Goal: Transaction & Acquisition: Purchase product/service

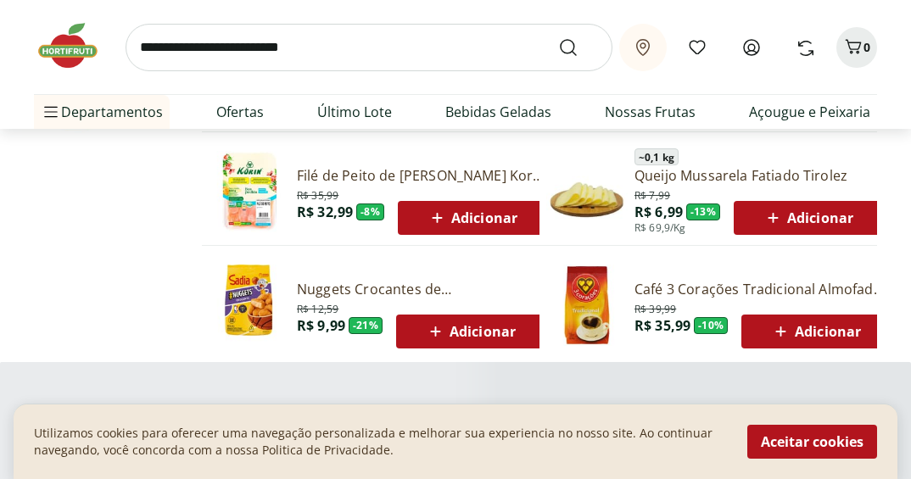
scroll to position [1272, 0]
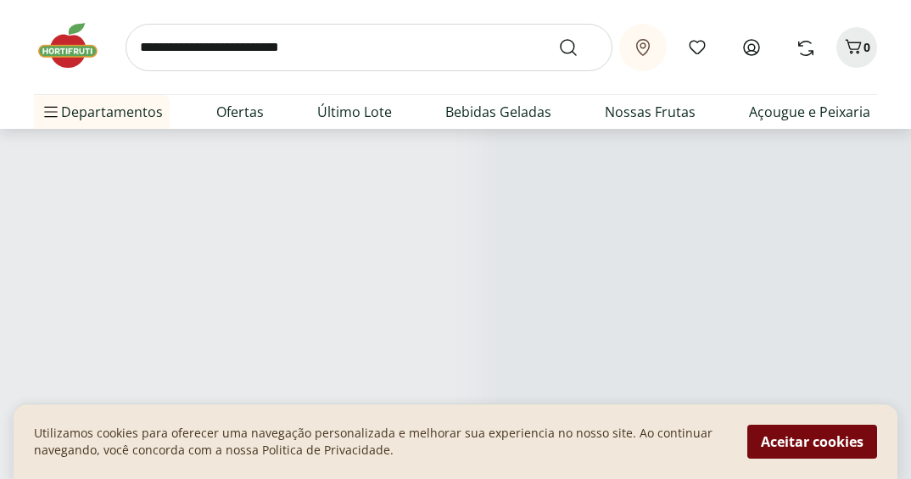
click at [811, 434] on button "Aceitar cookies" at bounding box center [812, 442] width 130 height 34
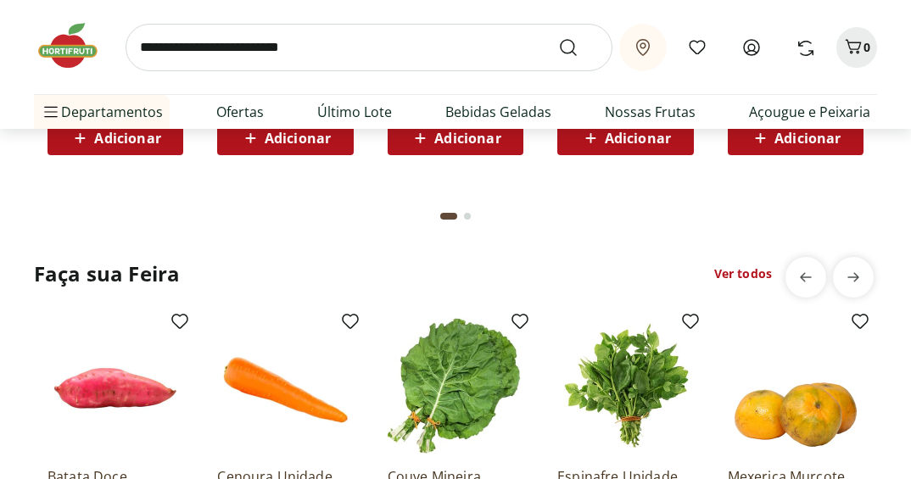
scroll to position [1866, 0]
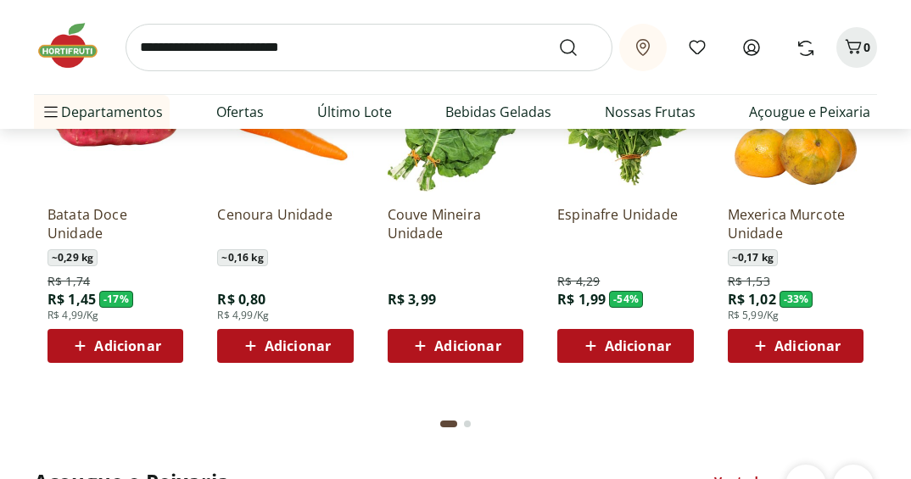
click at [63, 57] on img at bounding box center [76, 45] width 85 height 51
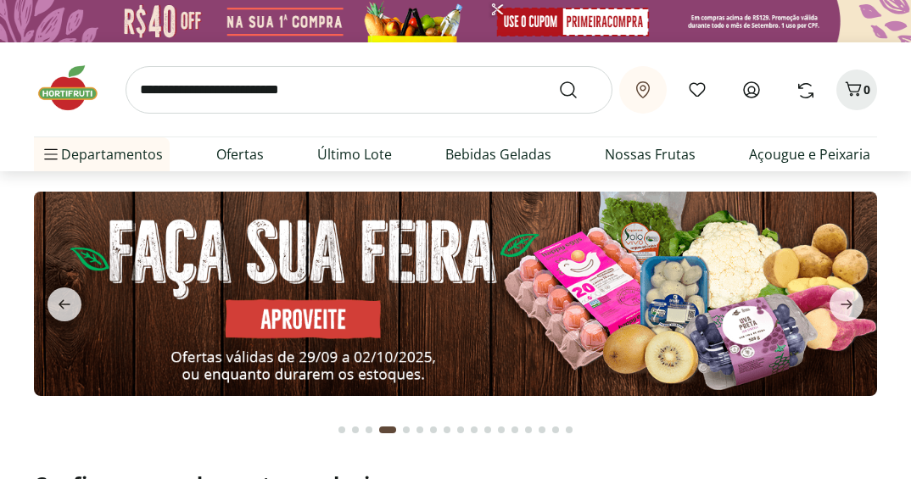
click at [646, 89] on icon at bounding box center [643, 90] width 20 height 20
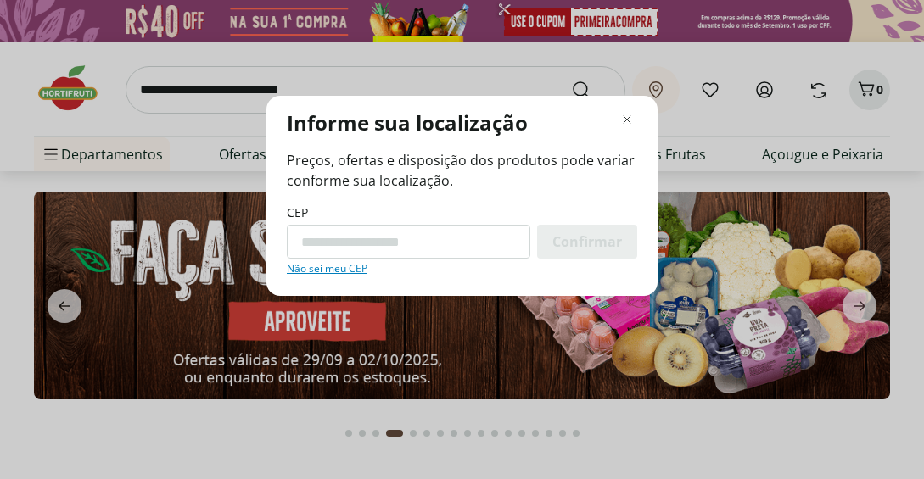
drag, startPoint x: 311, startPoint y: 271, endPoint x: 336, endPoint y: 276, distance: 25.1
click at [311, 271] on link "Não sei meu CEP" at bounding box center [327, 269] width 81 height 14
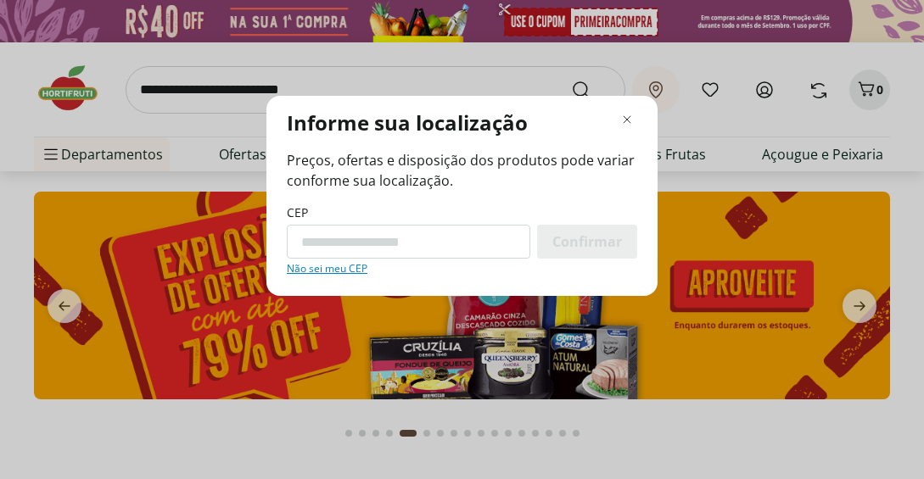
click at [356, 253] on input "CEP" at bounding box center [408, 242] width 243 height 34
paste input "*********"
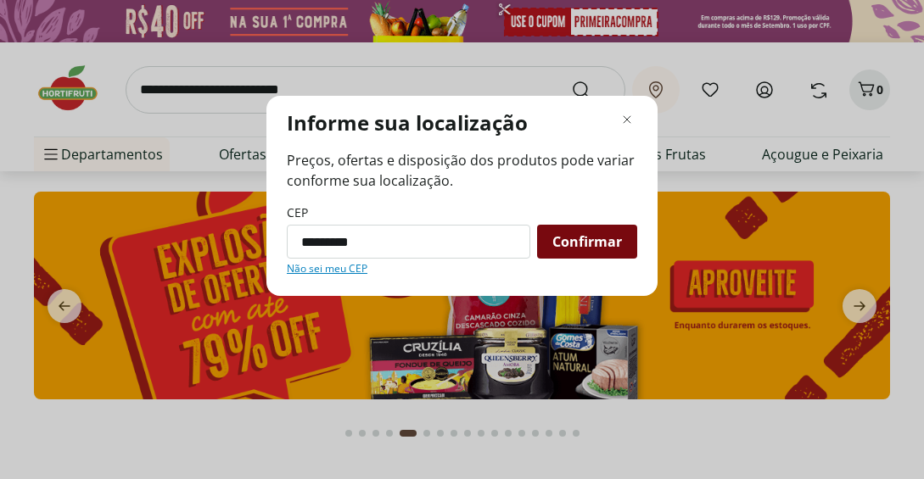
type input "*********"
click at [585, 232] on div "Confirmar" at bounding box center [587, 242] width 100 height 34
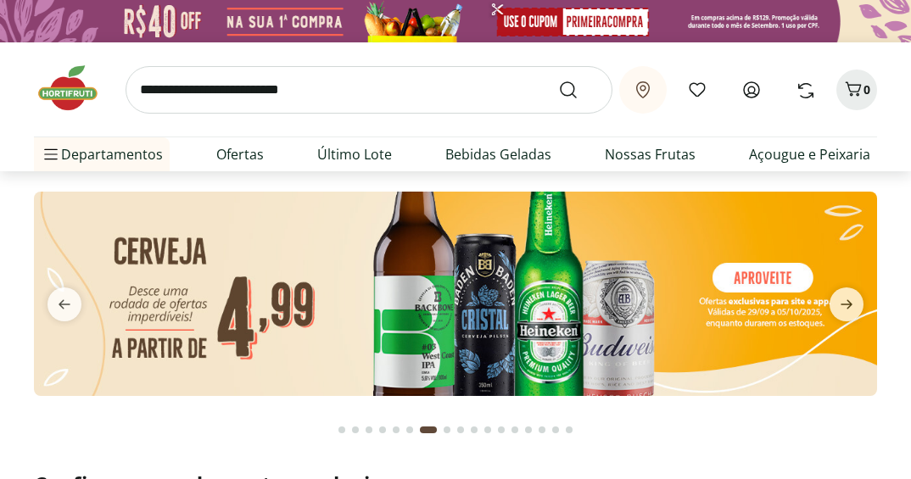
click at [660, 98] on button "Retirar em Rio de Janeiro/RJ" at bounding box center [642, 89] width 47 height 47
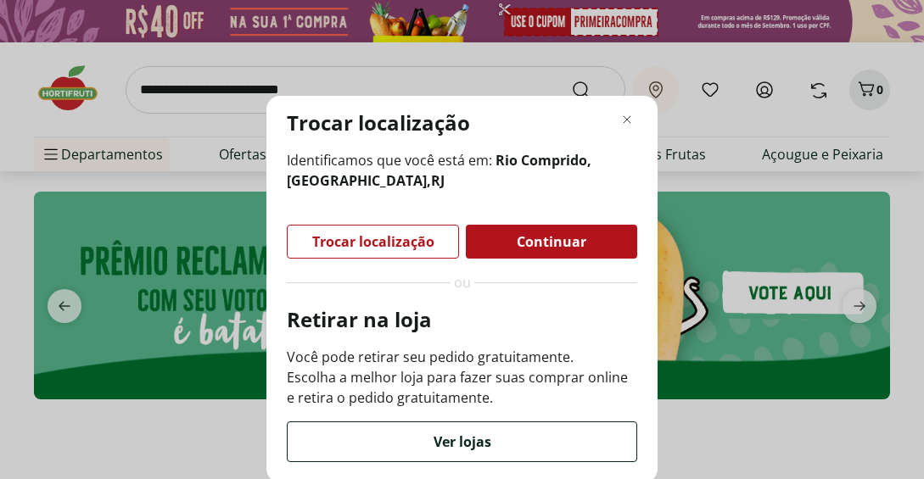
click at [519, 438] on div "Ver lojas" at bounding box center [462, 441] width 349 height 39
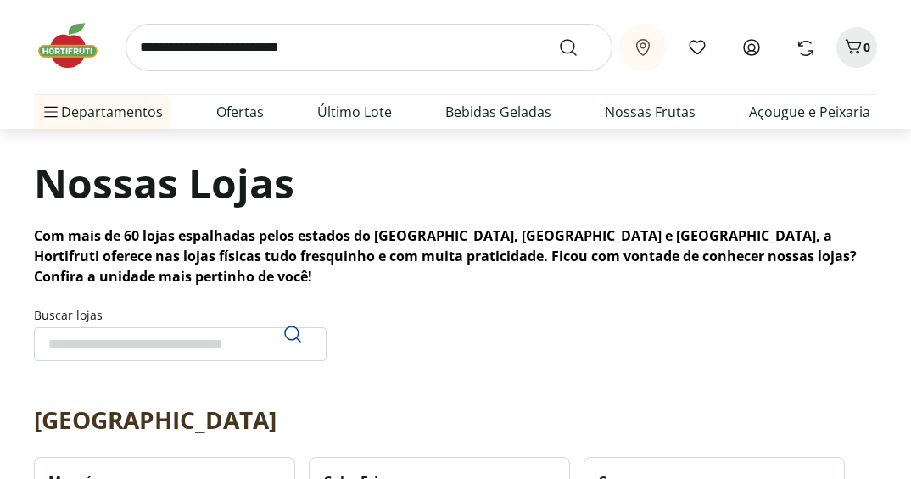
scroll to position [85, 0]
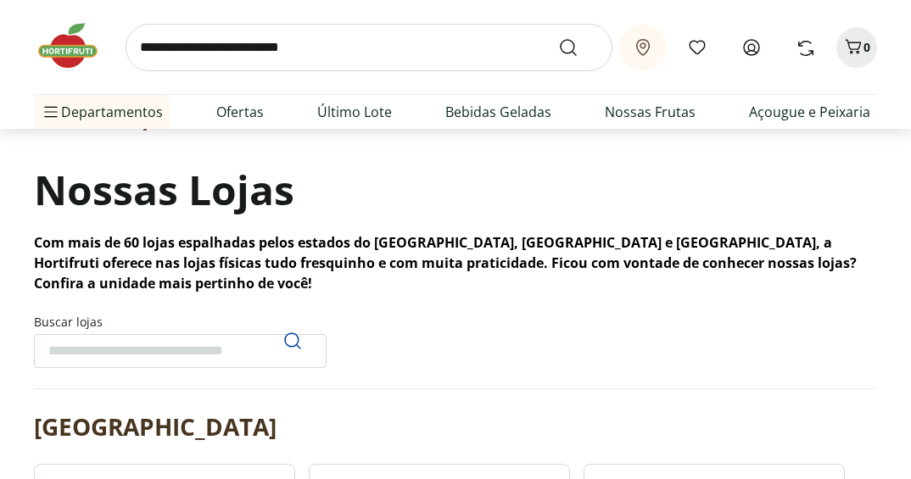
click at [139, 361] on input "Buscar lojas" at bounding box center [180, 351] width 293 height 34
paste input "*********"
type input "*********"
click at [288, 340] on icon "Pesquisar" at bounding box center [292, 341] width 20 height 20
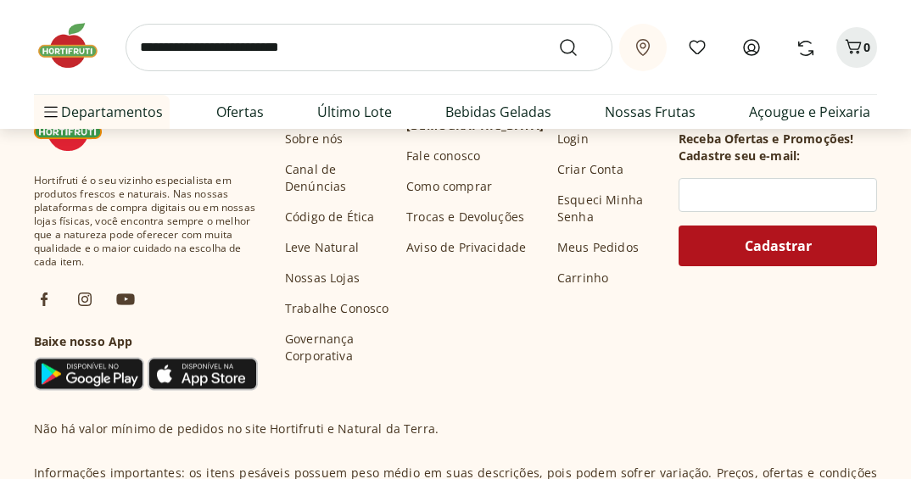
scroll to position [254, 0]
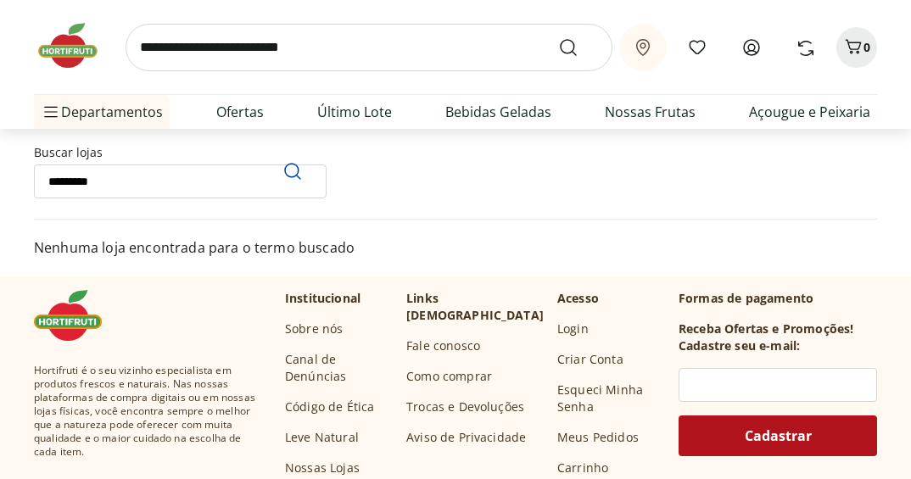
drag, startPoint x: 166, startPoint y: 166, endPoint x: -239, endPoint y: 159, distance: 405.5
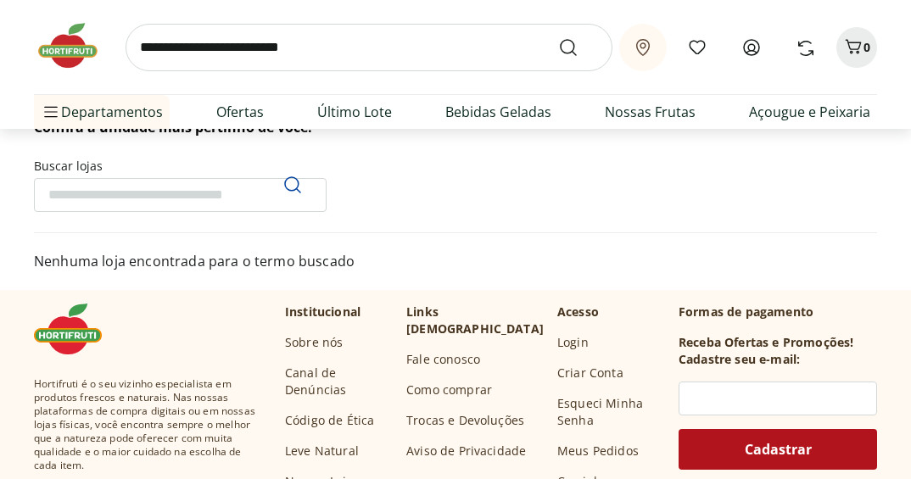
scroll to position [0, 0]
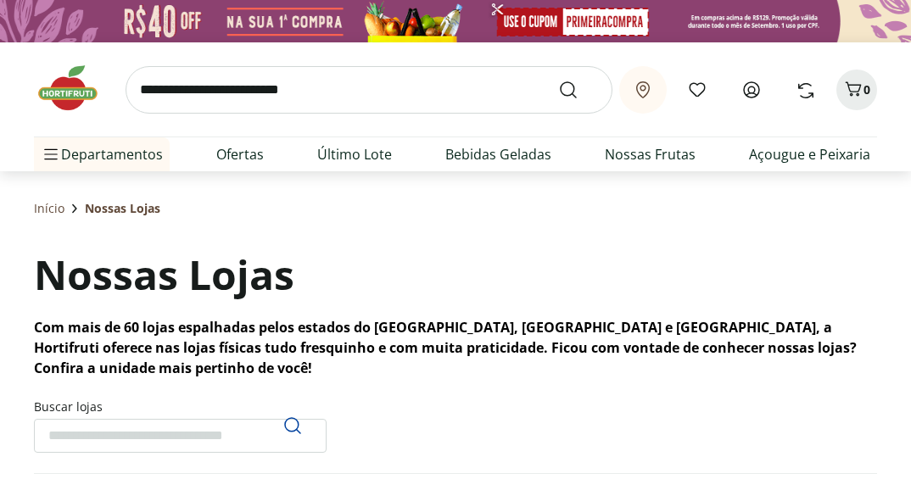
type input "*"
click at [298, 432] on use "Pesquisar" at bounding box center [292, 426] width 20 height 20
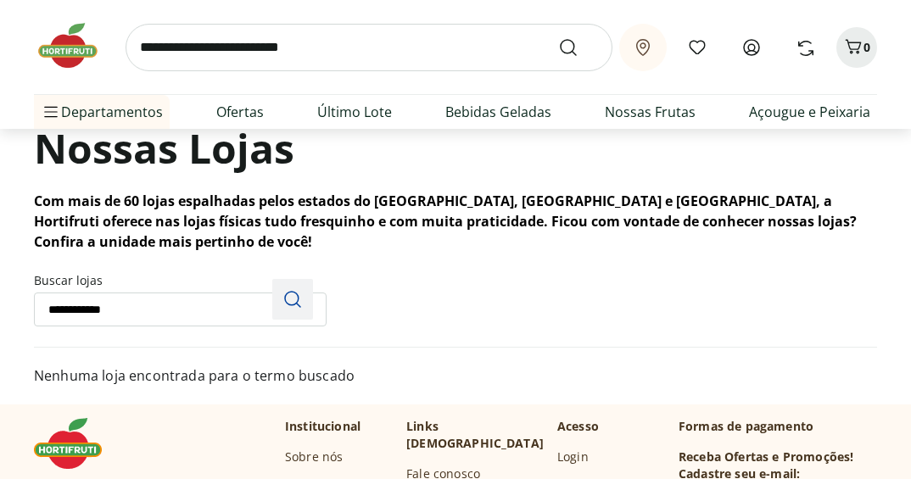
scroll to position [170, 0]
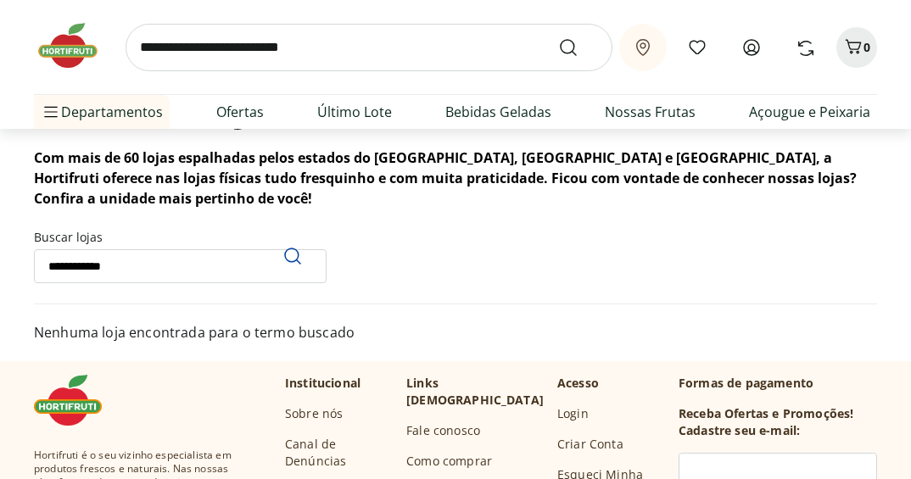
drag, startPoint x: 78, startPoint y: 267, endPoint x: 70, endPoint y: 273, distance: 9.7
click at [70, 273] on input "**********" at bounding box center [180, 266] width 293 height 34
type input "**********"
click at [303, 265] on div "Pesquisar" at bounding box center [292, 256] width 41 height 41
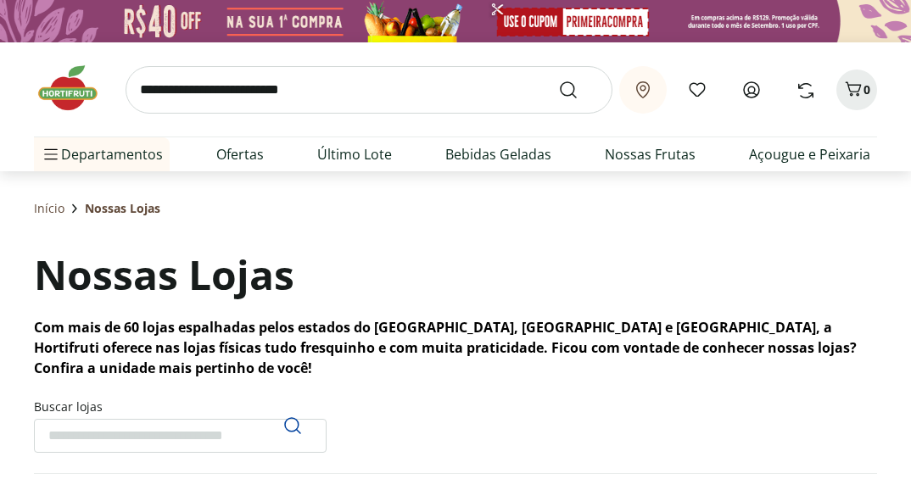
click at [644, 87] on icon at bounding box center [643, 90] width 20 height 20
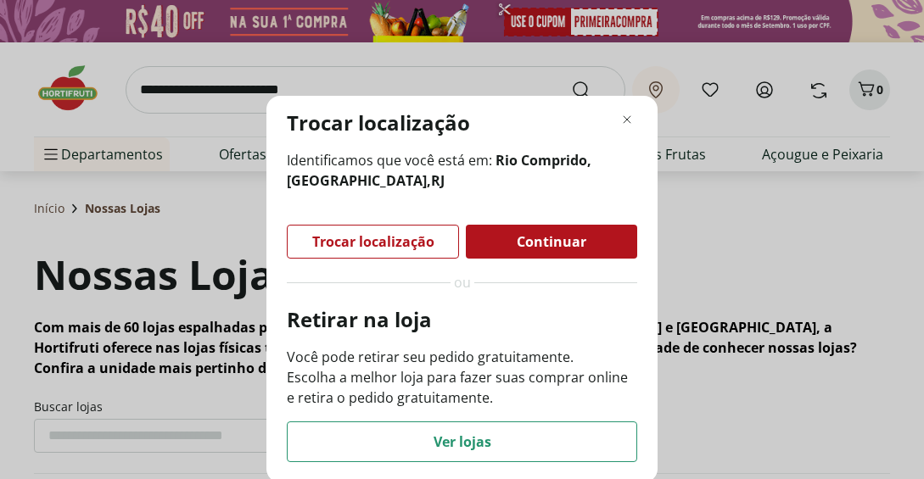
click at [497, 249] on div "Continuar" at bounding box center [551, 242] width 171 height 34
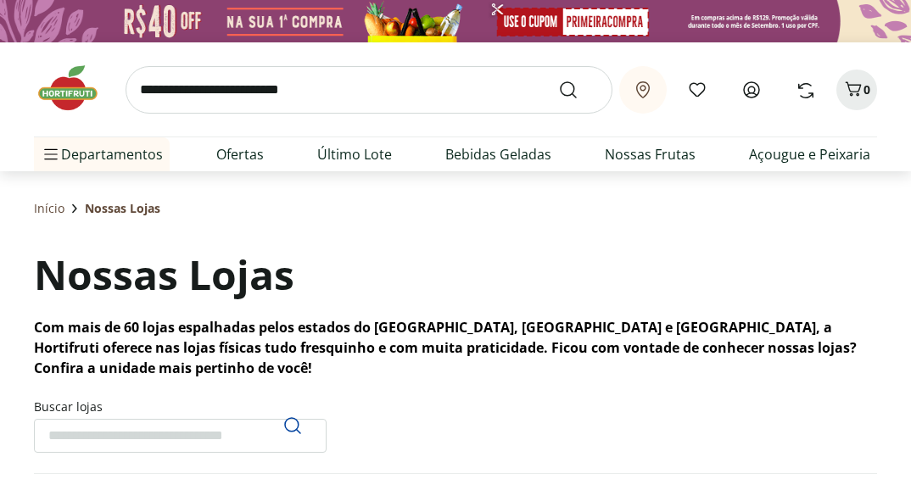
click at [632, 92] on button "Retirar em Rio de Janeiro/RJ" at bounding box center [642, 89] width 47 height 47
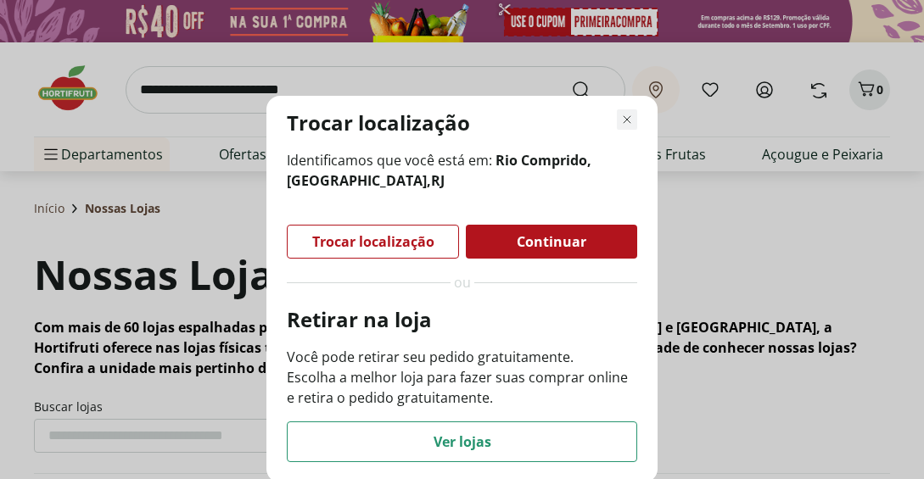
click at [635, 120] on icon "Fechar modal de regionalização" at bounding box center [627, 119] width 20 height 20
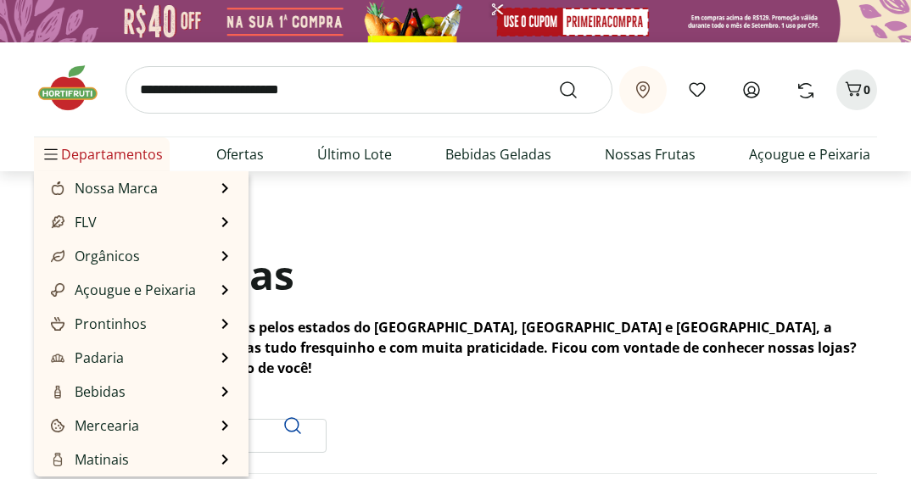
click at [93, 151] on span "Departamentos" at bounding box center [102, 154] width 122 height 41
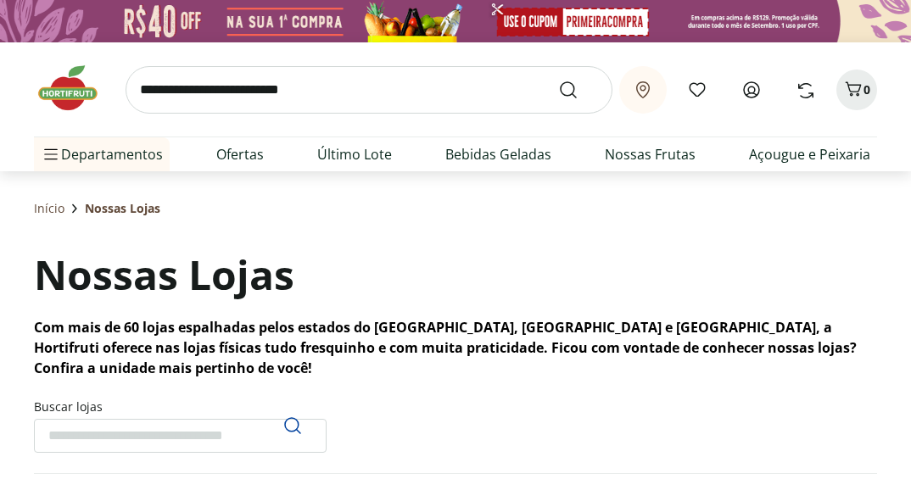
click at [757, 91] on icon at bounding box center [751, 90] width 20 height 20
click at [232, 153] on link "Ofertas" at bounding box center [239, 154] width 47 height 20
select select "**********"
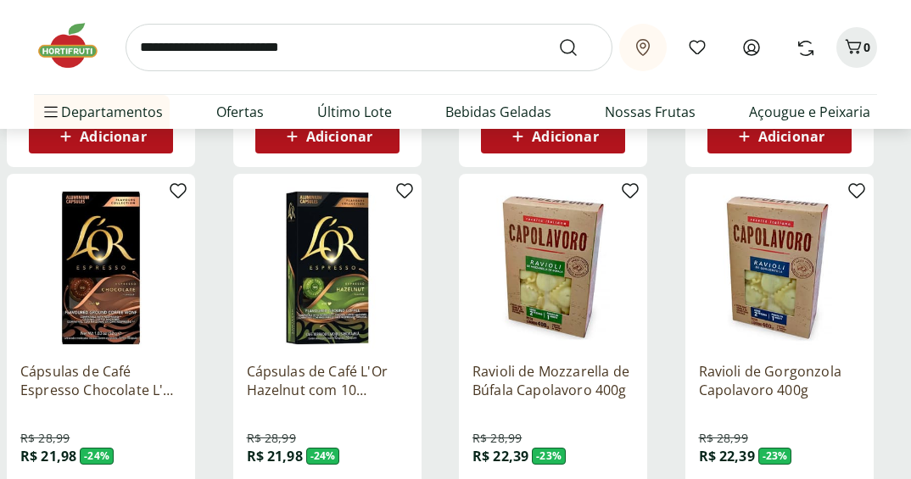
scroll to position [1187, 0]
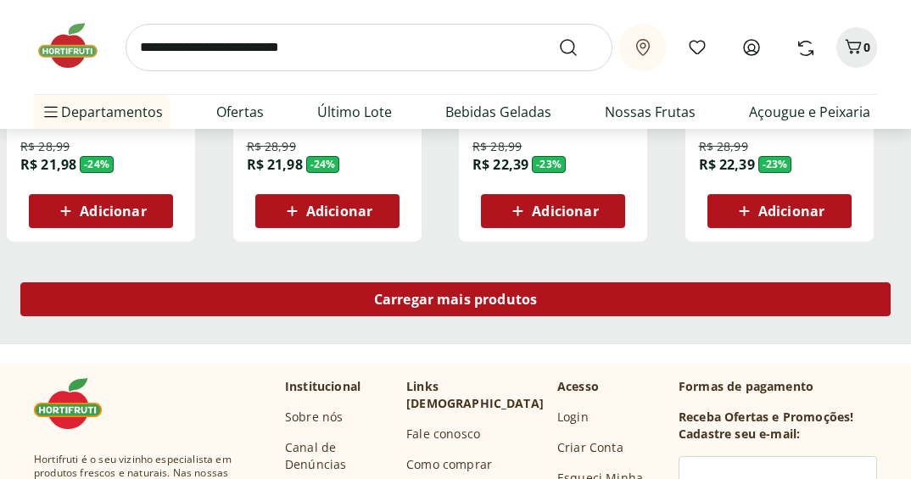
click at [485, 293] on span "Carregar mais produtos" at bounding box center [456, 300] width 164 height 14
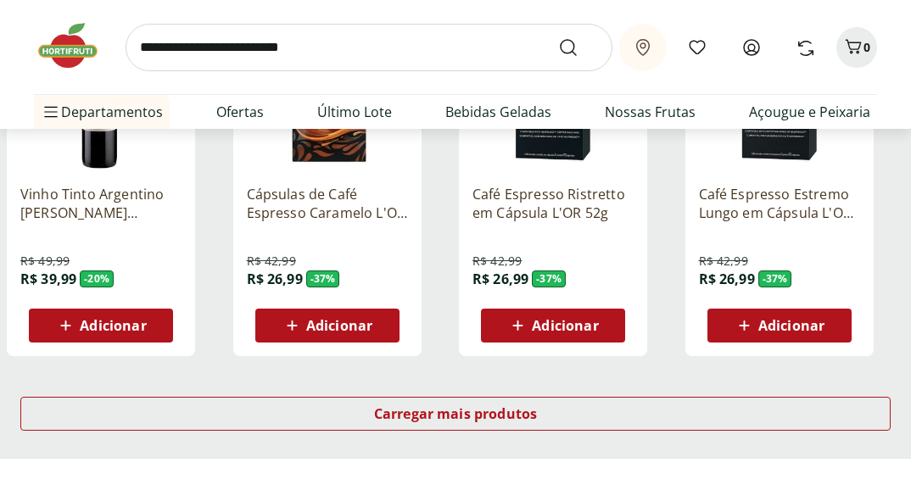
scroll to position [2290, 0]
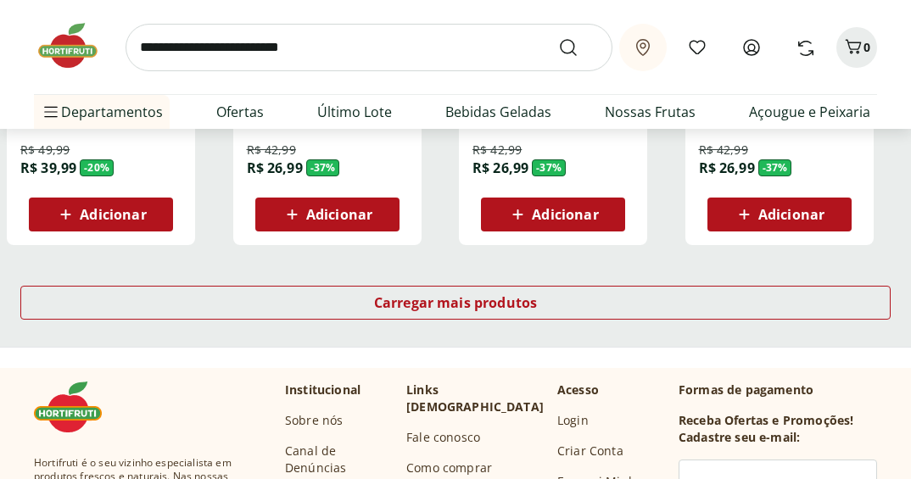
click at [436, 283] on div "Carregar mais produtos" at bounding box center [455, 305] width 911 height 81
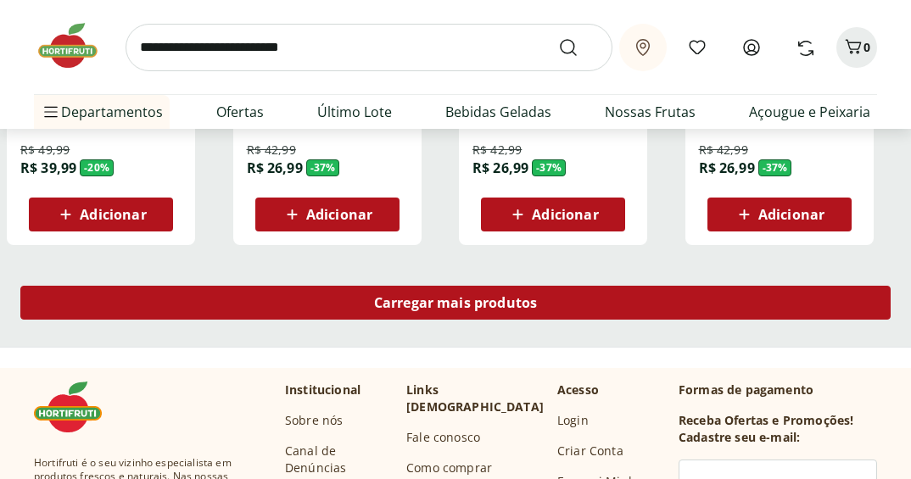
click at [434, 296] on span "Carregar mais produtos" at bounding box center [456, 303] width 164 height 14
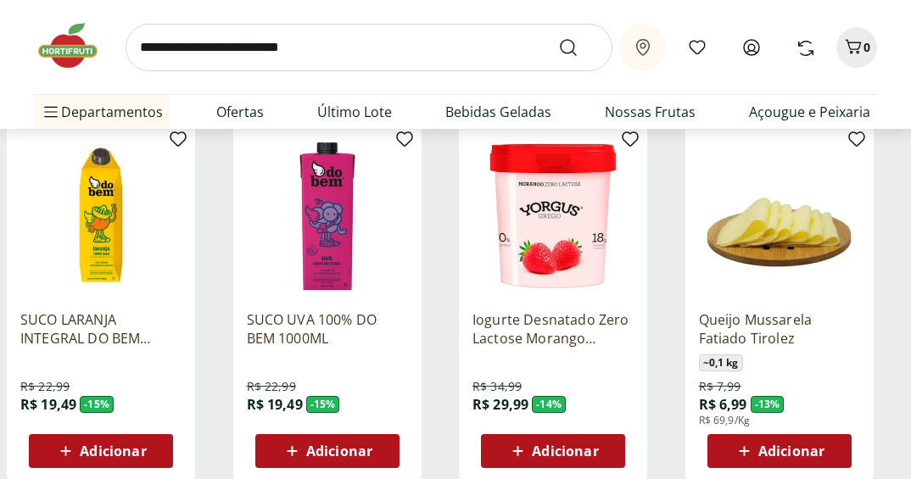
scroll to position [2799, 0]
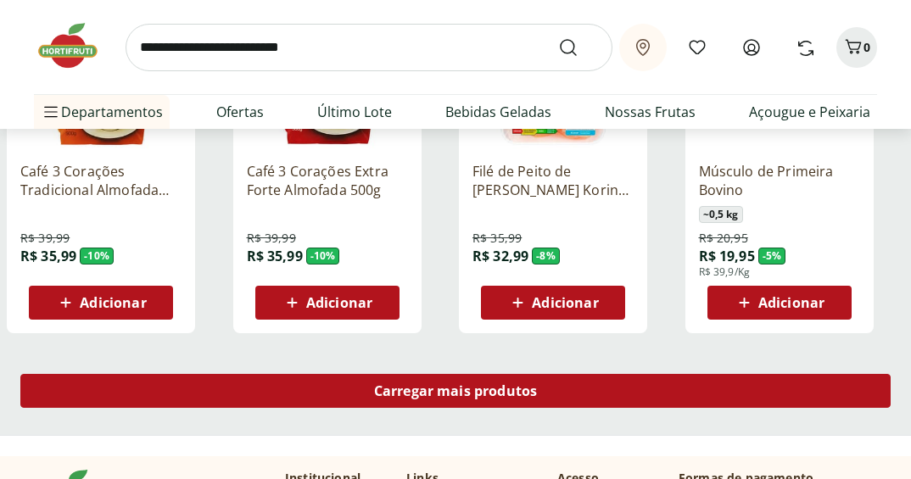
click at [411, 398] on span "Carregar mais produtos" at bounding box center [456, 391] width 164 height 14
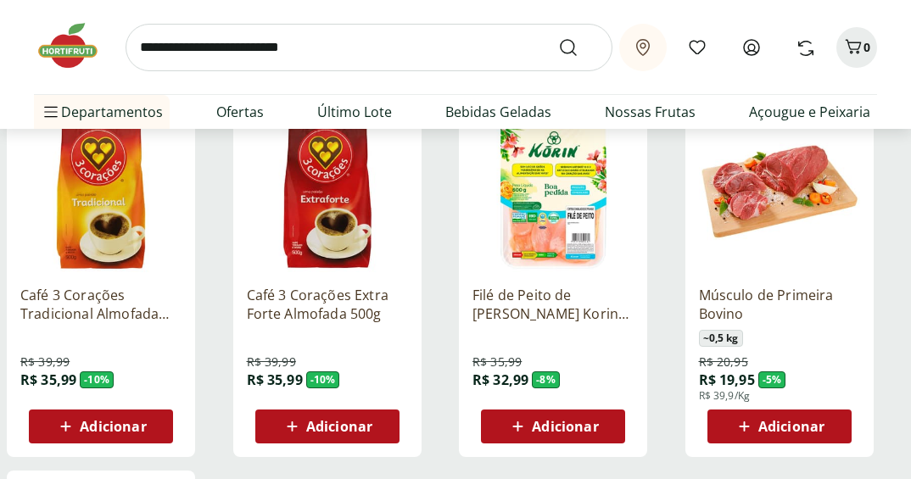
scroll to position [3223, 0]
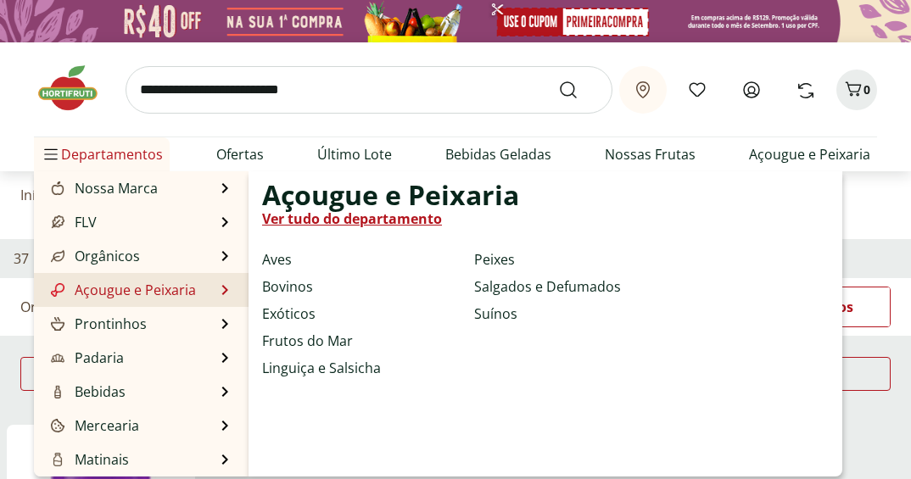
click at [144, 296] on link "Açougue e Peixaria" at bounding box center [121, 290] width 148 height 20
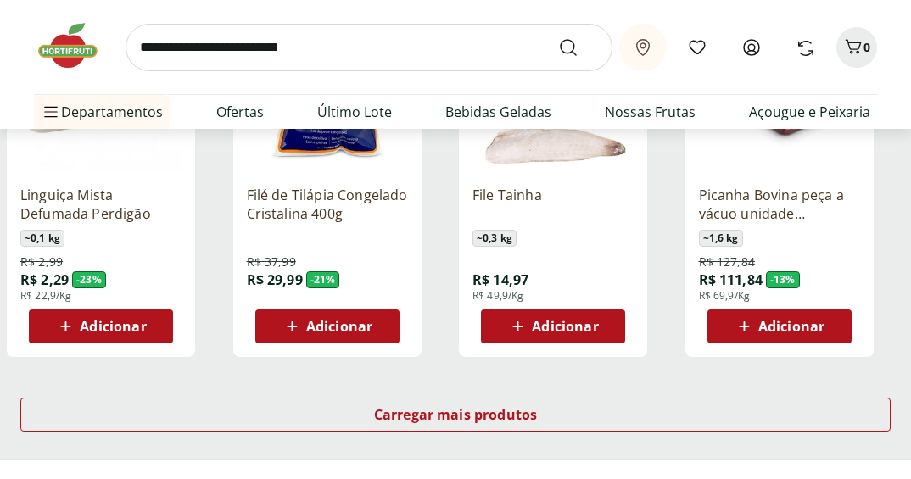
scroll to position [1103, 0]
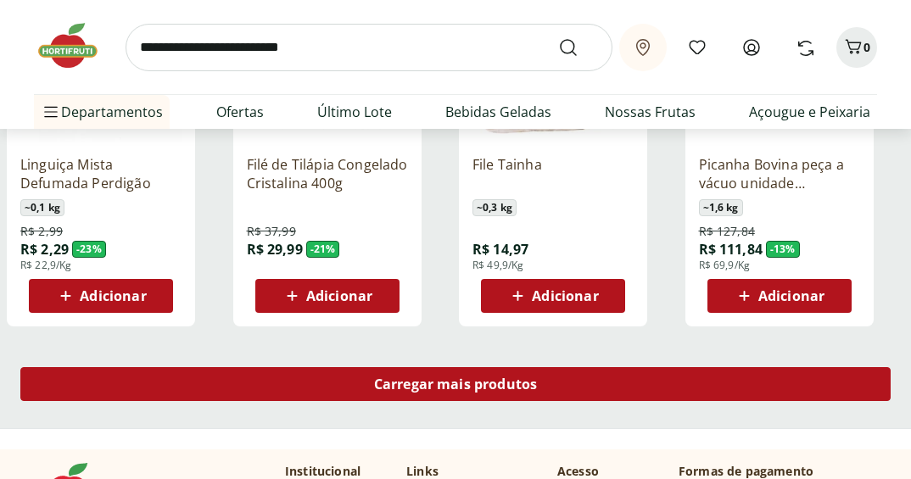
click at [444, 389] on span "Carregar mais produtos" at bounding box center [456, 384] width 164 height 14
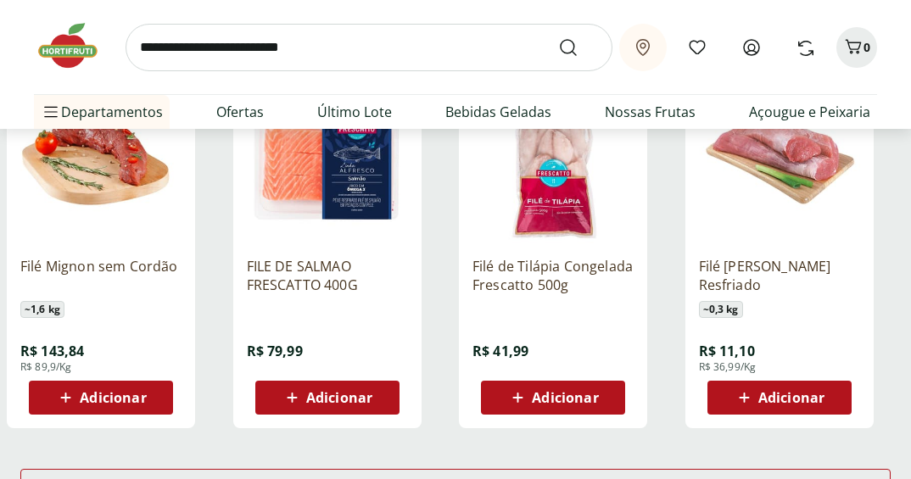
scroll to position [2205, 0]
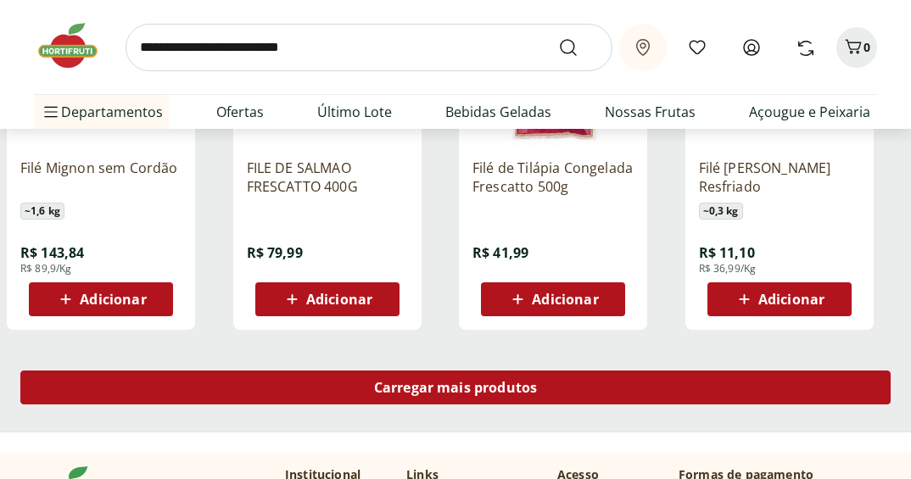
click at [599, 395] on div "Carregar mais produtos" at bounding box center [455, 388] width 870 height 34
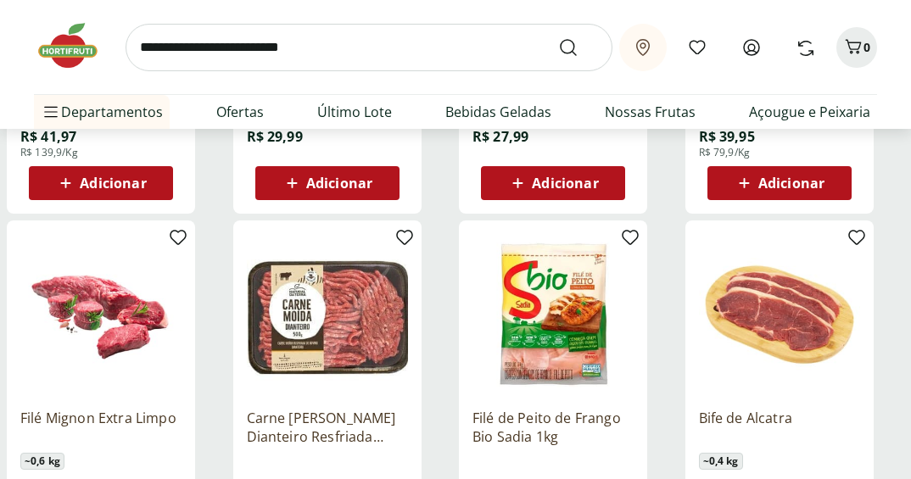
scroll to position [2799, 0]
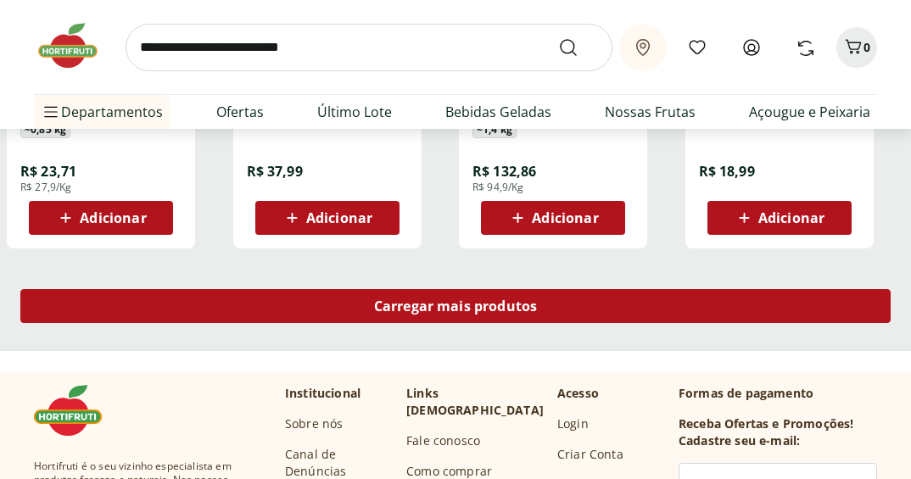
click at [407, 317] on div "Carregar mais produtos" at bounding box center [455, 306] width 870 height 34
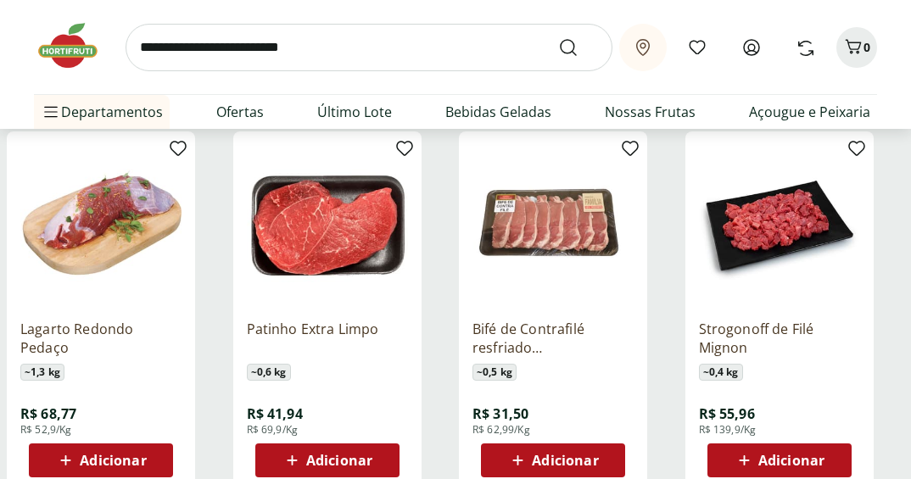
scroll to position [3902, 0]
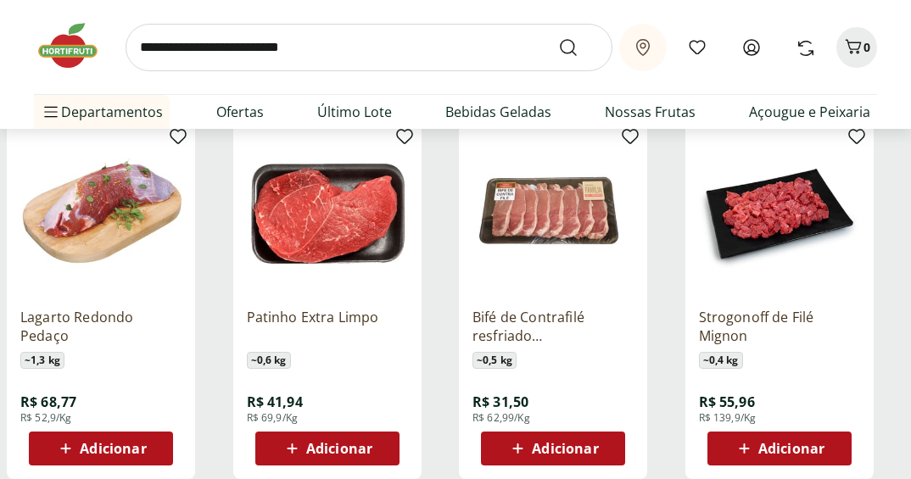
click at [531, 445] on span "Adicionar" at bounding box center [552, 449] width 91 height 20
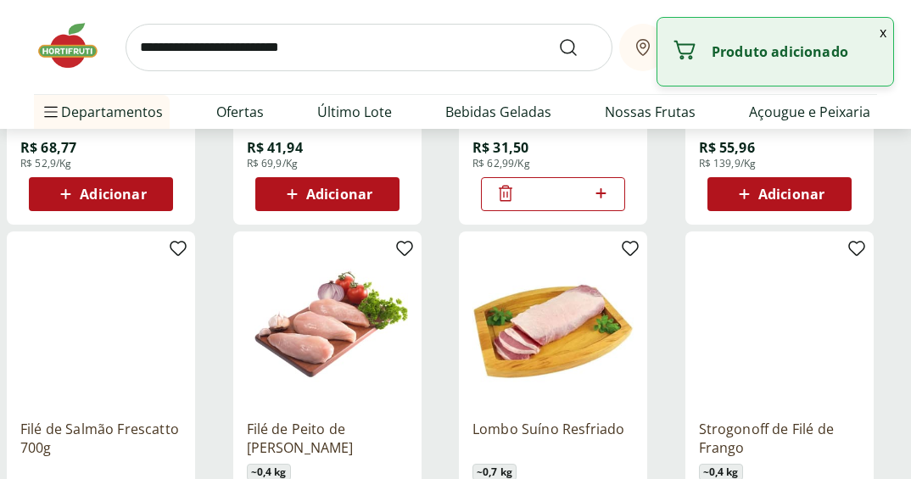
scroll to position [4326, 0]
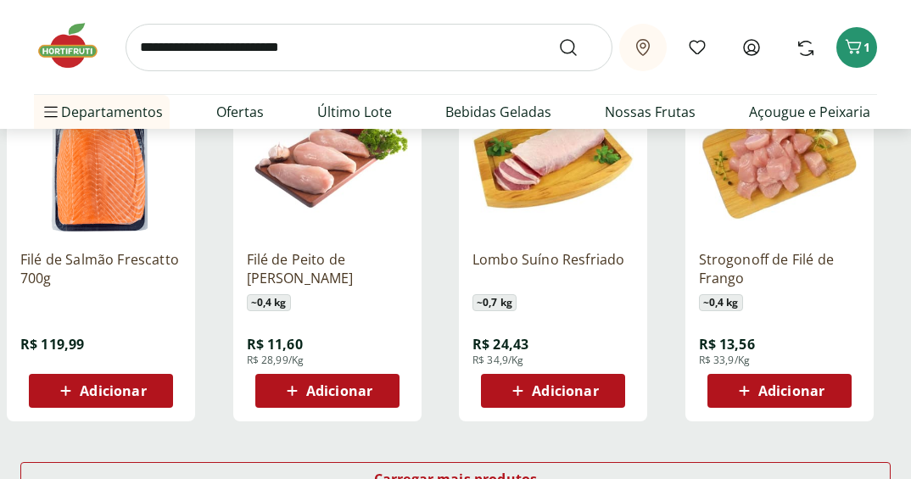
click at [558, 377] on div "Adicionar" at bounding box center [552, 391] width 117 height 31
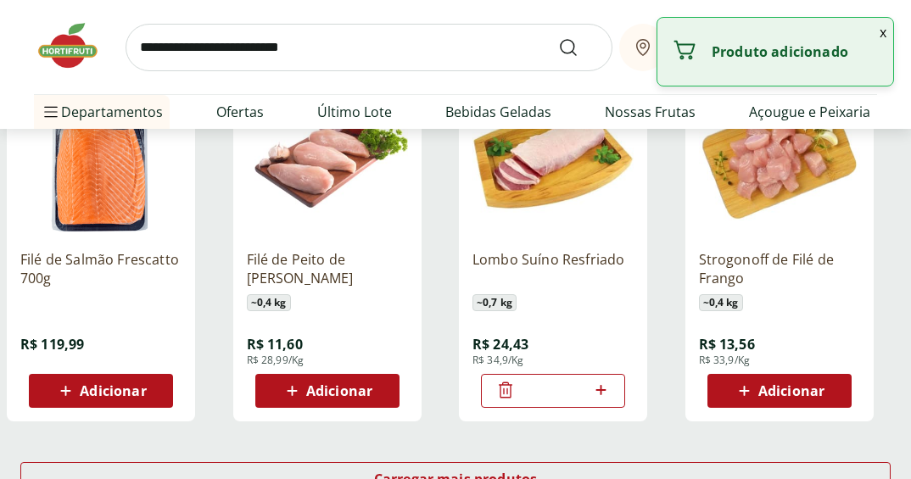
click at [799, 374] on button "Adicionar" at bounding box center [779, 391] width 144 height 34
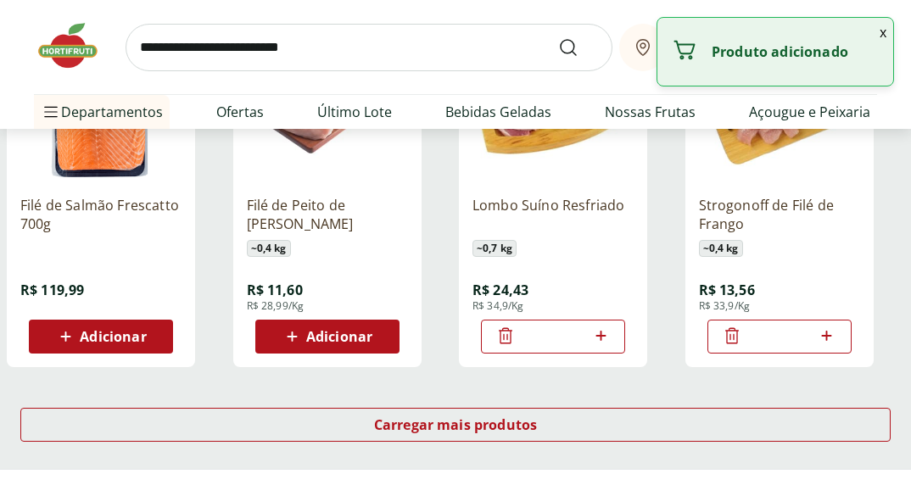
scroll to position [4411, 0]
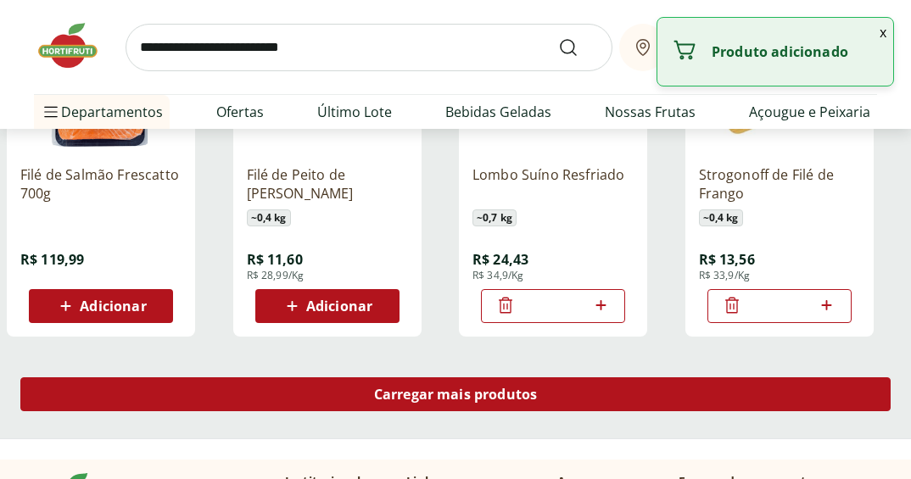
click at [383, 393] on span "Carregar mais produtos" at bounding box center [456, 395] width 164 height 14
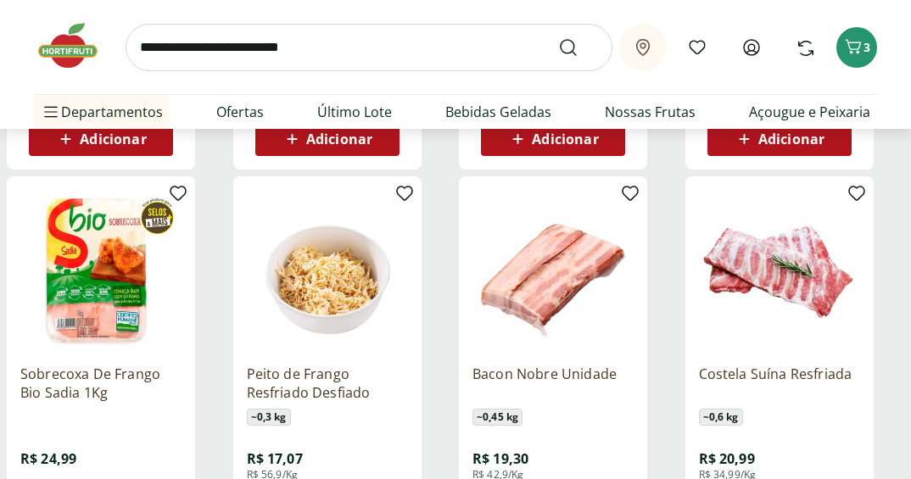
scroll to position [5344, 0]
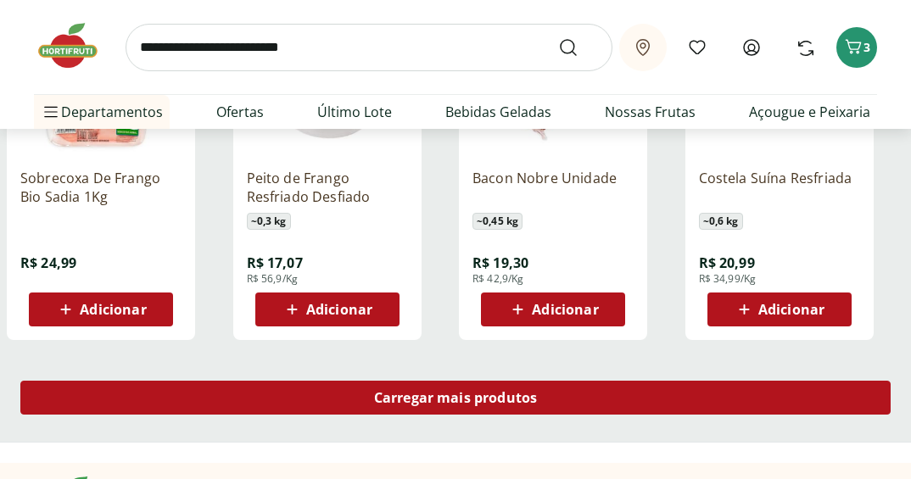
click at [419, 415] on div "Carregar mais produtos" at bounding box center [455, 398] width 870 height 34
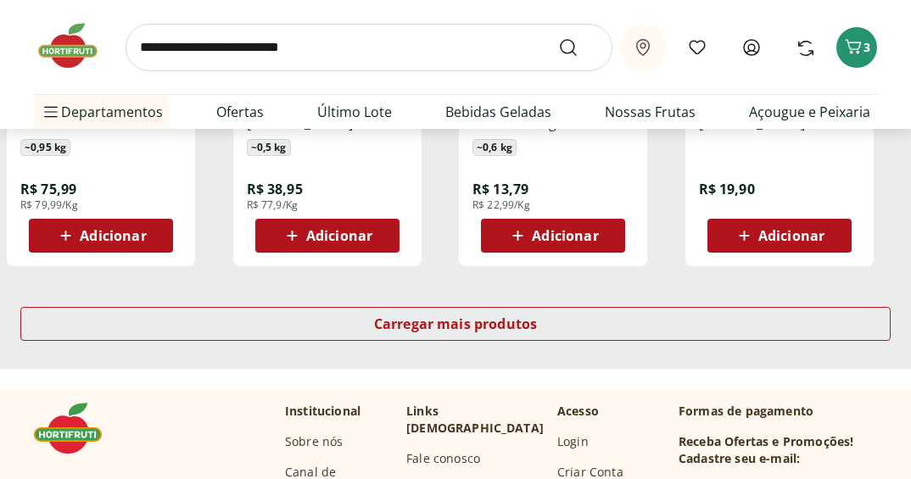
scroll to position [6701, 0]
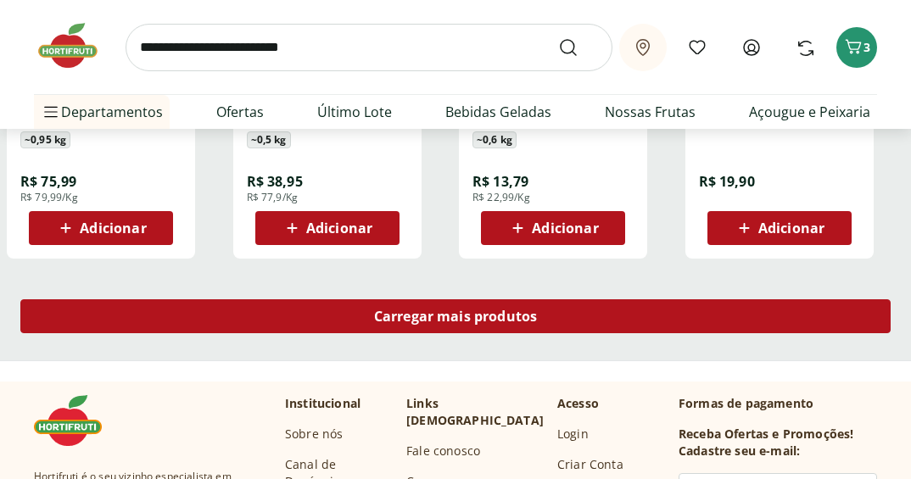
click at [450, 326] on div "Carregar mais produtos" at bounding box center [455, 316] width 870 height 34
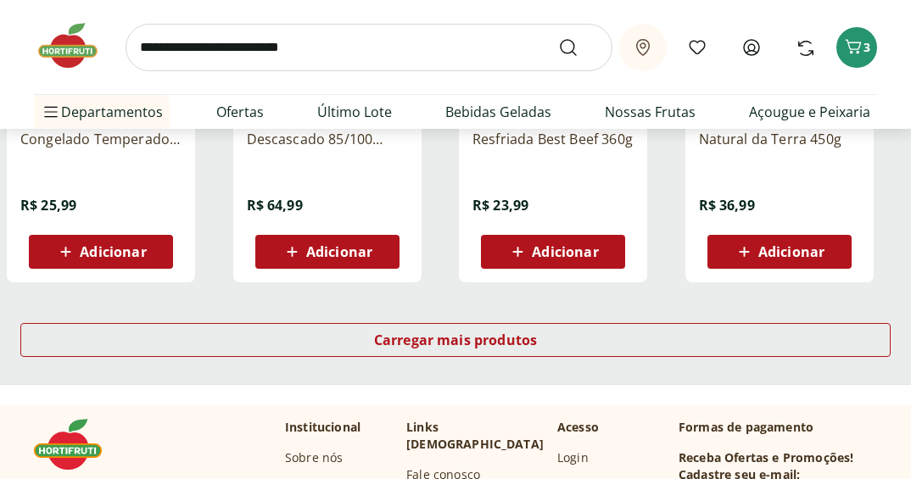
scroll to position [7718, 0]
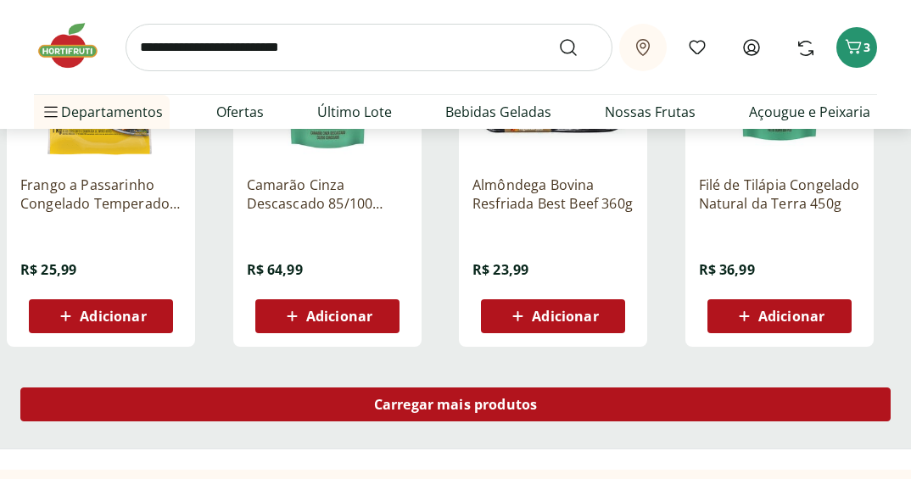
click at [459, 402] on span "Carregar mais produtos" at bounding box center [456, 405] width 164 height 14
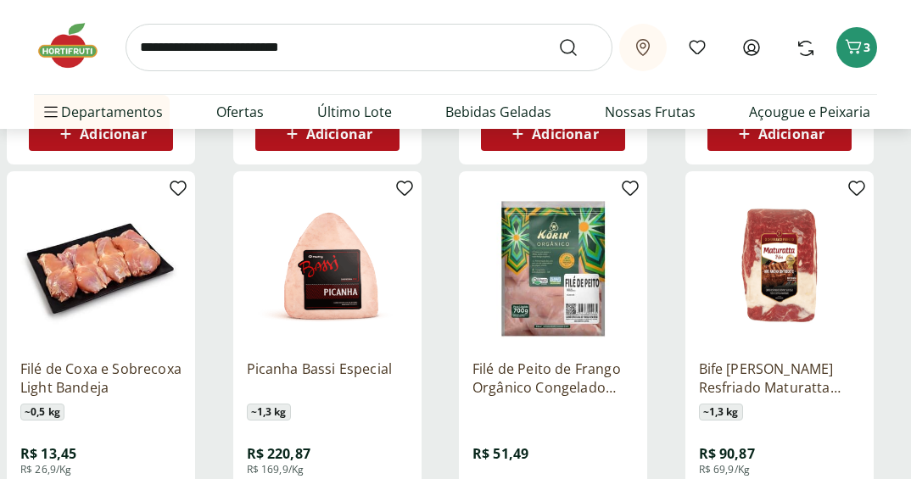
scroll to position [8312, 0]
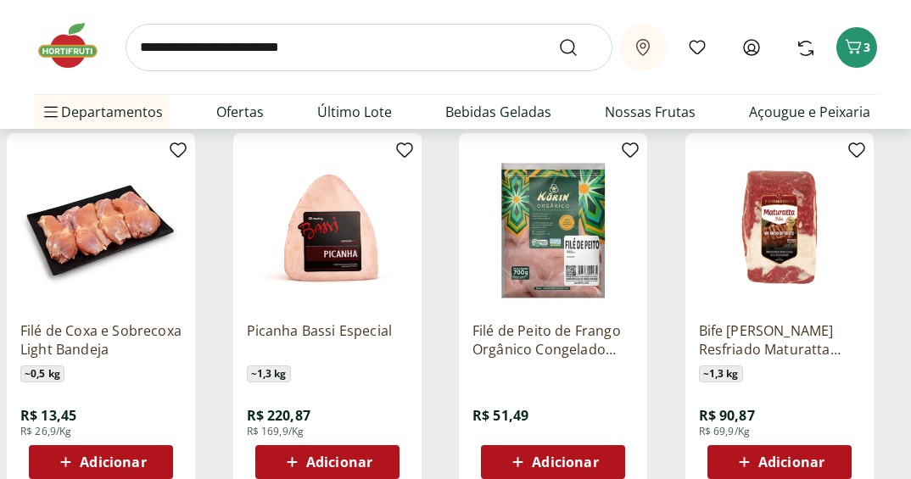
click at [142, 464] on span "Adicionar" at bounding box center [113, 462] width 66 height 14
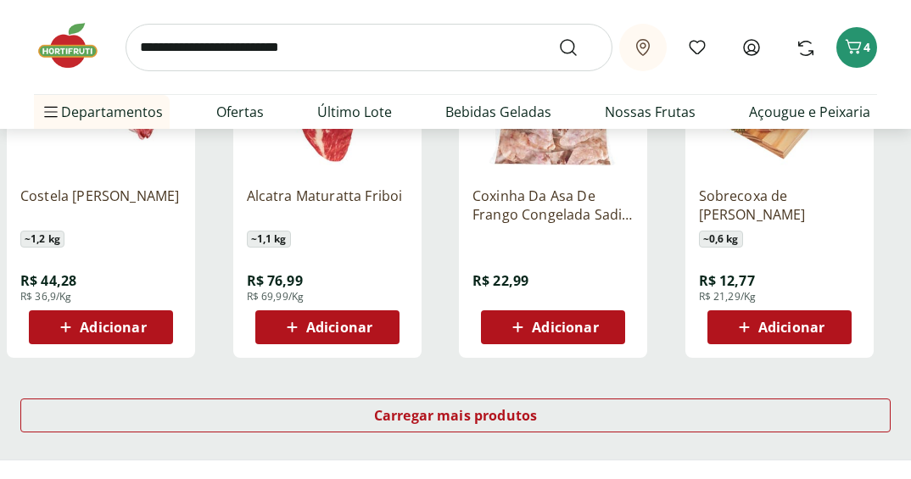
scroll to position [8821, 0]
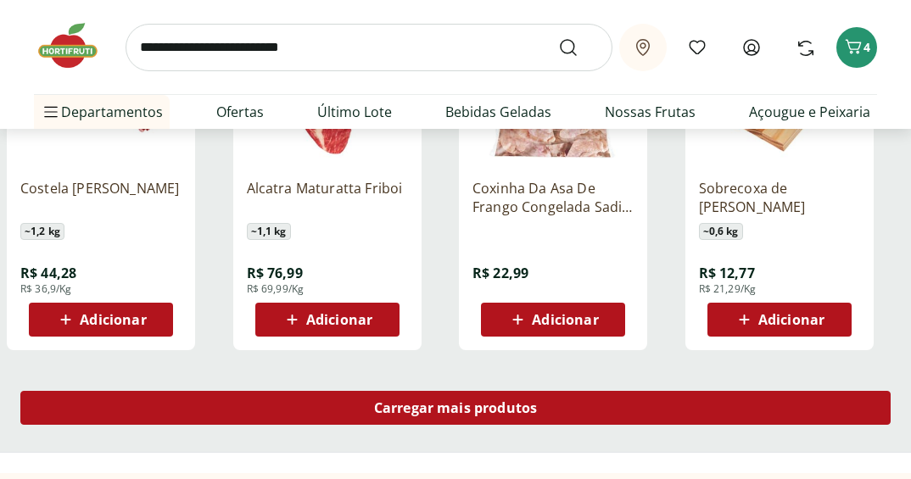
click at [445, 423] on div "Carregar mais produtos" at bounding box center [455, 408] width 870 height 34
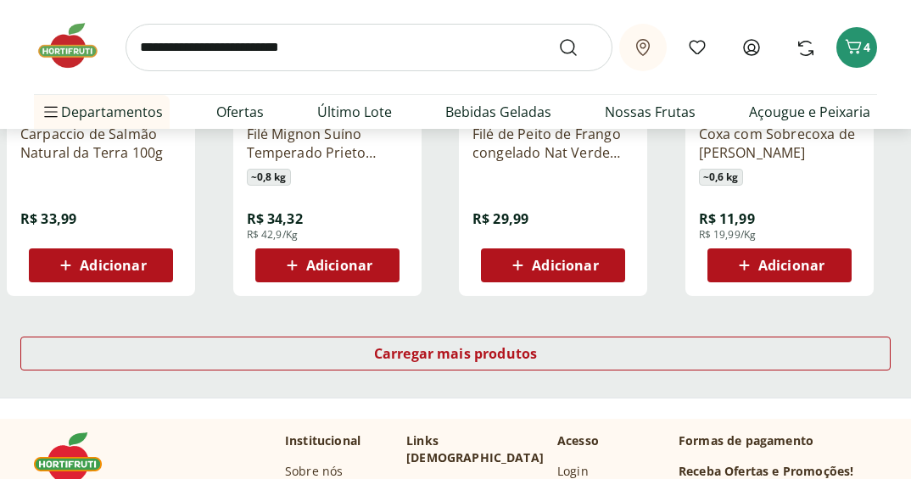
scroll to position [10009, 0]
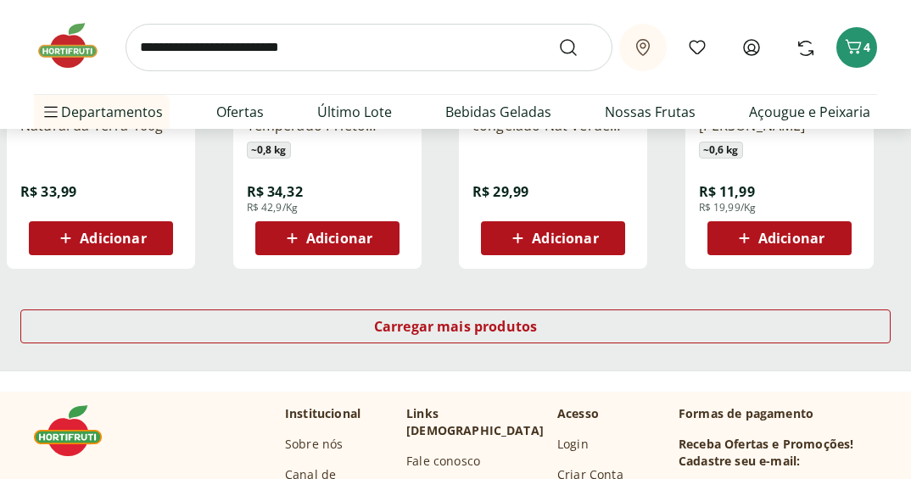
click at [478, 309] on div "Carregar mais produtos" at bounding box center [455, 329] width 911 height 81
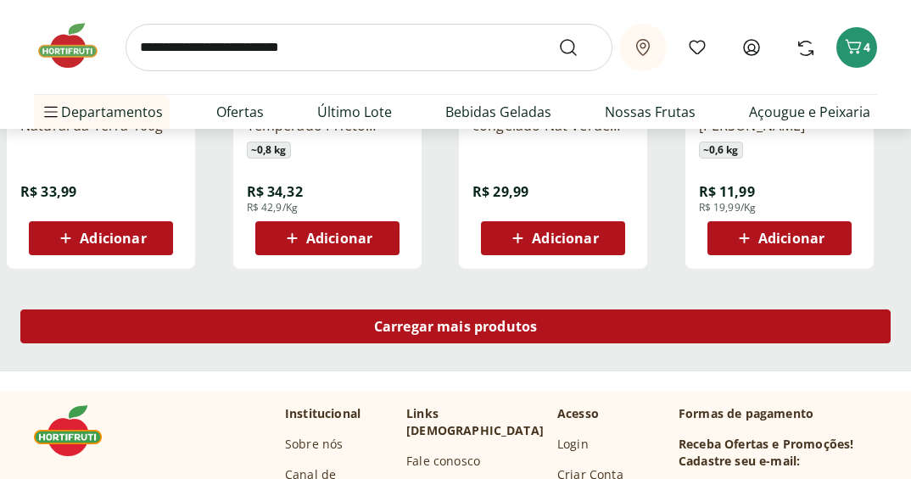
click at [415, 345] on link "Carregar mais produtos" at bounding box center [455, 330] width 870 height 41
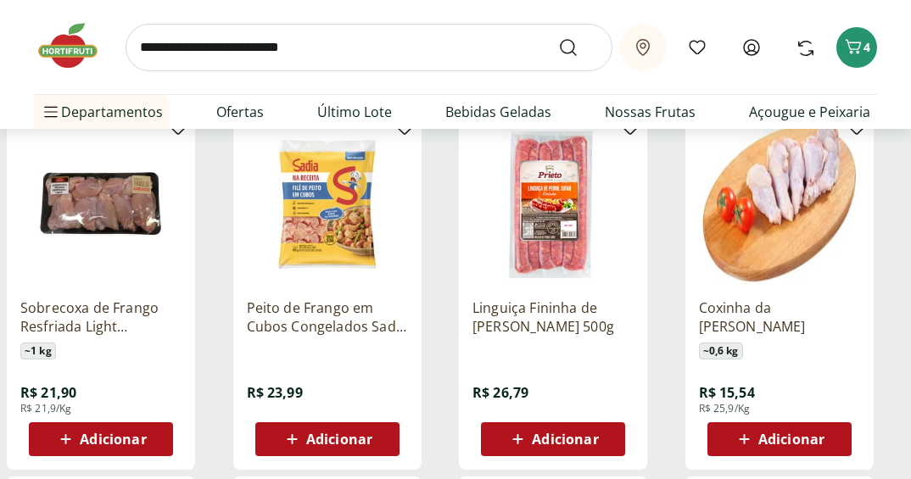
scroll to position [10517, 0]
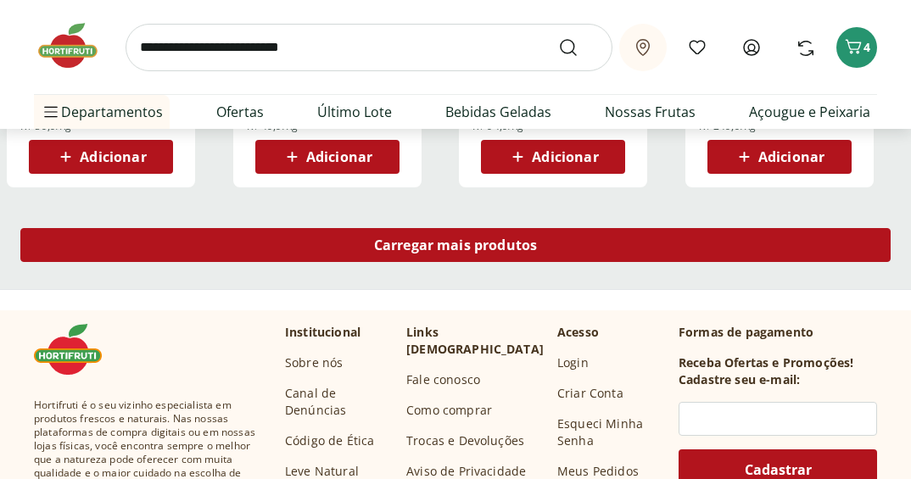
click at [459, 260] on div "Carregar mais produtos" at bounding box center [455, 245] width 870 height 34
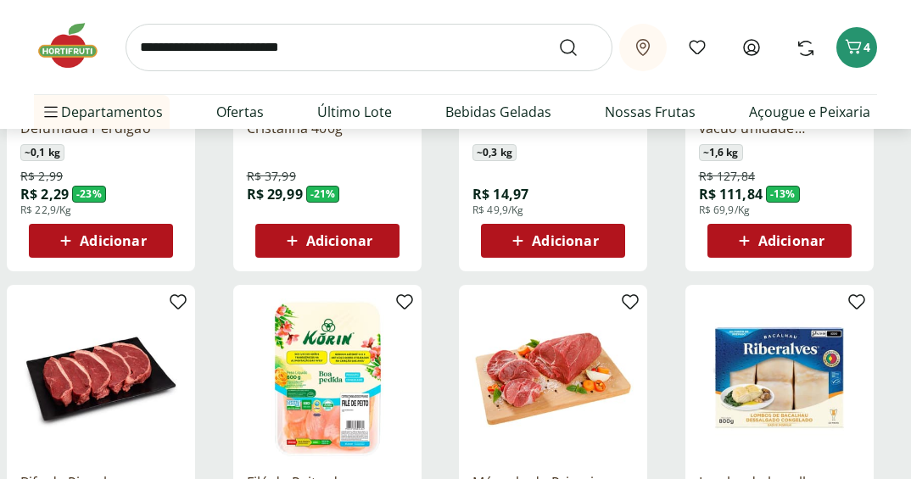
scroll to position [0, 0]
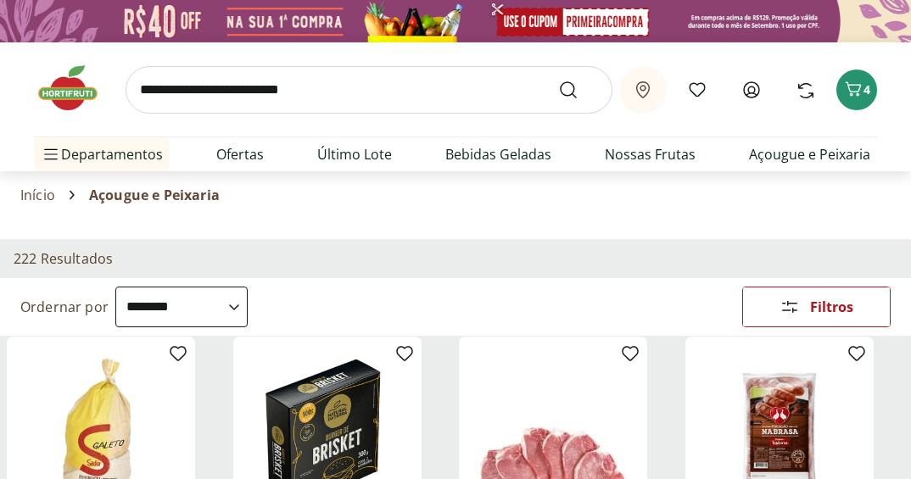
click at [177, 299] on select "**********" at bounding box center [181, 307] width 132 height 41
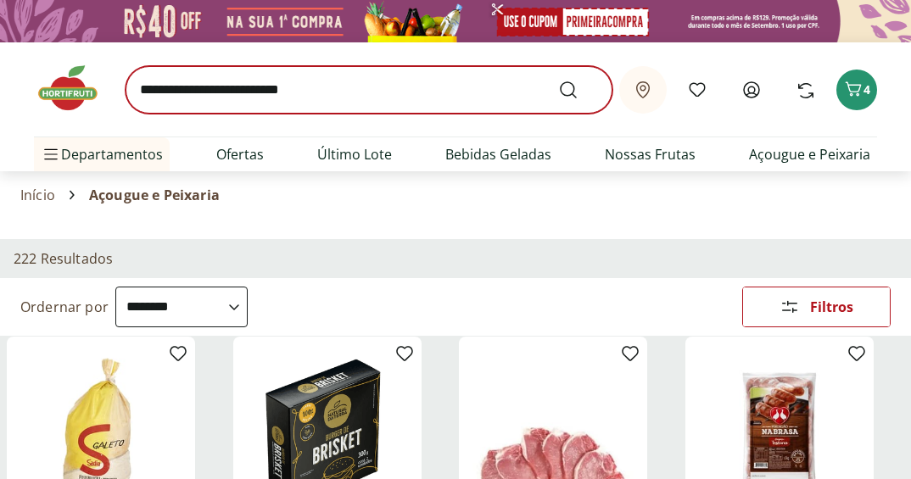
select select "*********"
click at [115, 287] on select "**********" at bounding box center [181, 307] width 132 height 41
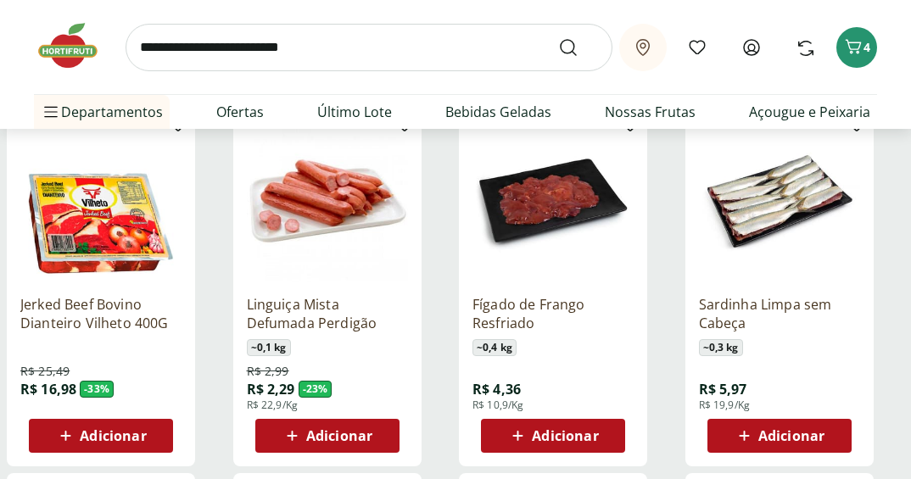
scroll to position [254, 0]
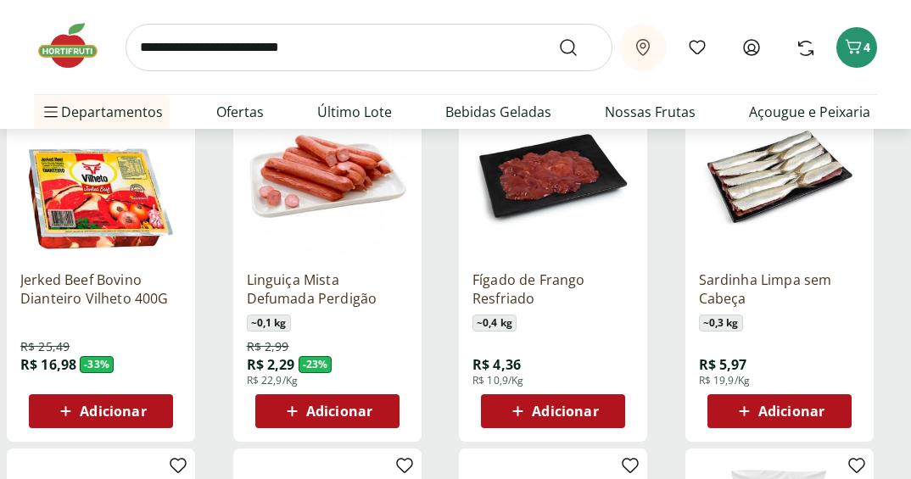
click at [800, 399] on div "Adicionar" at bounding box center [779, 411] width 117 height 31
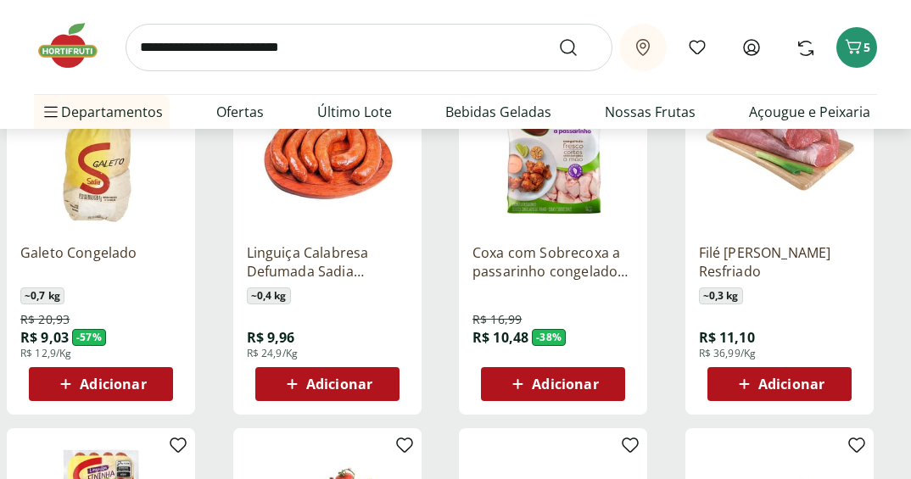
scroll to position [1018, 0]
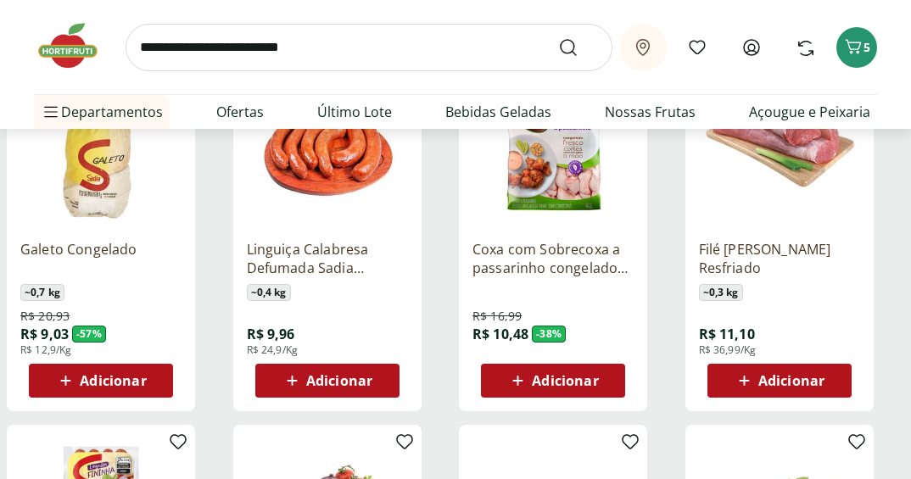
click at [755, 379] on icon at bounding box center [744, 381] width 21 height 20
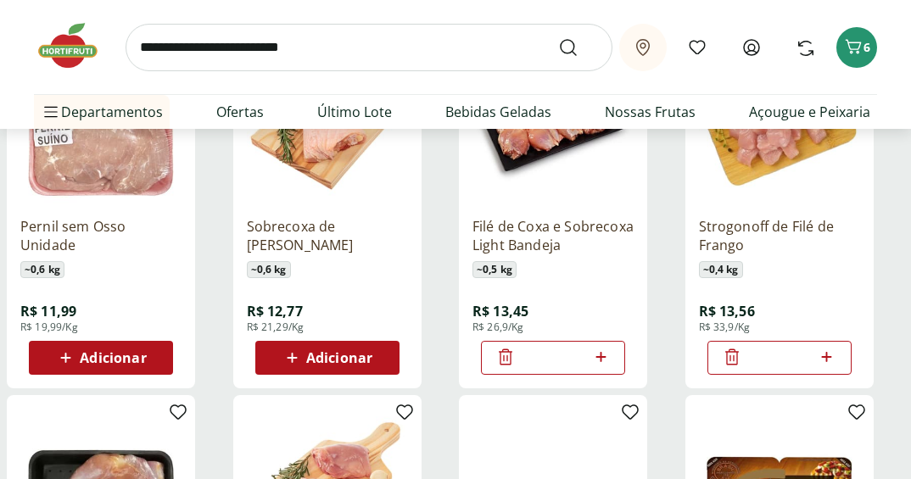
scroll to position [1781, 0]
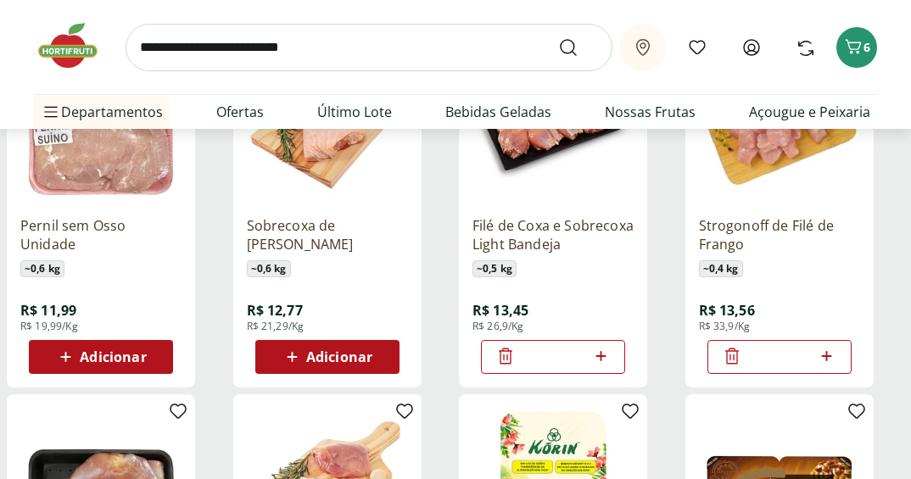
click at [121, 344] on div "Adicionar" at bounding box center [100, 357] width 117 height 31
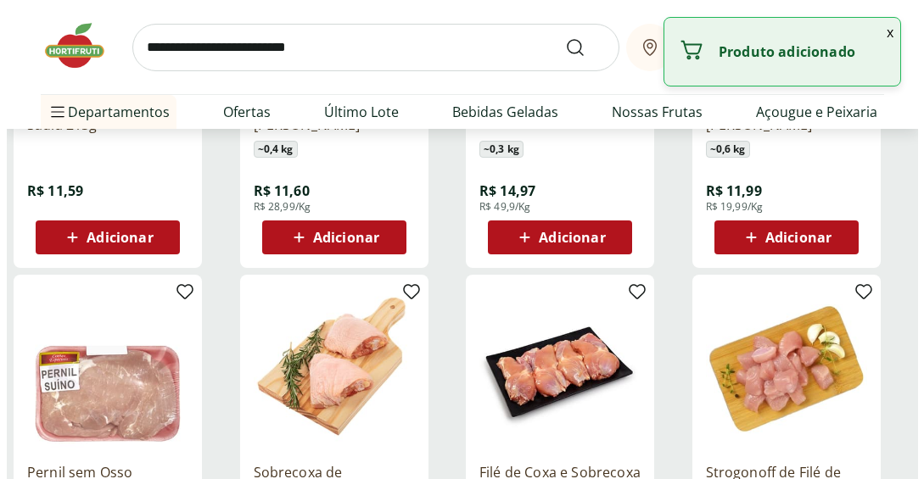
scroll to position [1527, 0]
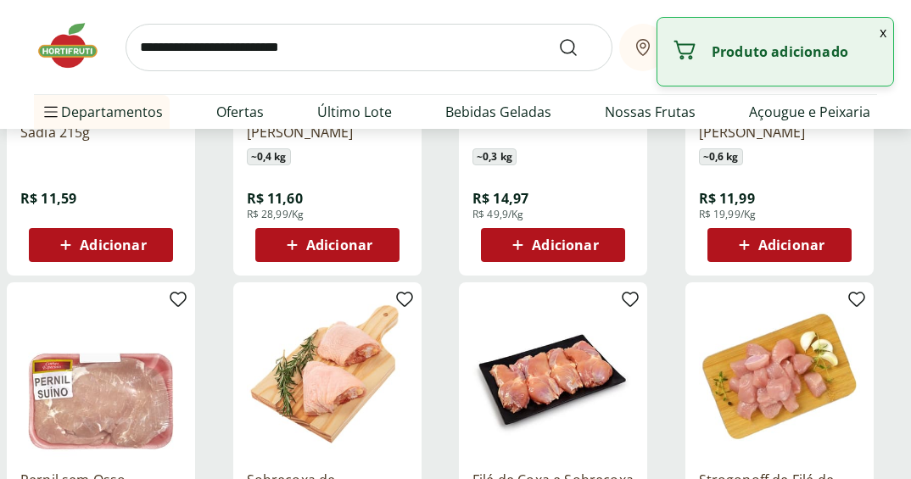
click at [876, 31] on button "x" at bounding box center [883, 32] width 20 height 29
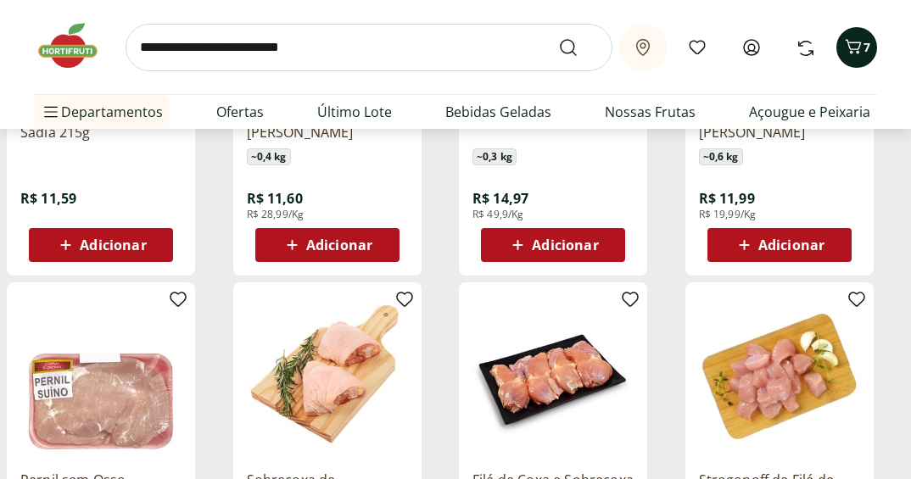
click at [844, 46] on icon "Carrinho" at bounding box center [853, 46] width 20 height 20
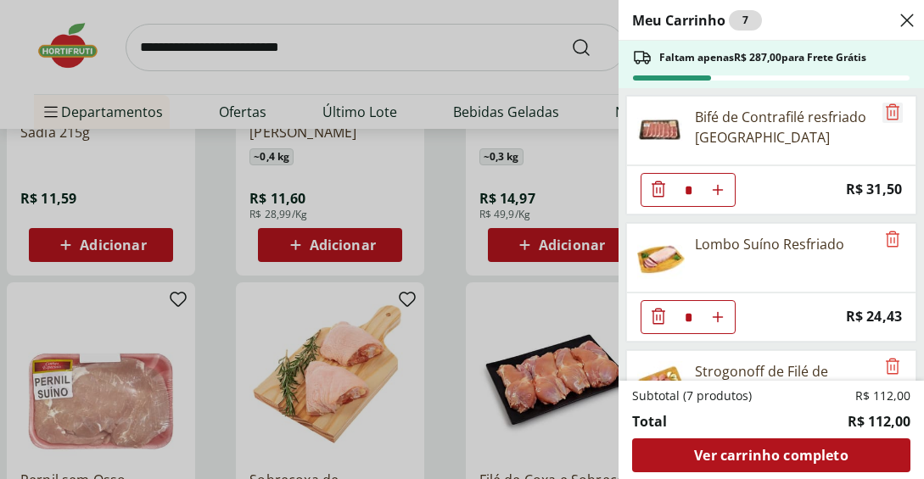
click at [886, 113] on icon "Remove" at bounding box center [892, 112] width 20 height 20
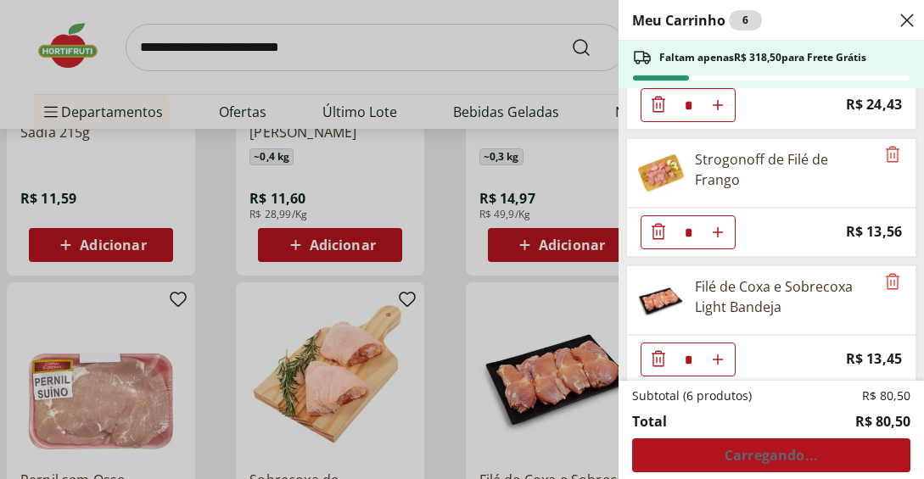
scroll to position [0, 0]
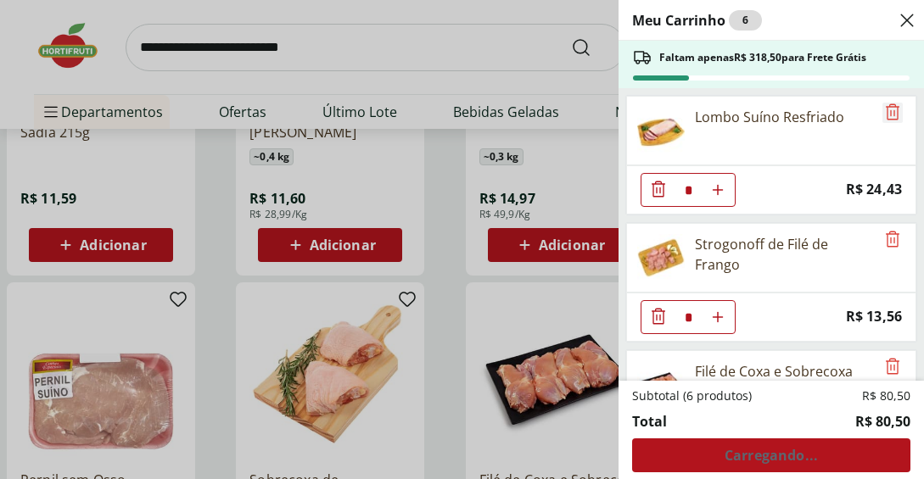
click at [885, 117] on icon "Remove" at bounding box center [892, 112] width 20 height 20
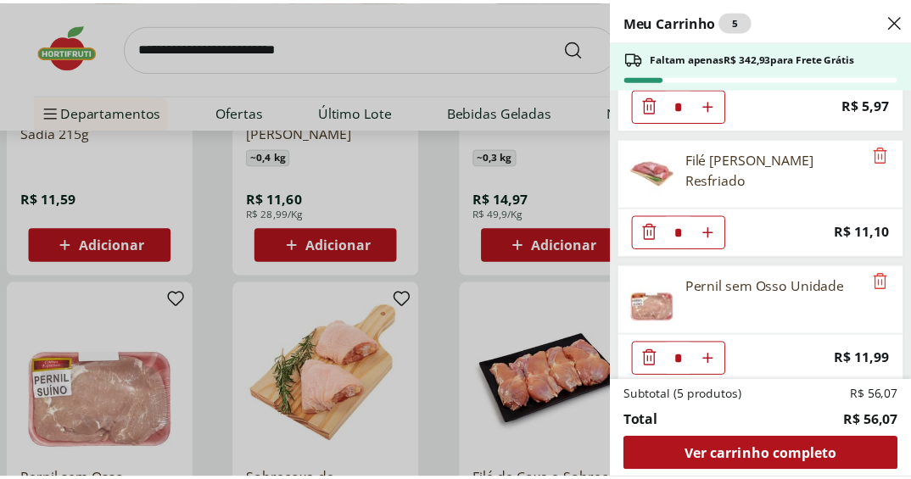
scroll to position [350, 0]
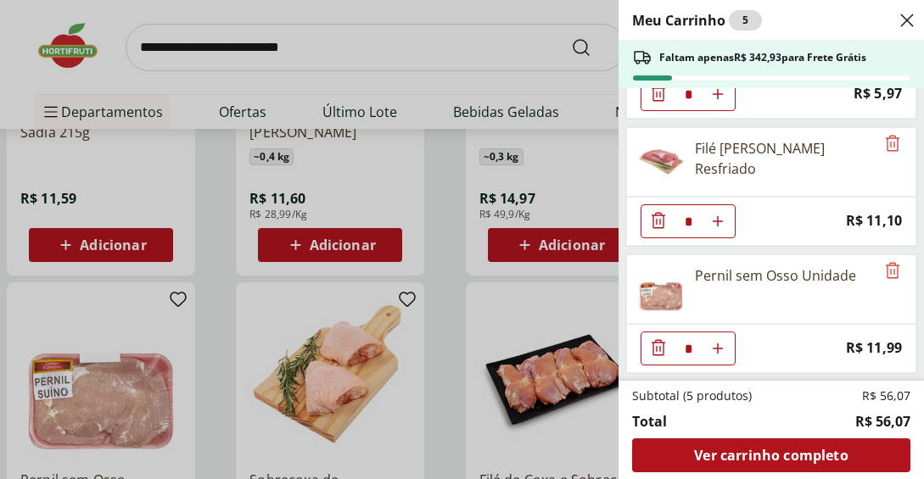
click at [449, 249] on div "Meu Carrinho 5 Faltam apenas R$ 342,93 para Frete Grátis Strogonoff de Filé de …" at bounding box center [462, 239] width 924 height 479
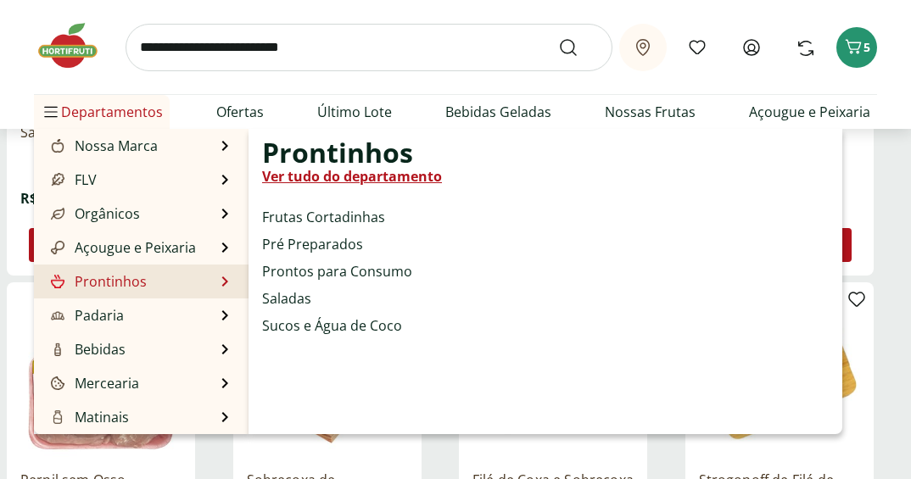
drag, startPoint x: 189, startPoint y: 270, endPoint x: 216, endPoint y: 271, distance: 27.2
click at [189, 270] on li "Prontinhos Prontinhos Ver tudo do departamento Frutas Cortadinhas Pré Preparado…" at bounding box center [141, 282] width 215 height 34
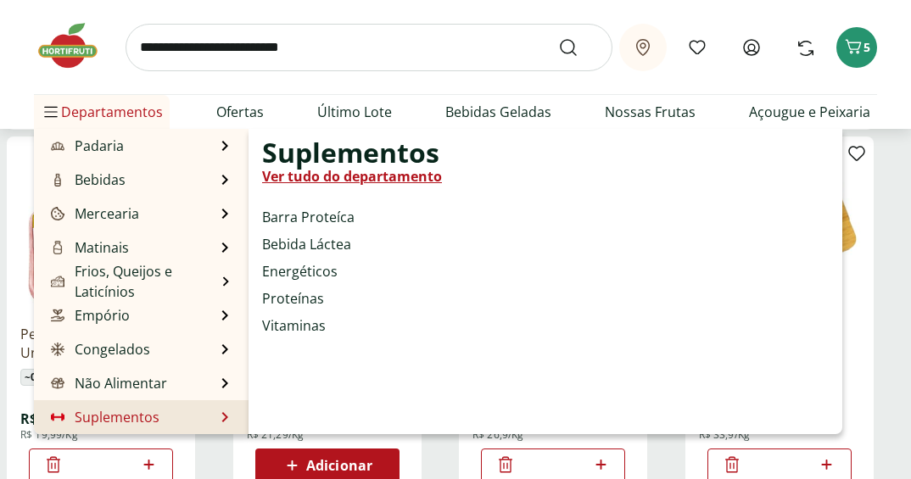
scroll to position [1696, 0]
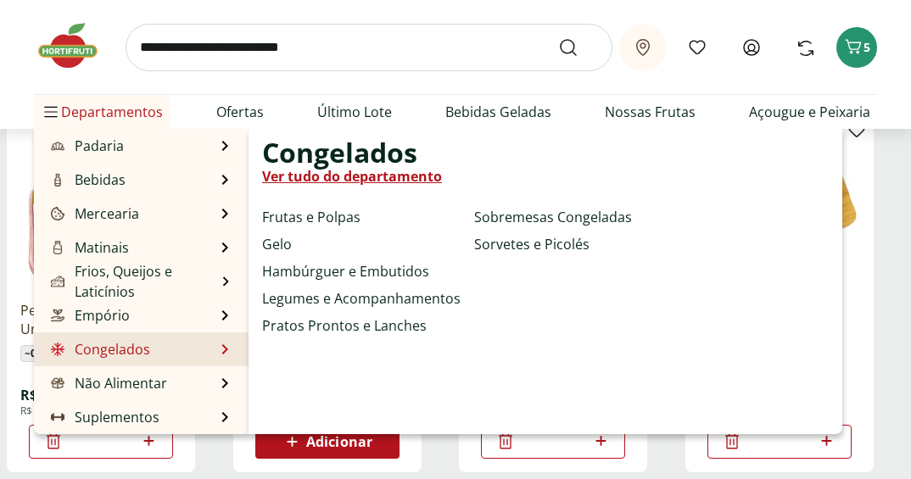
click at [164, 349] on li "Congelados Congelados Ver tudo do departamento Frutas e Polpas Gelo Hambúrguer …" at bounding box center [141, 349] width 215 height 34
click at [209, 346] on li "Congelados Congelados Ver tudo do departamento Frutas e Polpas Gelo Hambúrguer …" at bounding box center [141, 349] width 215 height 34
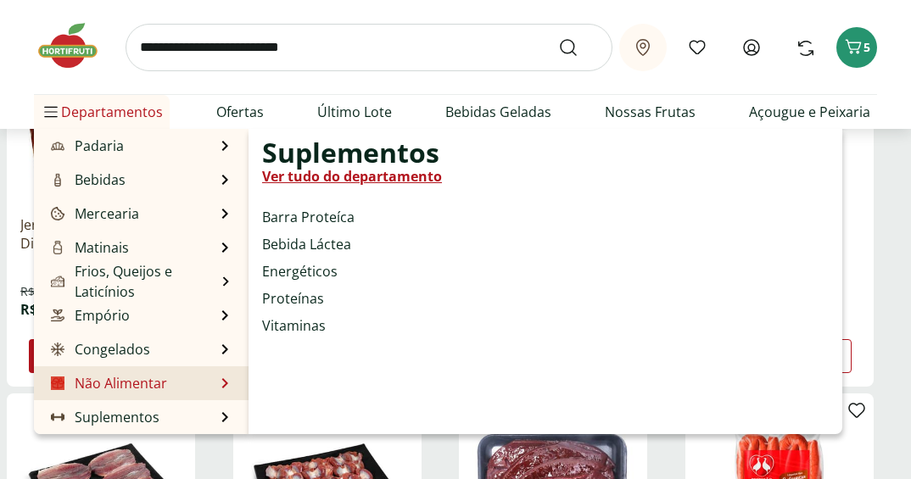
scroll to position [339, 0]
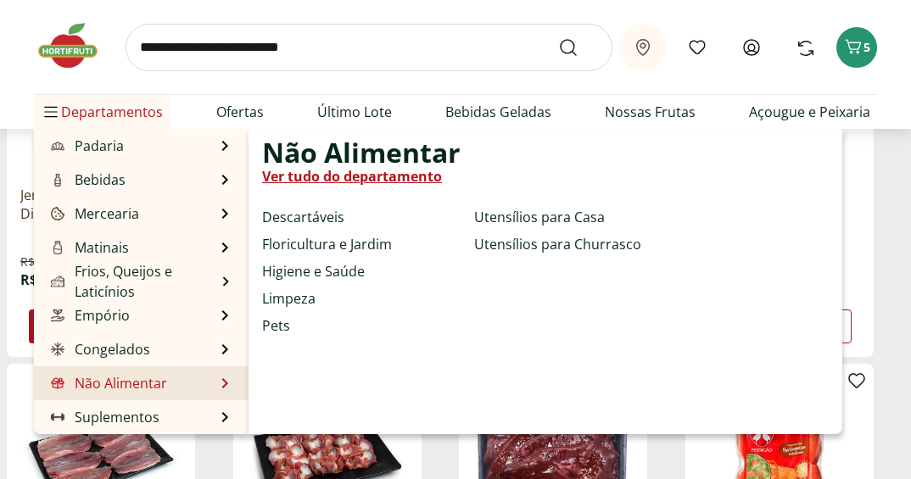
click at [210, 384] on li "Não Alimentar Não Alimentar Ver tudo do departamento Descartáveis Floricultura …" at bounding box center [141, 383] width 215 height 34
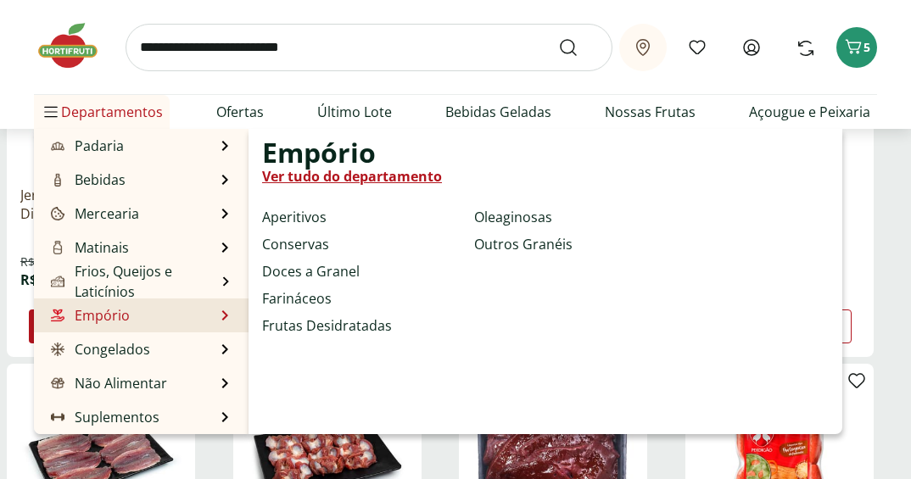
click at [361, 180] on link "Ver tudo do departamento" at bounding box center [352, 176] width 180 height 20
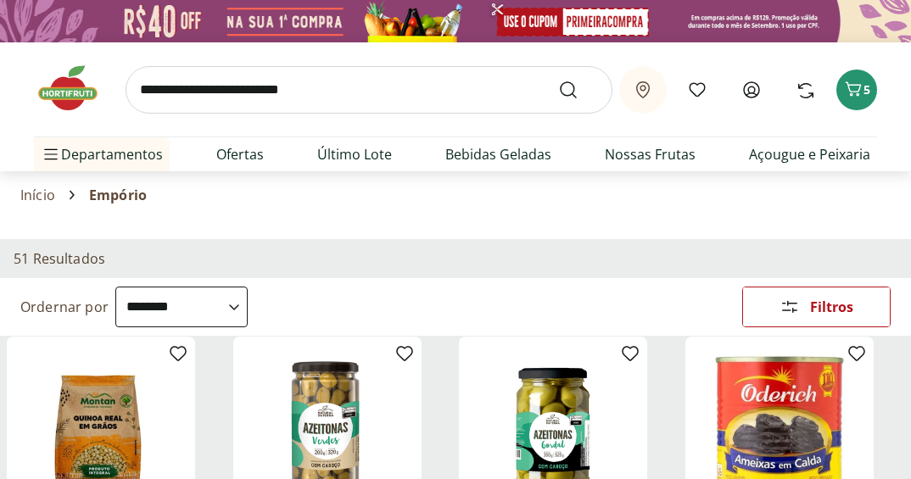
click at [248, 307] on select "**********" at bounding box center [181, 307] width 132 height 41
select select "*********"
click at [115, 287] on select "**********" at bounding box center [181, 307] width 132 height 41
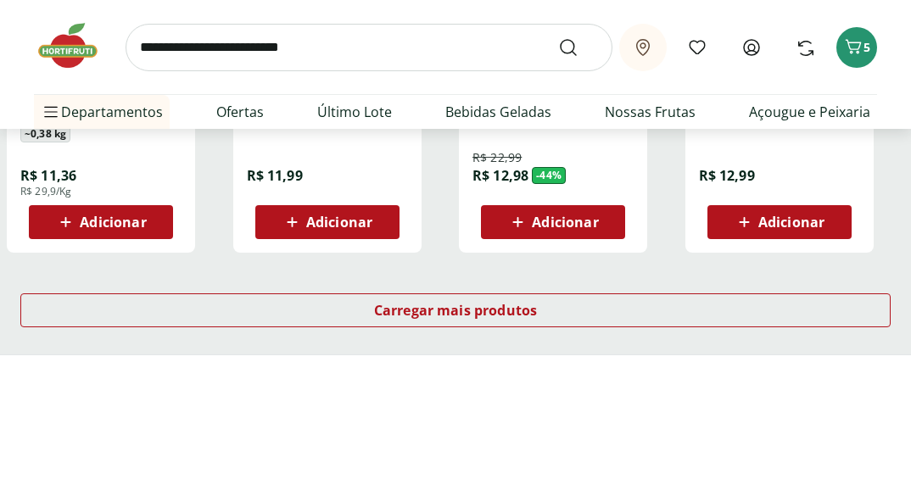
scroll to position [1187, 0]
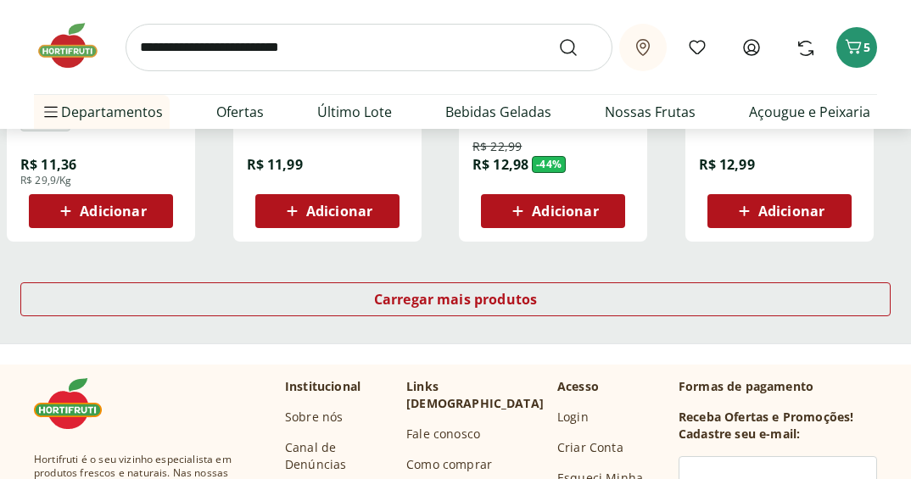
drag, startPoint x: 452, startPoint y: 268, endPoint x: 420, endPoint y: 278, distance: 33.8
click at [452, 268] on div "Carregar mais produtos" at bounding box center [455, 302] width 911 height 81
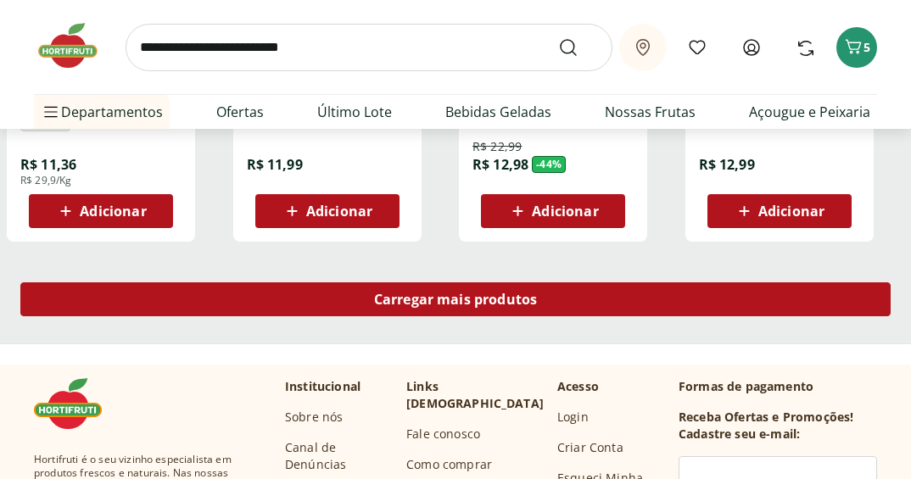
click at [408, 288] on div "Carregar mais produtos" at bounding box center [455, 299] width 870 height 34
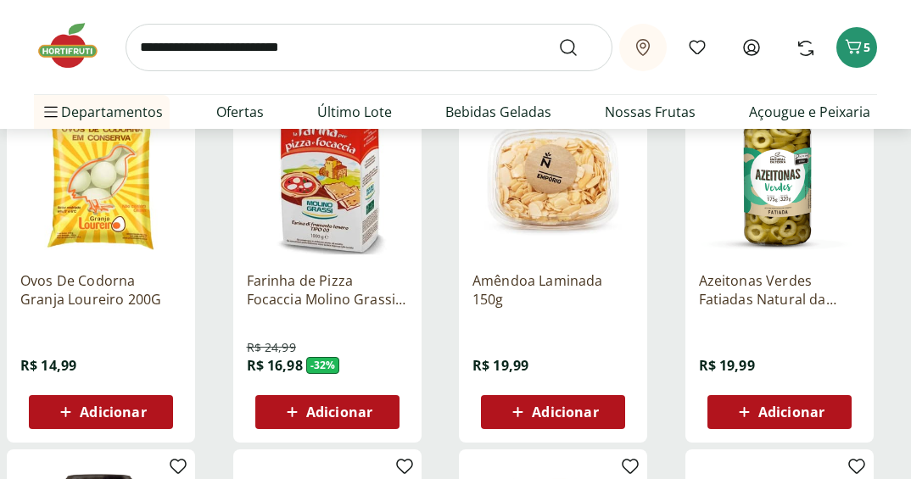
scroll to position [1696, 0]
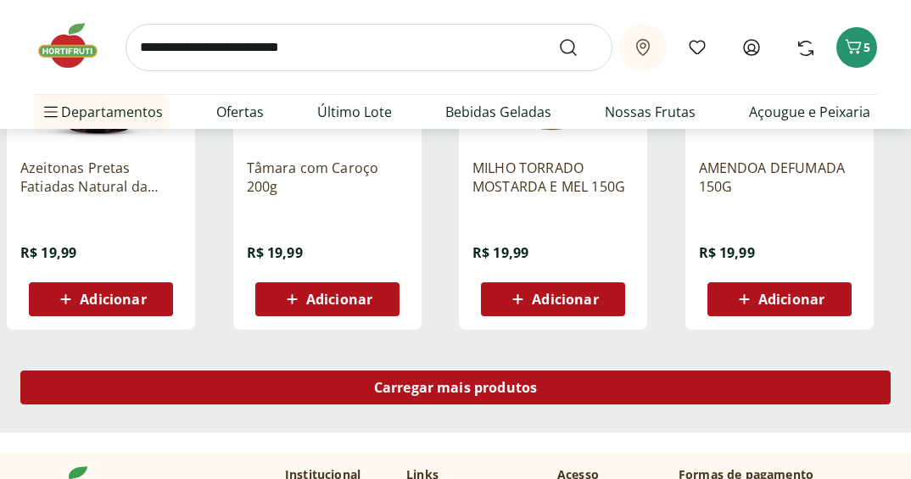
click at [460, 398] on div "Carregar mais produtos" at bounding box center [455, 388] width 870 height 34
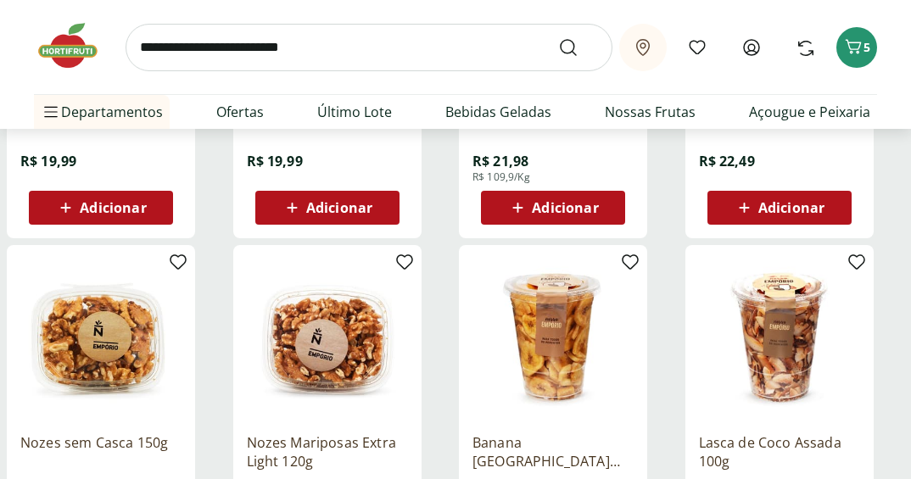
scroll to position [2714, 0]
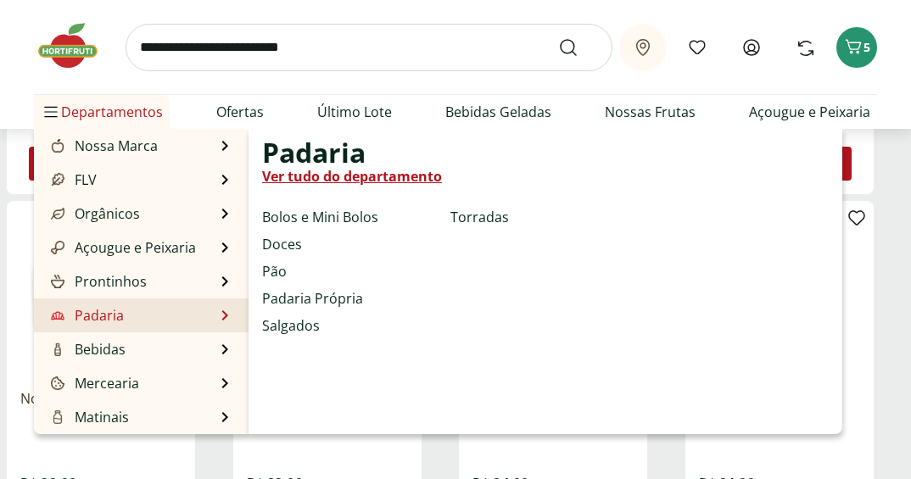
click at [351, 178] on link "Ver tudo do departamento" at bounding box center [352, 176] width 180 height 20
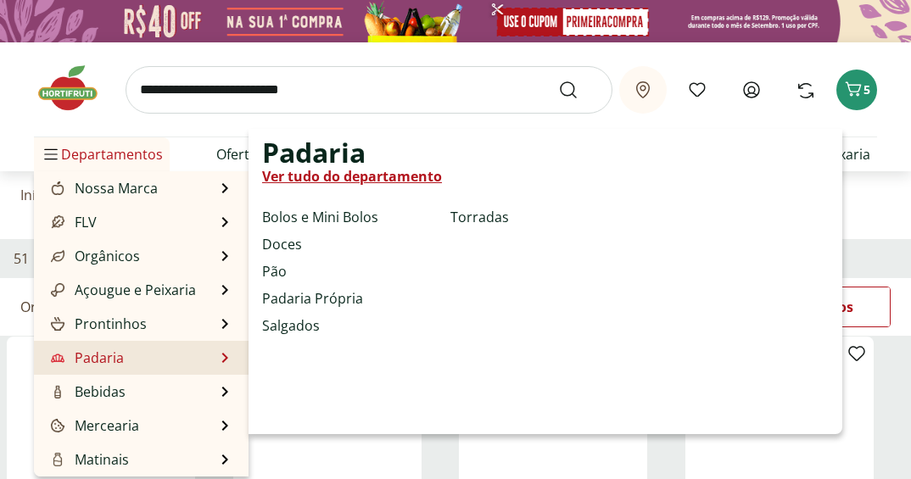
select select "**********"
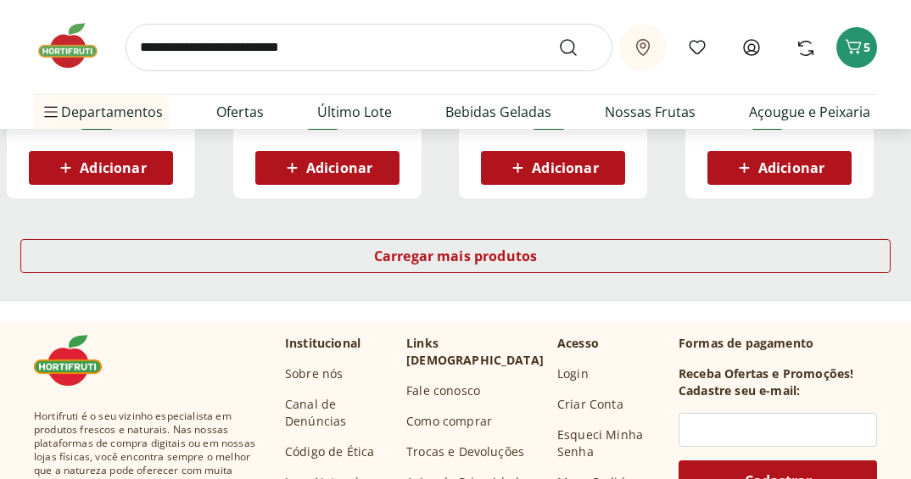
scroll to position [1272, 0]
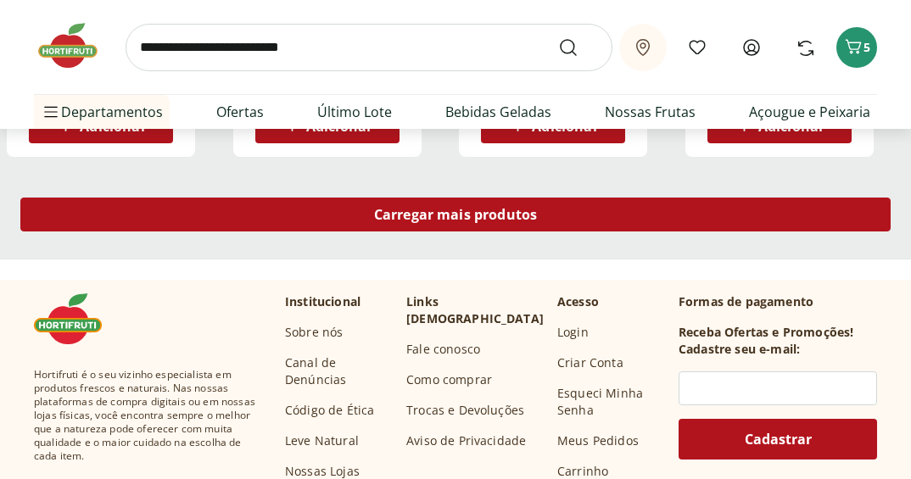
click at [444, 214] on span "Carregar mais produtos" at bounding box center [456, 215] width 164 height 14
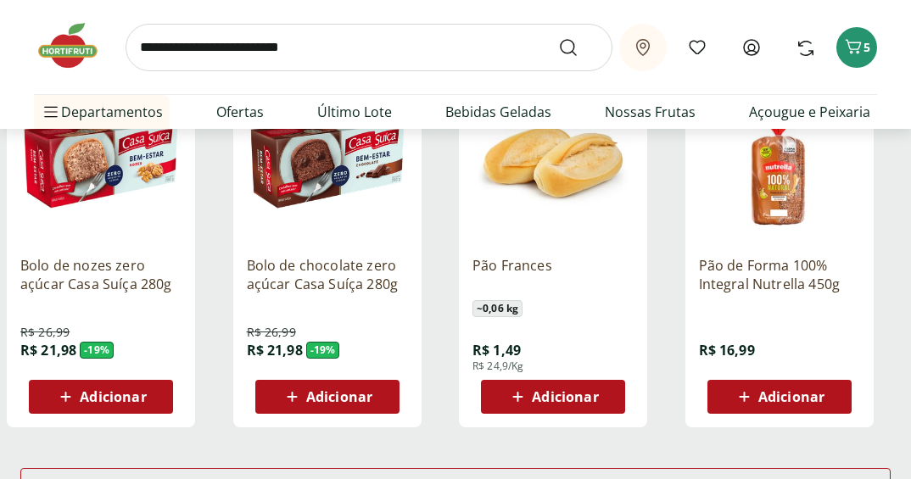
scroll to position [2205, 0]
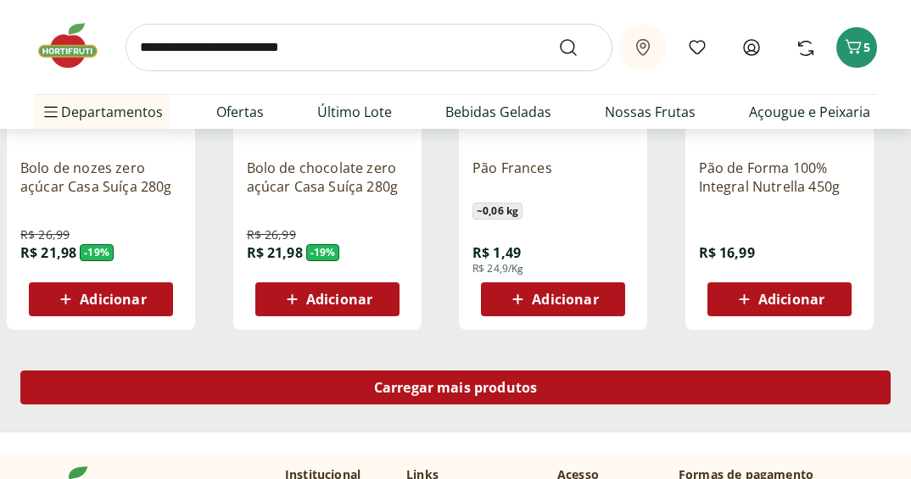
click at [430, 398] on div "Carregar mais produtos" at bounding box center [455, 388] width 870 height 34
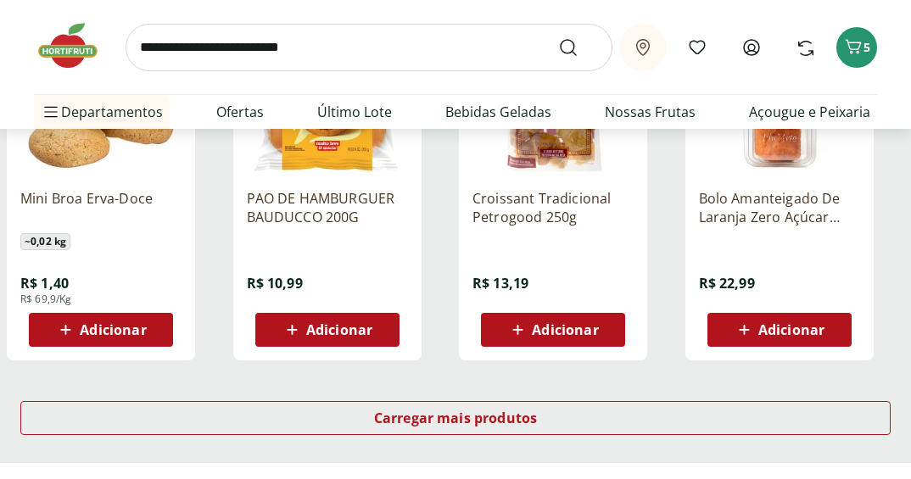
scroll to position [3308, 0]
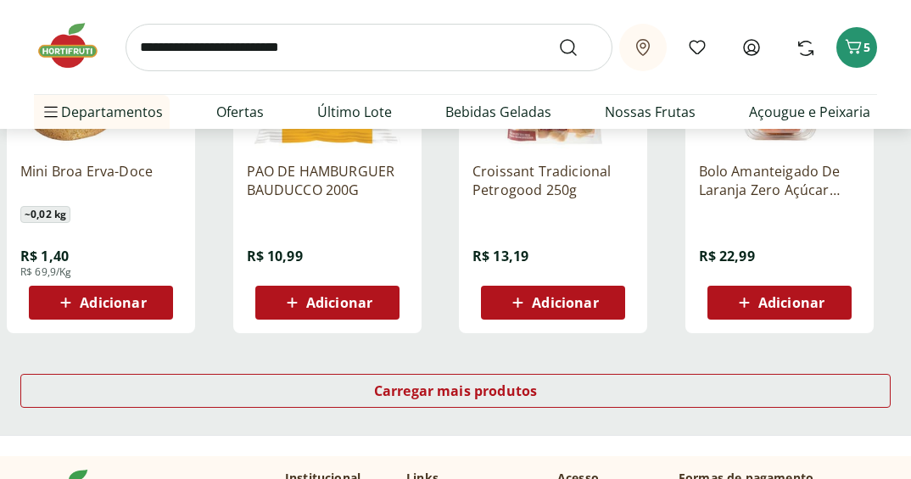
click at [372, 371] on div "Carregar mais produtos" at bounding box center [455, 394] width 911 height 81
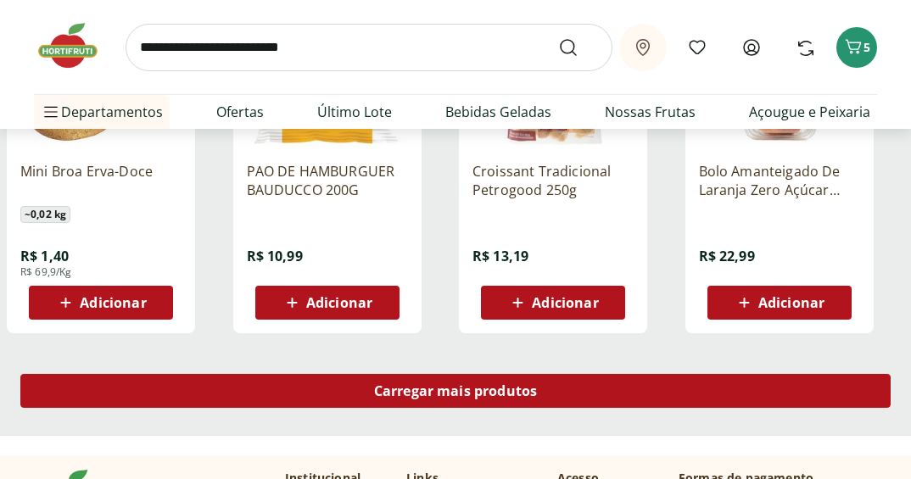
click at [388, 395] on span "Carregar mais produtos" at bounding box center [456, 391] width 164 height 14
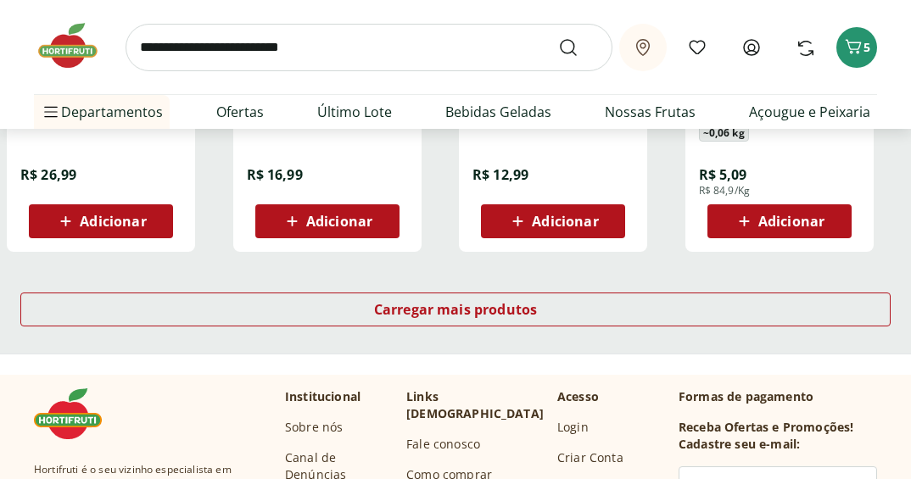
click at [439, 292] on div "Carregar mais produtos" at bounding box center [455, 312] width 911 height 81
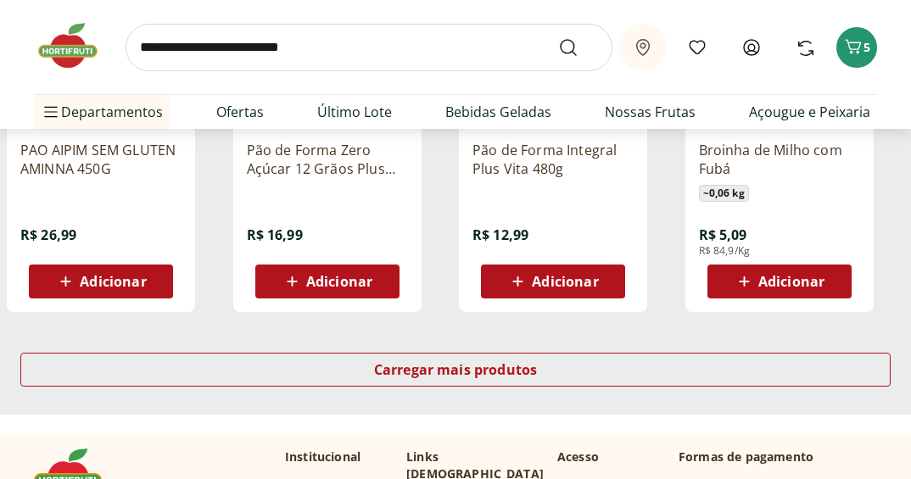
scroll to position [4580, 0]
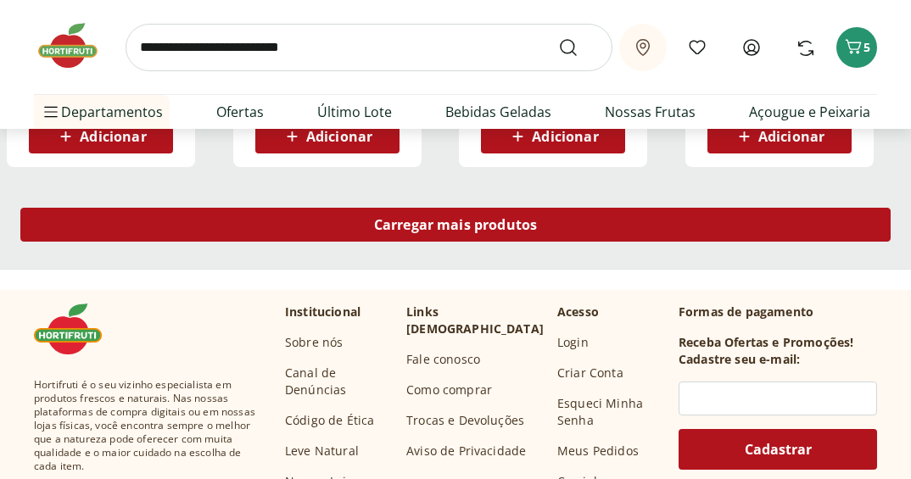
click at [450, 232] on span "Carregar mais produtos" at bounding box center [456, 225] width 164 height 14
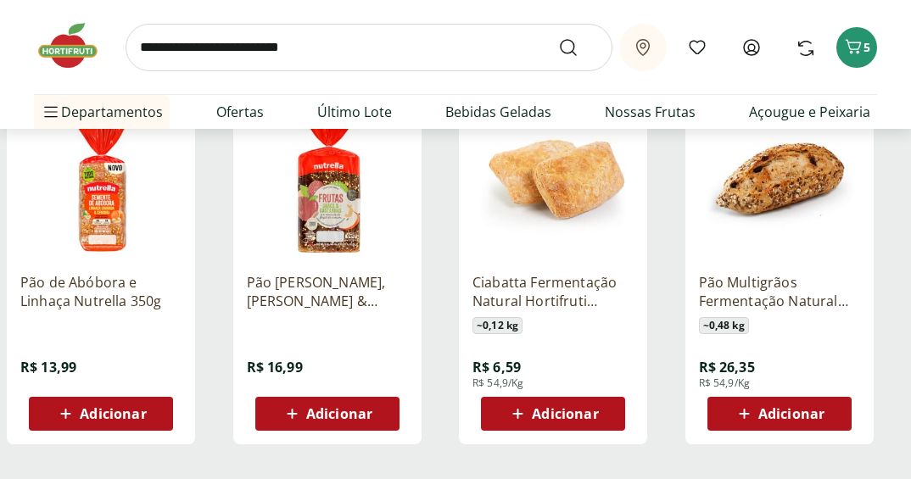
scroll to position [5405, 0]
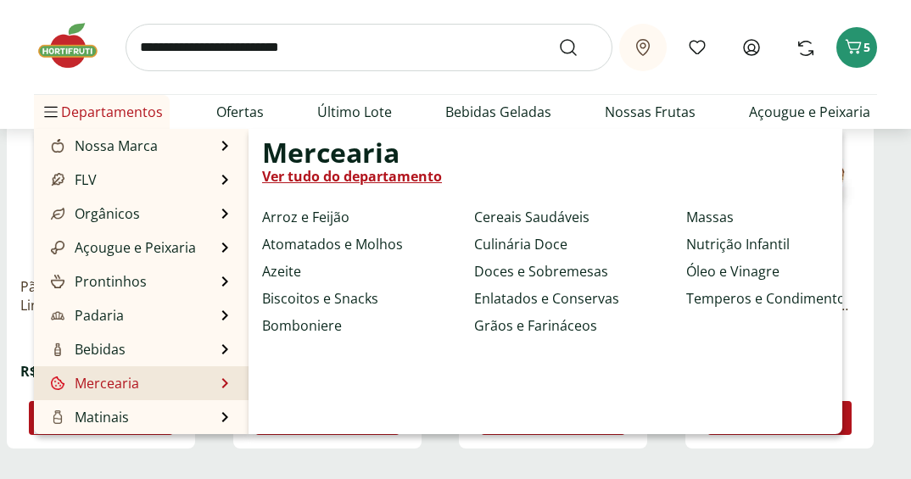
click at [404, 174] on link "Ver tudo do departamento" at bounding box center [352, 176] width 180 height 20
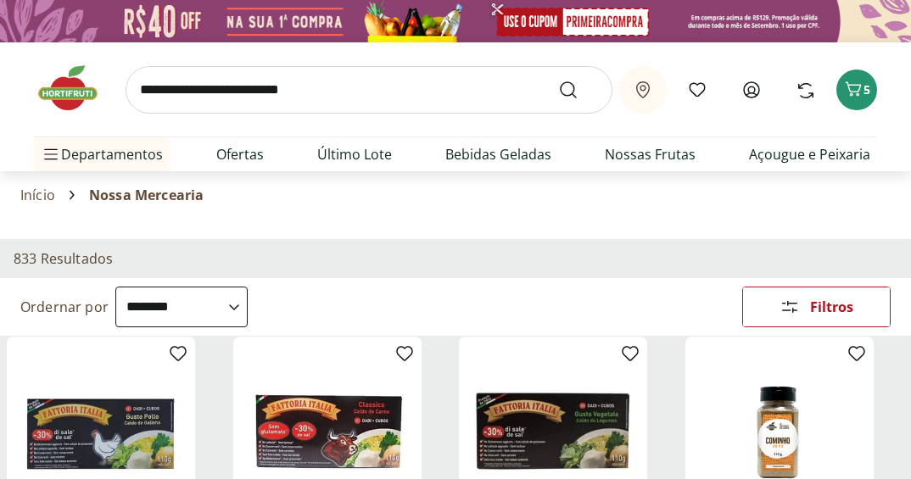
drag, startPoint x: 215, startPoint y: 304, endPoint x: 232, endPoint y: 324, distance: 25.9
click at [215, 304] on select "**********" at bounding box center [181, 307] width 132 height 41
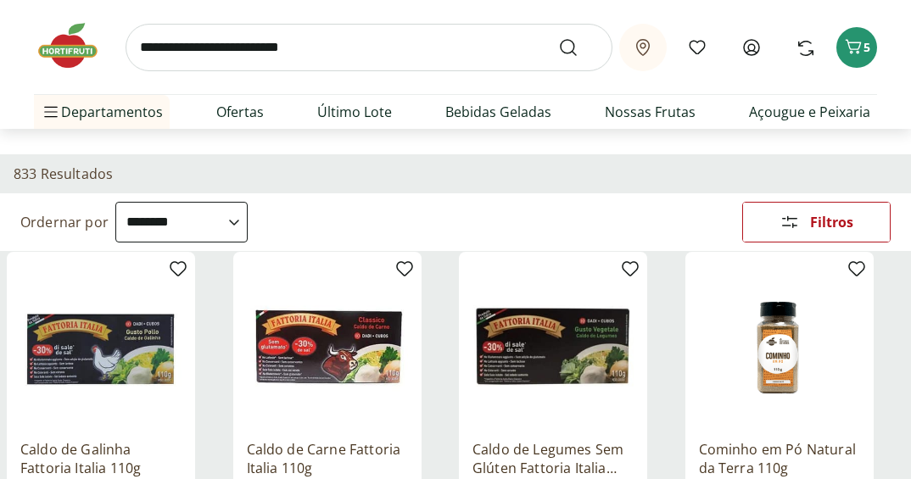
drag, startPoint x: 226, startPoint y: 300, endPoint x: 213, endPoint y: 277, distance: 26.9
click at [221, 241] on select "**********" at bounding box center [181, 222] width 132 height 41
select select "*********"
click at [115, 202] on select "**********" at bounding box center [181, 222] width 132 height 41
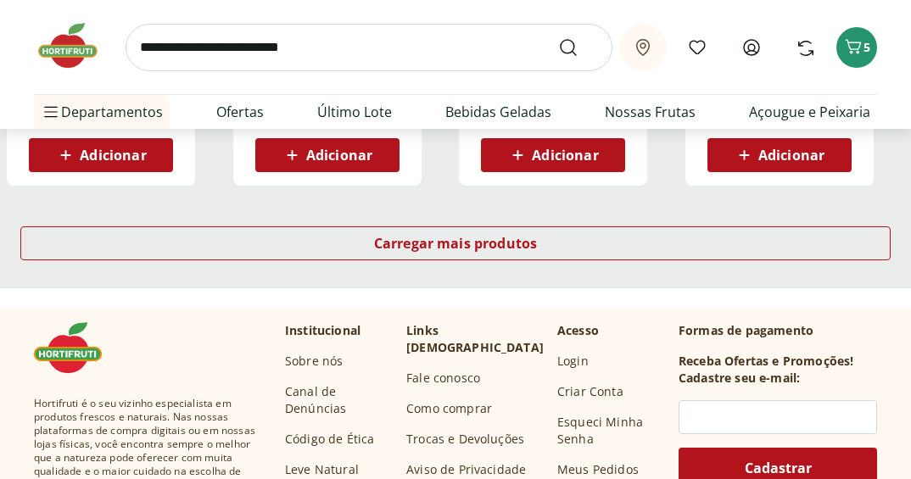
scroll to position [1272, 0]
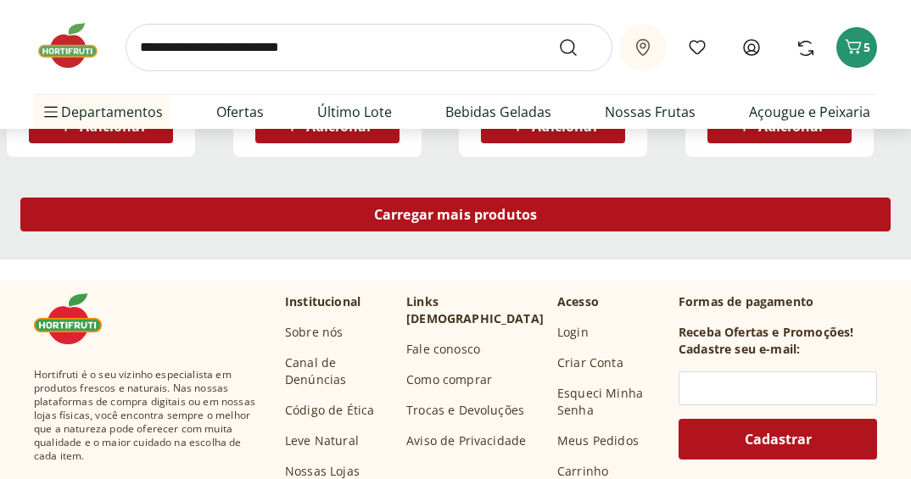
click at [472, 227] on div "Carregar mais produtos" at bounding box center [455, 215] width 870 height 34
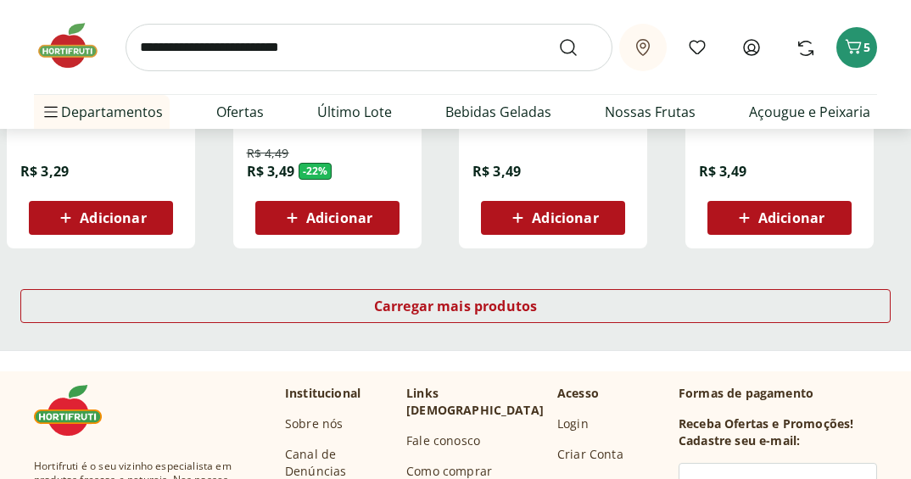
scroll to position [2290, 0]
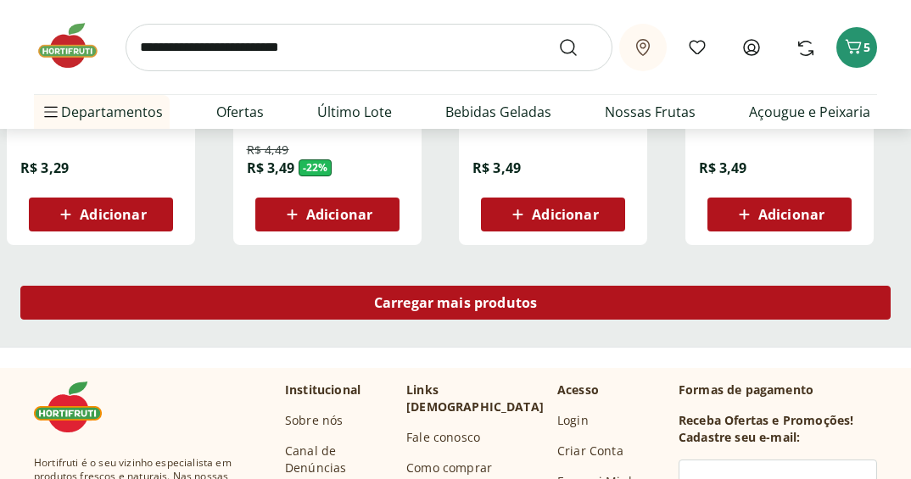
click at [438, 298] on span "Carregar mais produtos" at bounding box center [456, 303] width 164 height 14
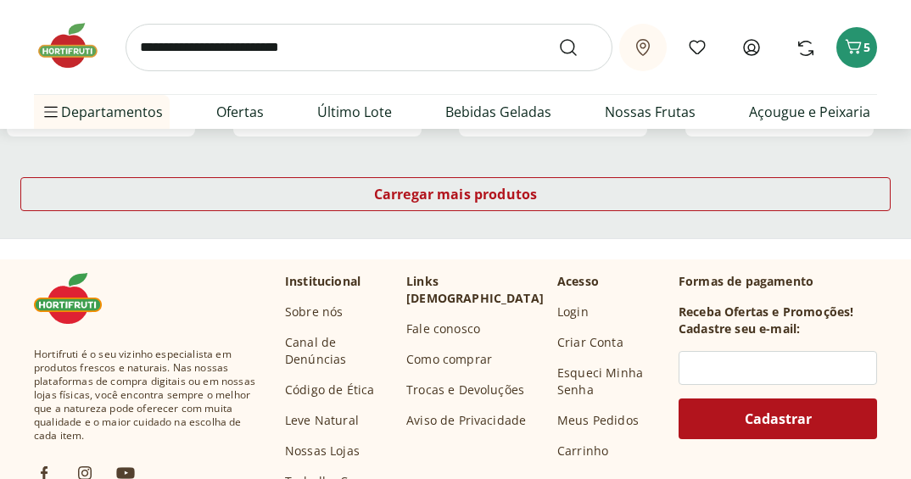
scroll to position [3562, 0]
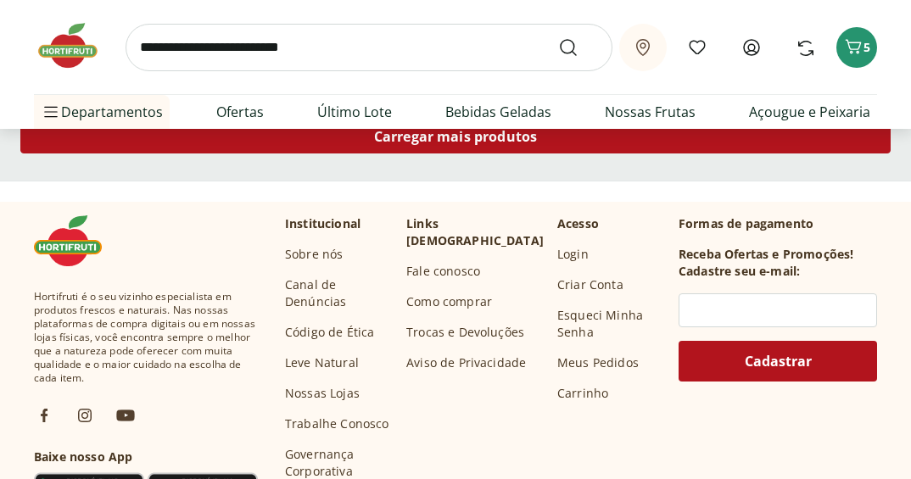
click at [450, 156] on link "Carregar mais produtos" at bounding box center [455, 140] width 870 height 41
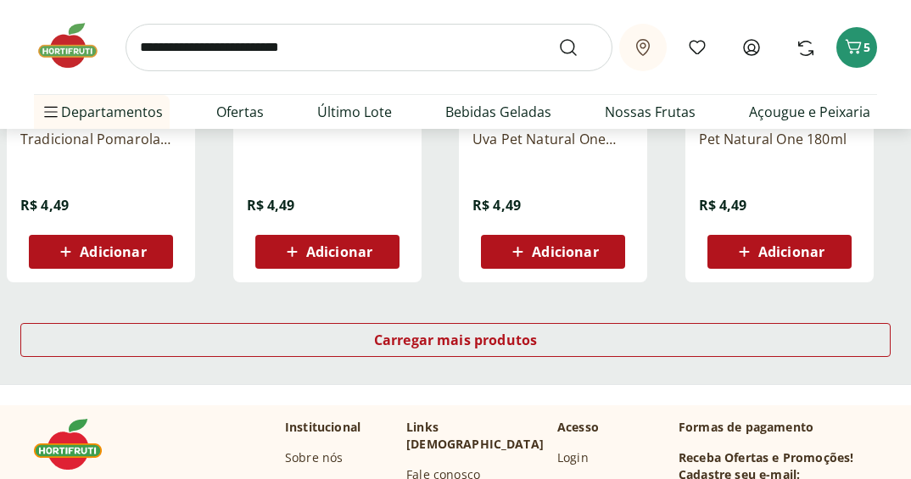
scroll to position [4495, 0]
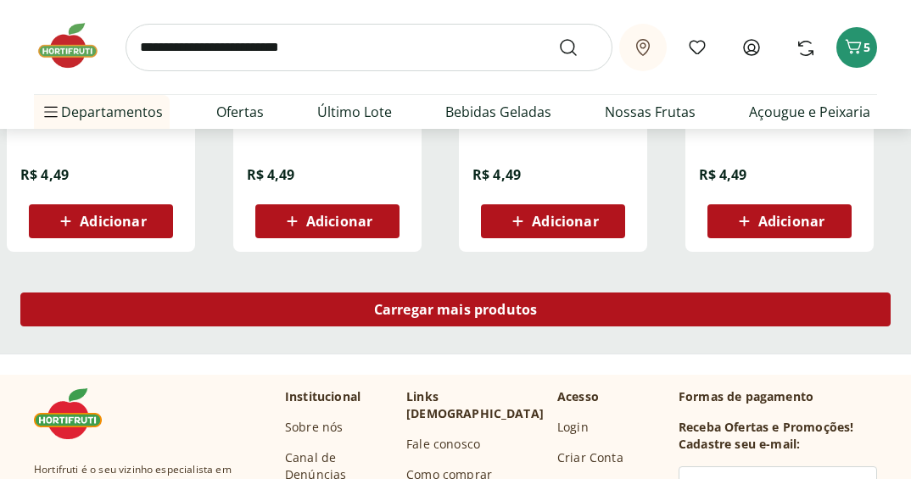
click at [440, 323] on div "Carregar mais produtos" at bounding box center [455, 310] width 870 height 34
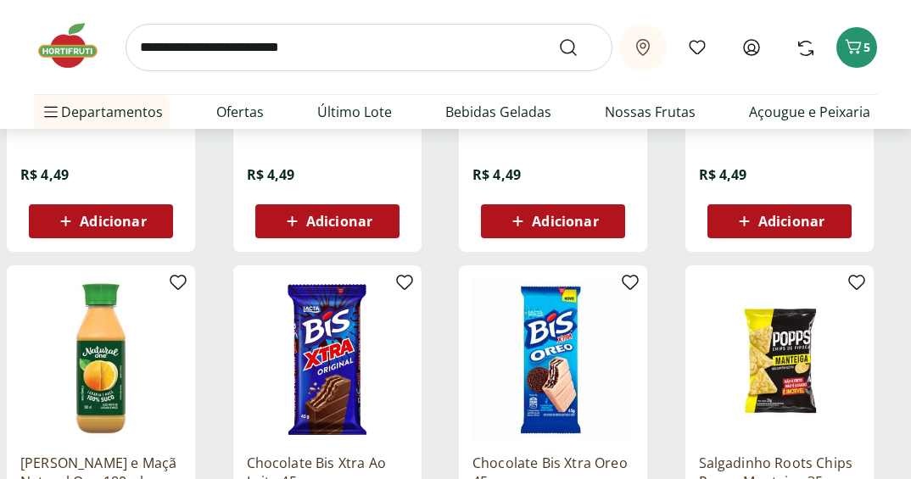
click at [380, 228] on div "Adicionar" at bounding box center [327, 221] width 117 height 31
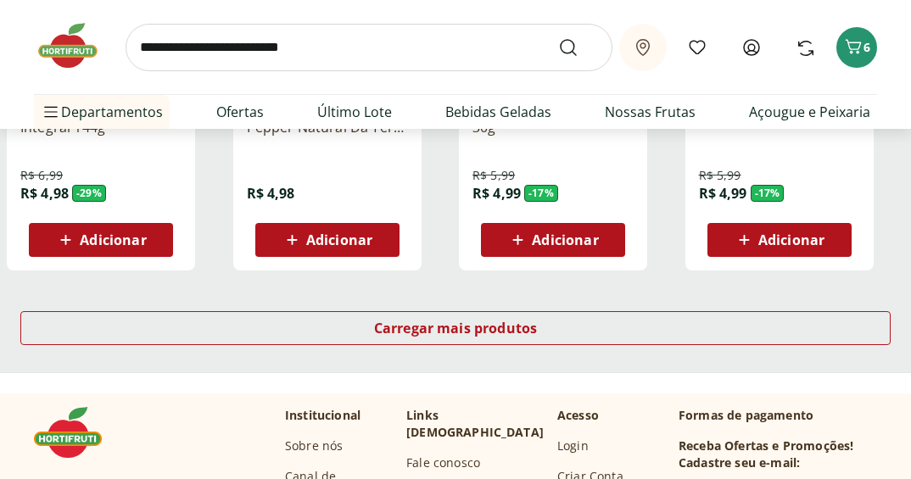
scroll to position [5598, 0]
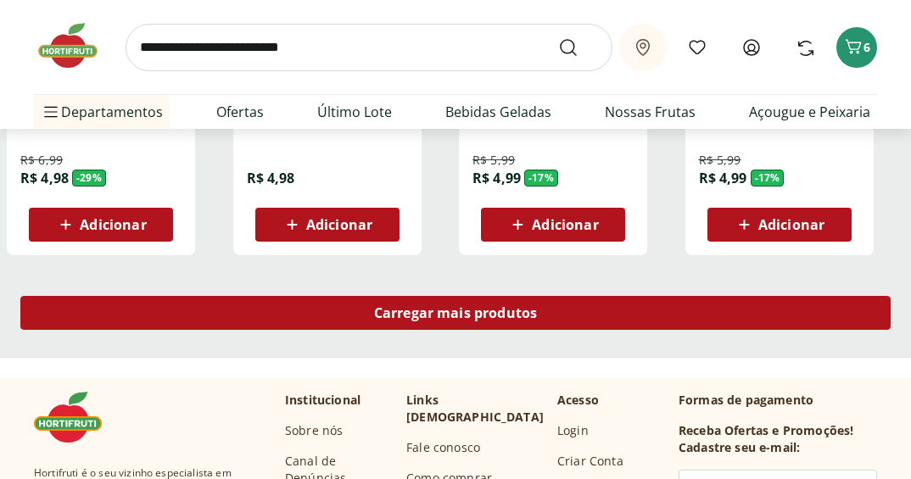
click at [439, 310] on span "Carregar mais produtos" at bounding box center [456, 313] width 164 height 14
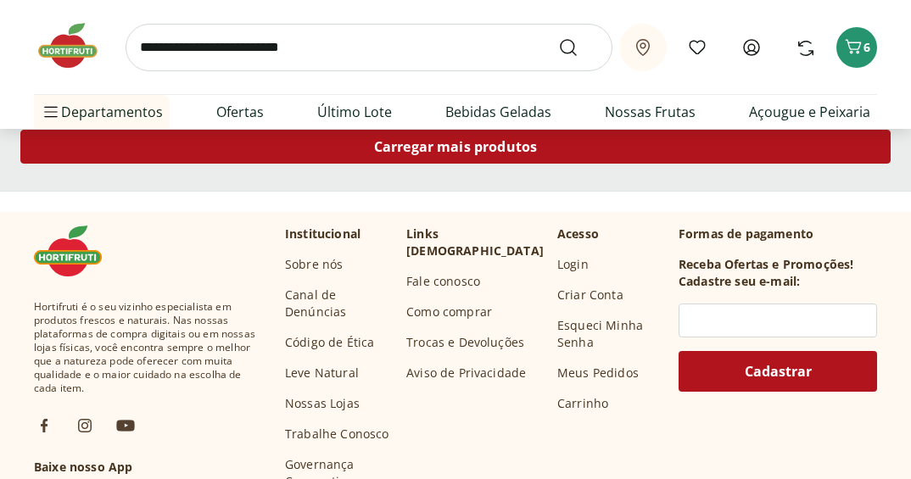
scroll to position [6701, 0]
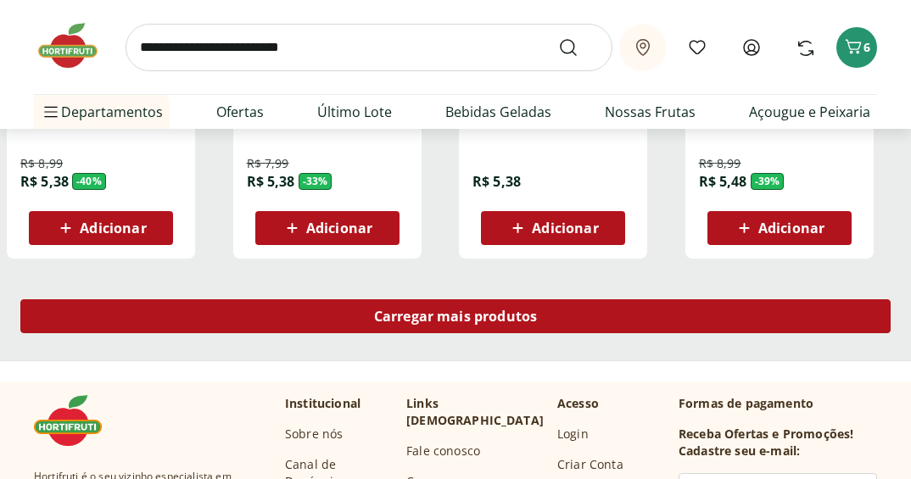
click at [465, 310] on span "Carregar mais produtos" at bounding box center [456, 317] width 164 height 14
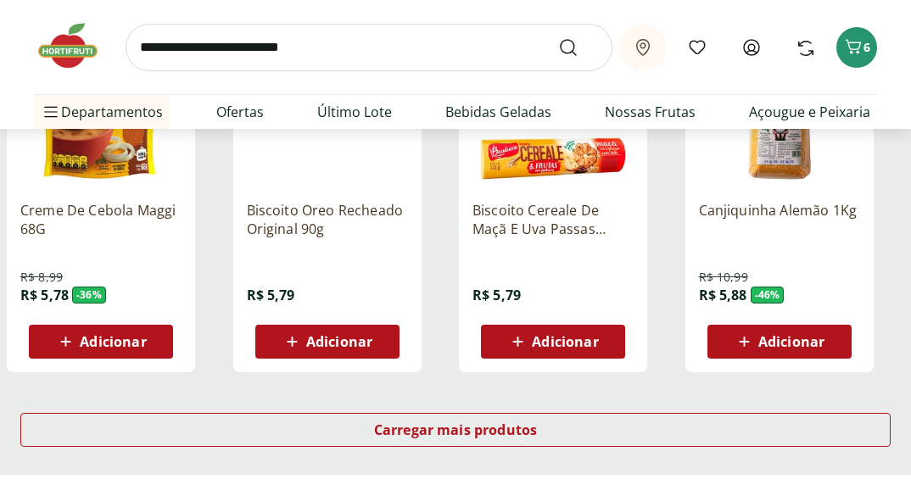
scroll to position [7718, 0]
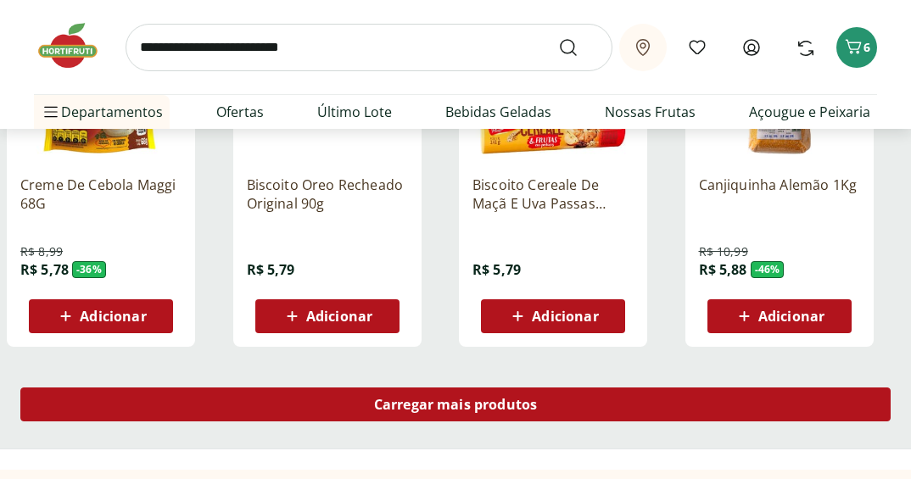
click at [362, 396] on div "Carregar mais produtos" at bounding box center [455, 405] width 870 height 34
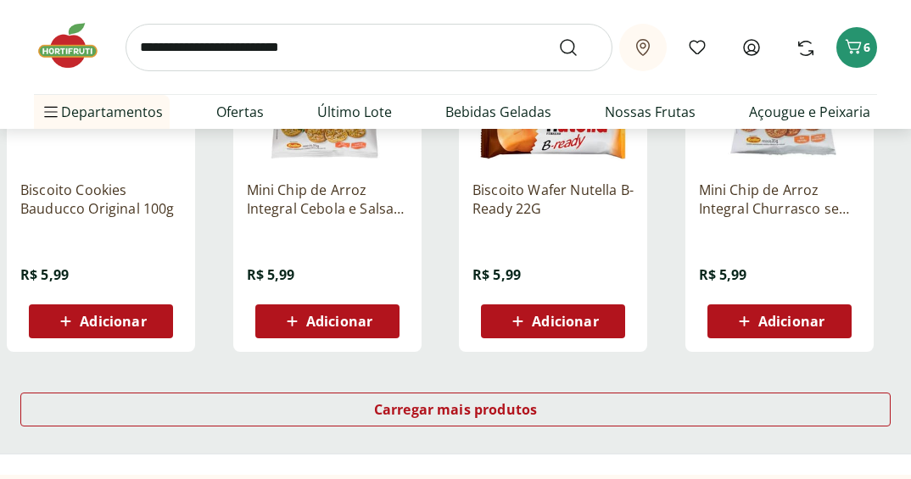
scroll to position [8821, 0]
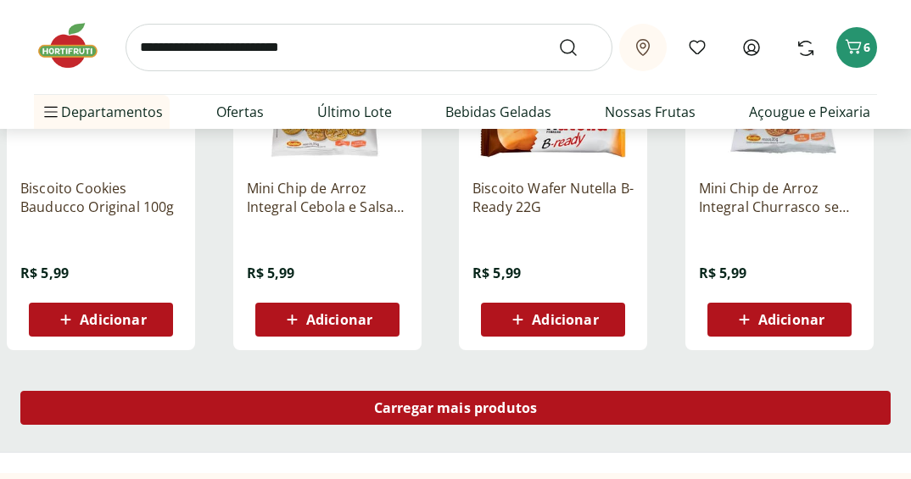
click at [426, 395] on div "Carregar mais produtos" at bounding box center [455, 408] width 870 height 34
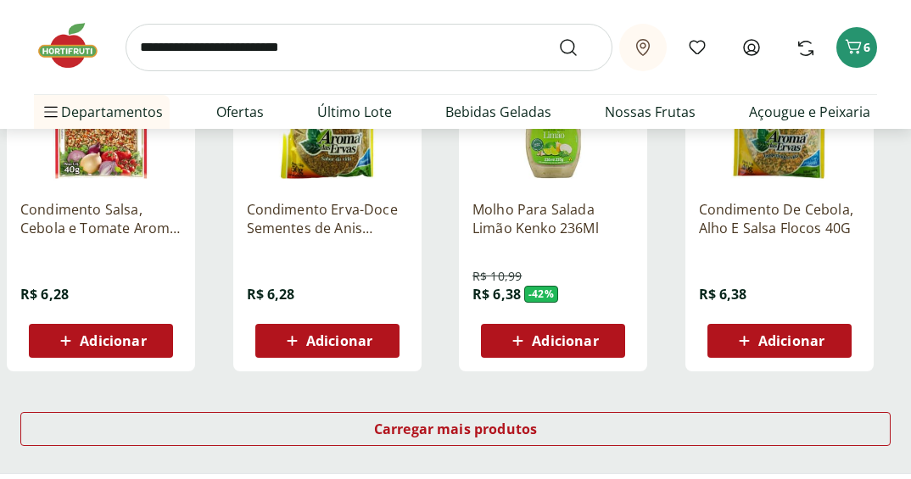
scroll to position [9924, 0]
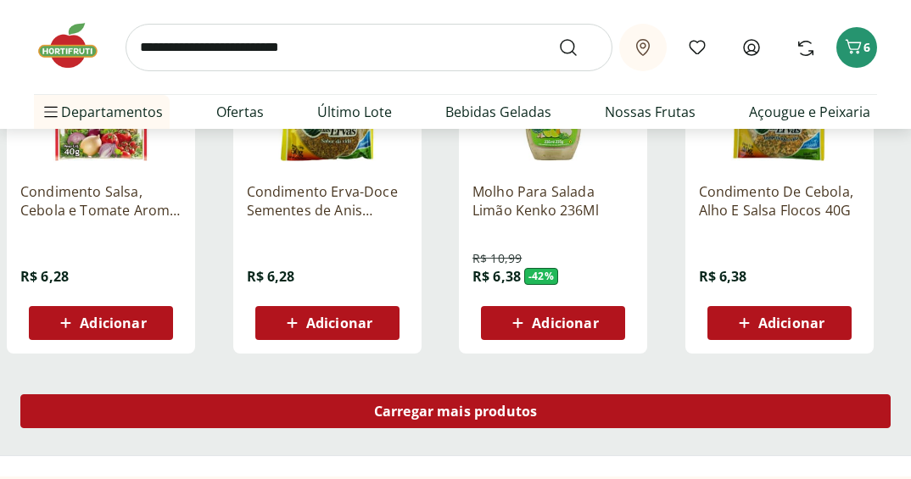
click at [408, 424] on div "Carregar mais produtos" at bounding box center [455, 411] width 870 height 34
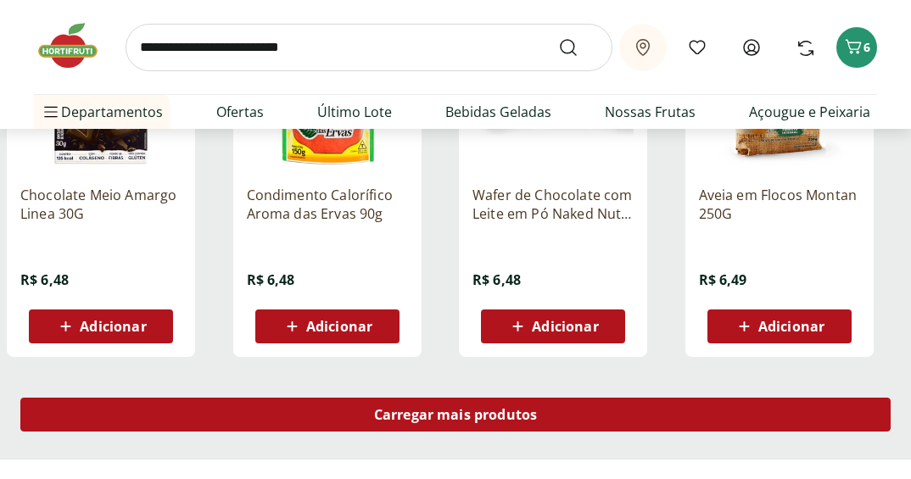
click at [411, 411] on span "Carregar mais produtos" at bounding box center [456, 415] width 164 height 14
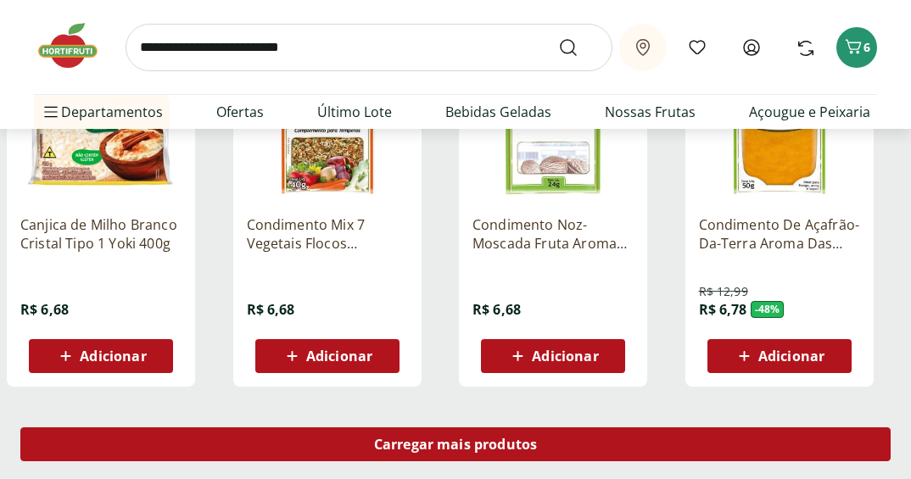
scroll to position [12129, 0]
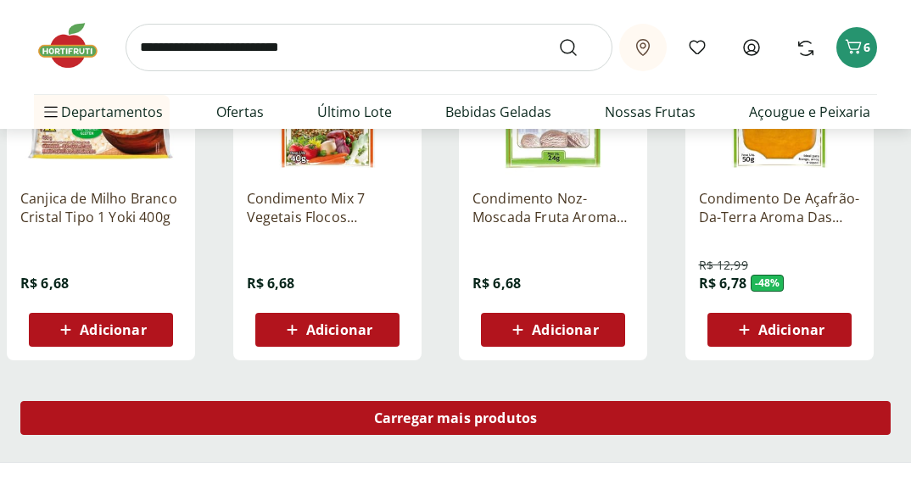
click at [486, 411] on span "Carregar mais produtos" at bounding box center [456, 418] width 164 height 14
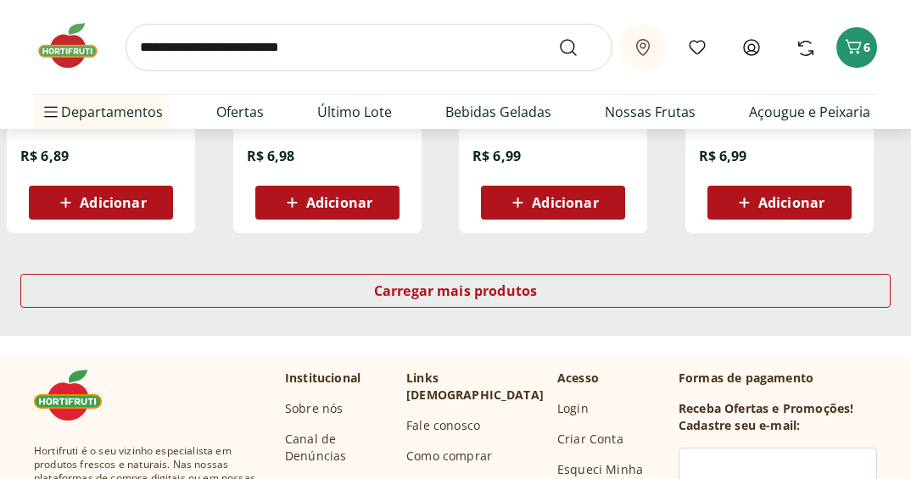
scroll to position [13401, 0]
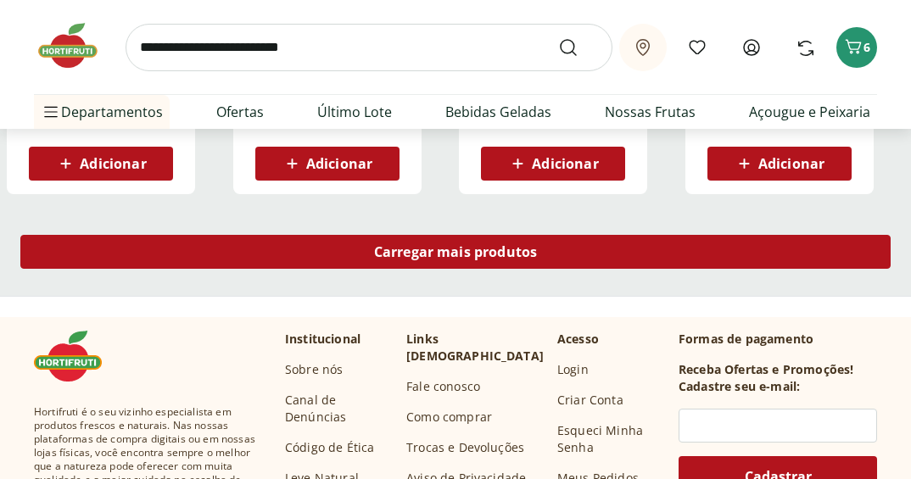
click at [489, 262] on div "Carregar mais produtos" at bounding box center [455, 252] width 870 height 34
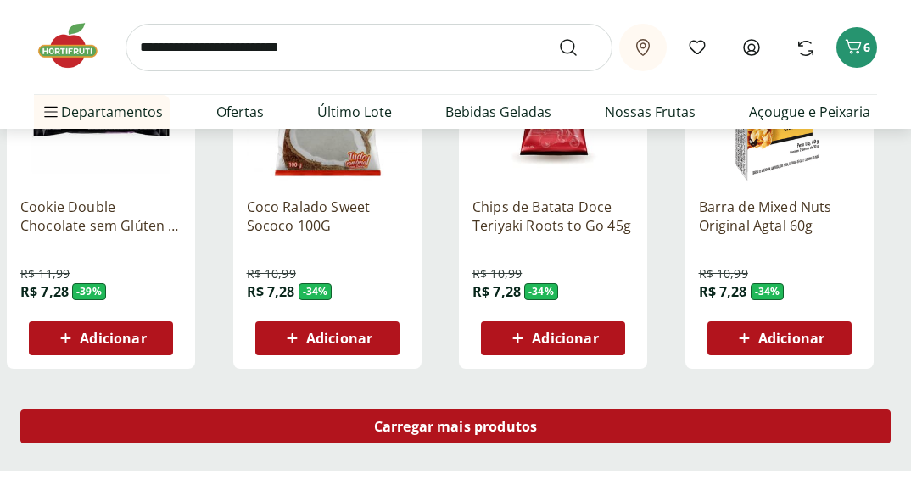
scroll to position [14334, 0]
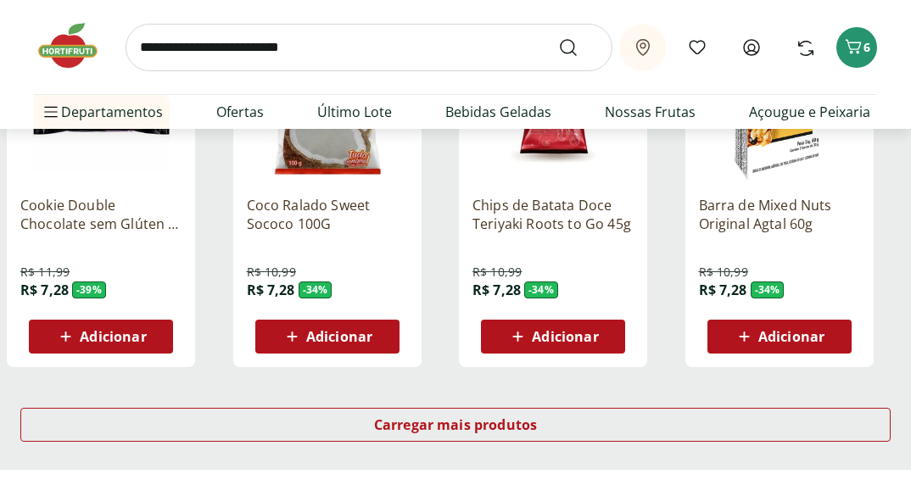
click at [434, 404] on div "Carregar mais produtos" at bounding box center [455, 428] width 911 height 81
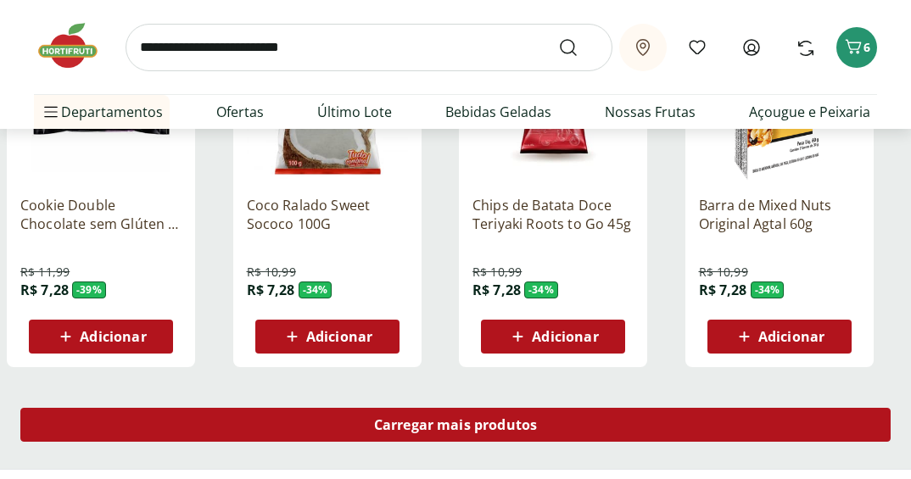
click at [434, 440] on div "Carregar mais produtos" at bounding box center [455, 425] width 870 height 34
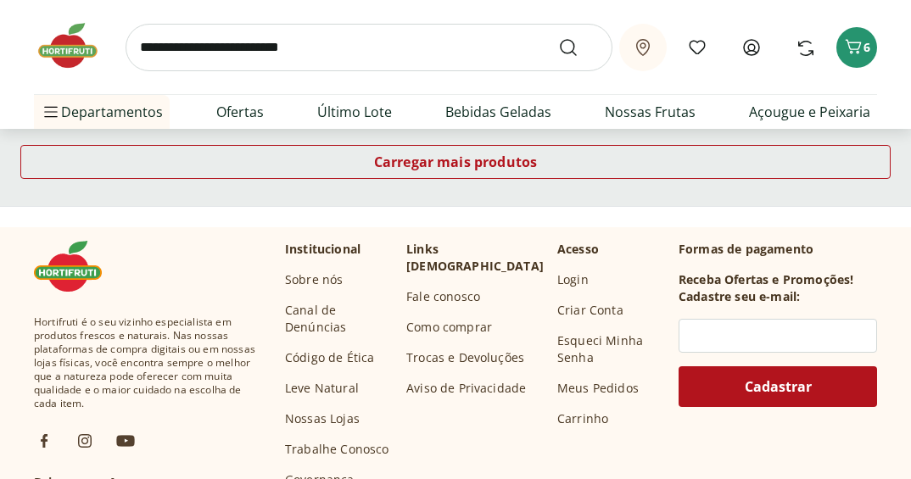
scroll to position [15607, 0]
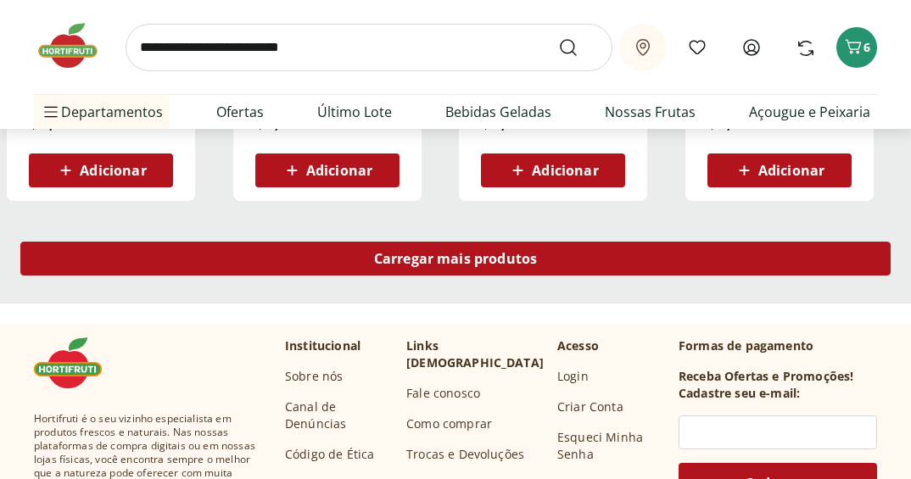
click at [454, 263] on span "Carregar mais produtos" at bounding box center [456, 259] width 164 height 14
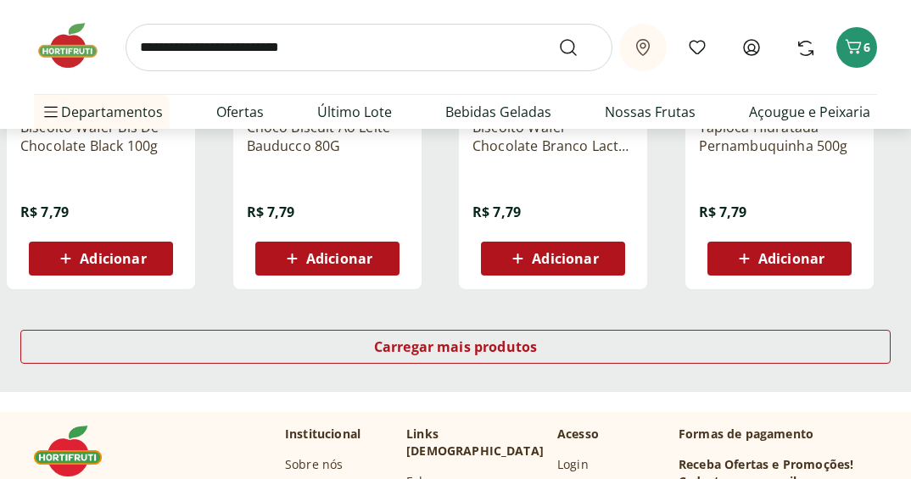
scroll to position [16709, 0]
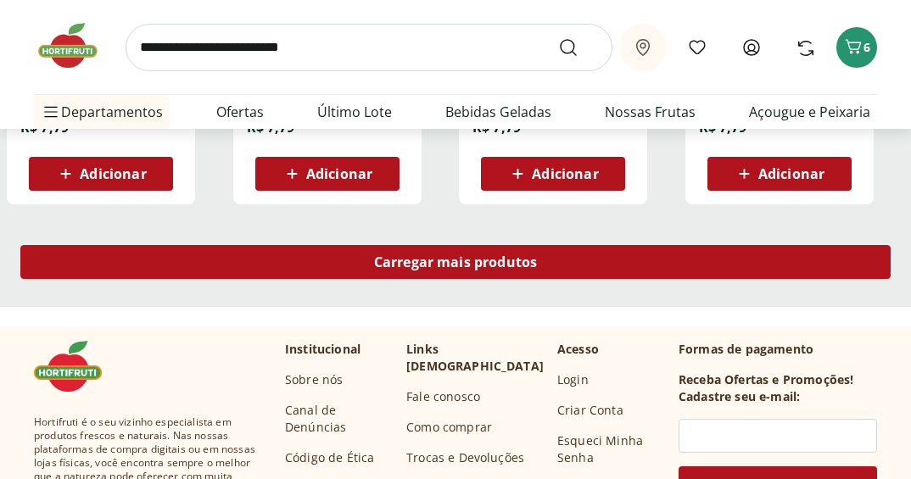
click at [439, 263] on span "Carregar mais produtos" at bounding box center [456, 262] width 164 height 14
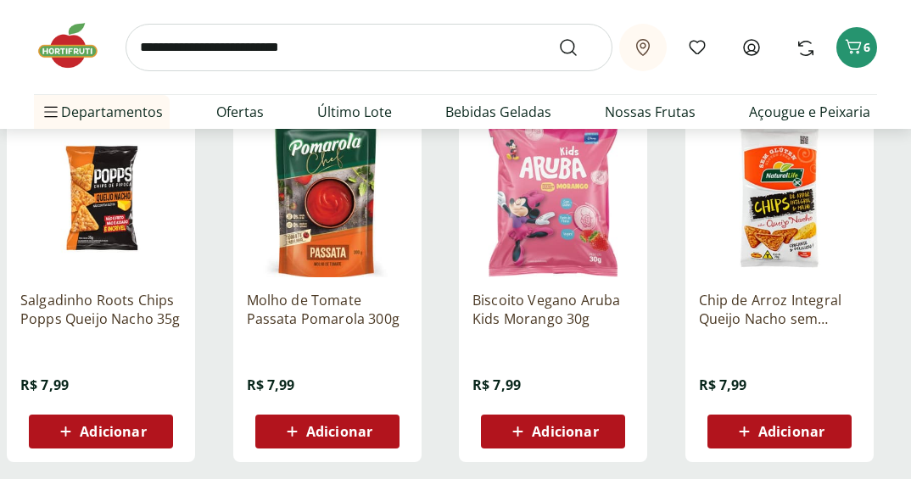
scroll to position [17642, 0]
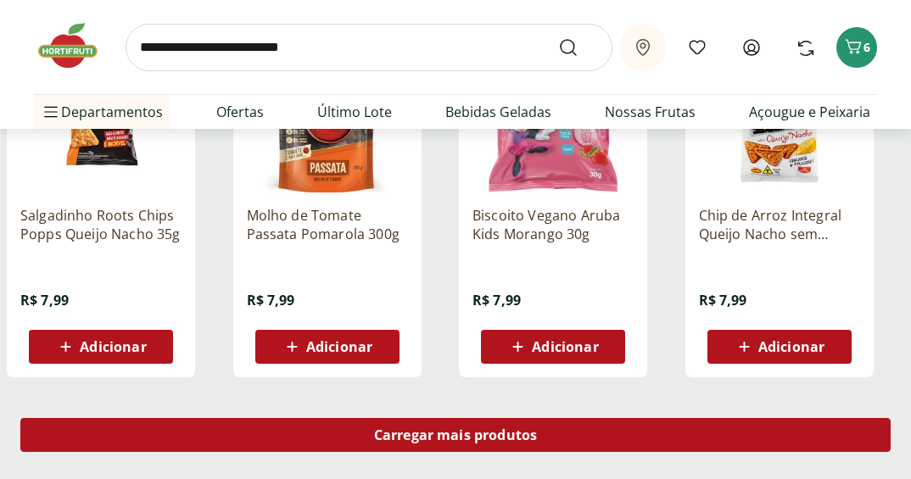
click at [404, 428] on span "Carregar mais produtos" at bounding box center [456, 435] width 164 height 14
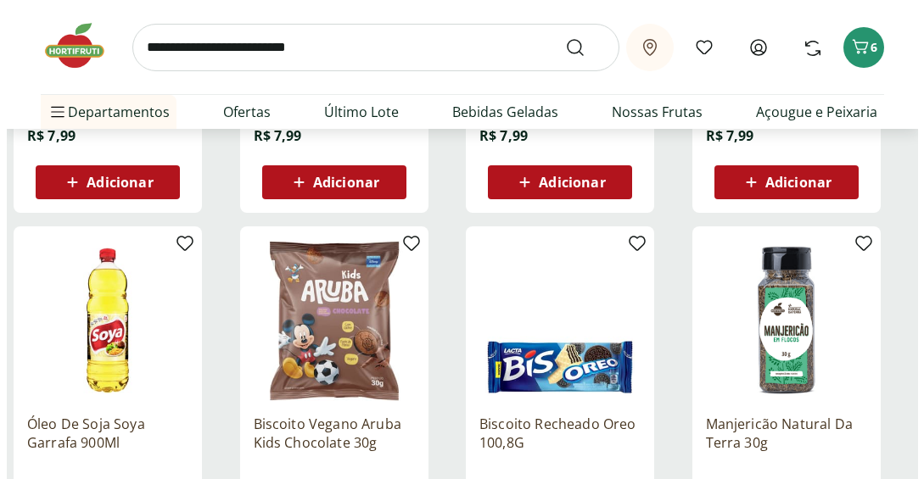
scroll to position [17812, 0]
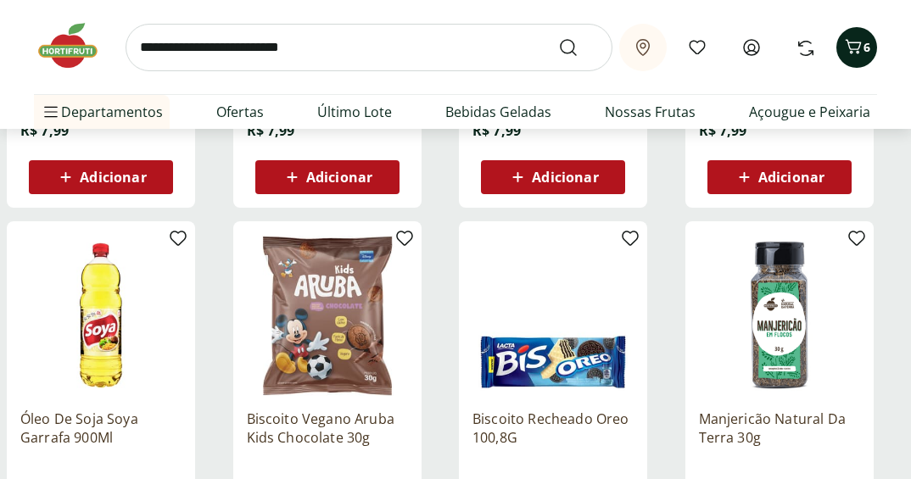
click at [847, 53] on icon "Carrinho" at bounding box center [853, 46] width 20 height 20
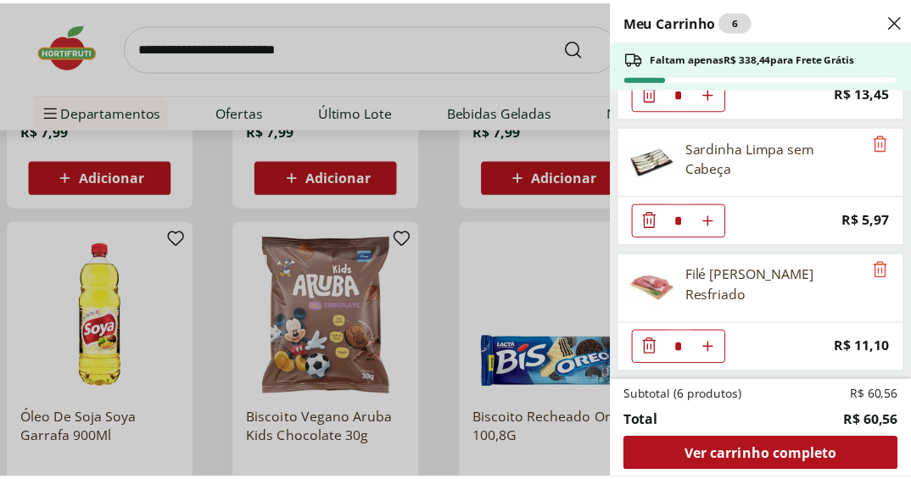
scroll to position [223, 0]
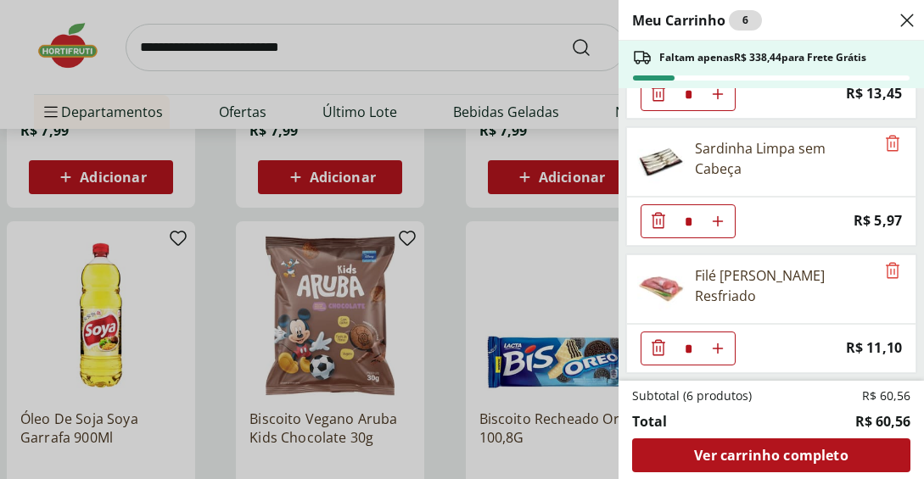
click at [400, 82] on div "Meu Carrinho 6 Faltam apenas R$ 338,44 para Frete Grátis Strogonoff de Filé de …" at bounding box center [462, 239] width 924 height 479
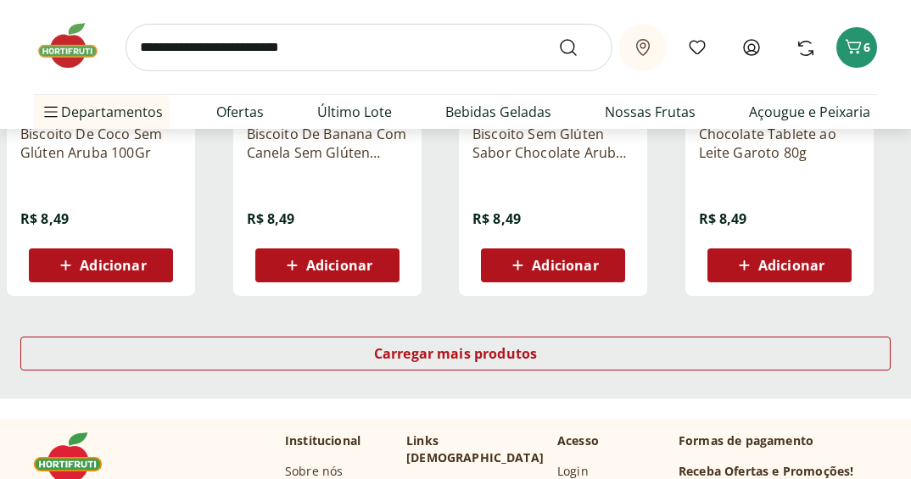
scroll to position [18999, 0]
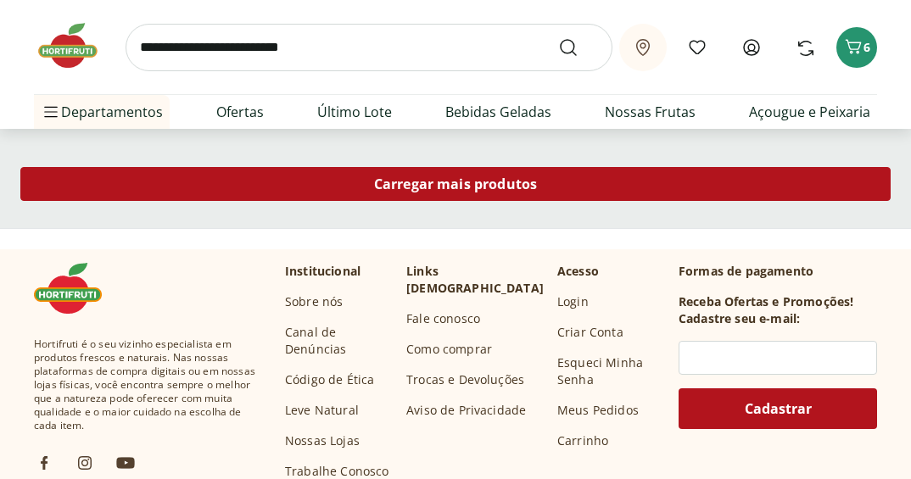
click at [519, 188] on span "Carregar mais produtos" at bounding box center [456, 184] width 164 height 14
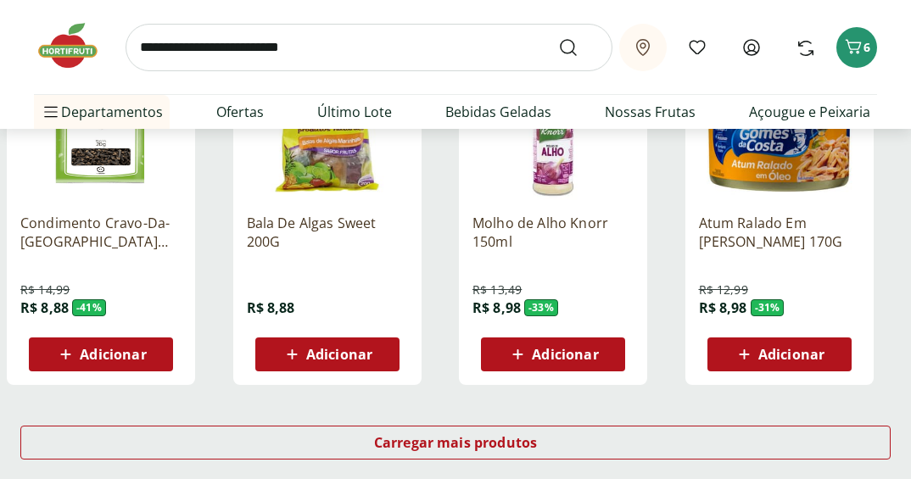
scroll to position [19847, 0]
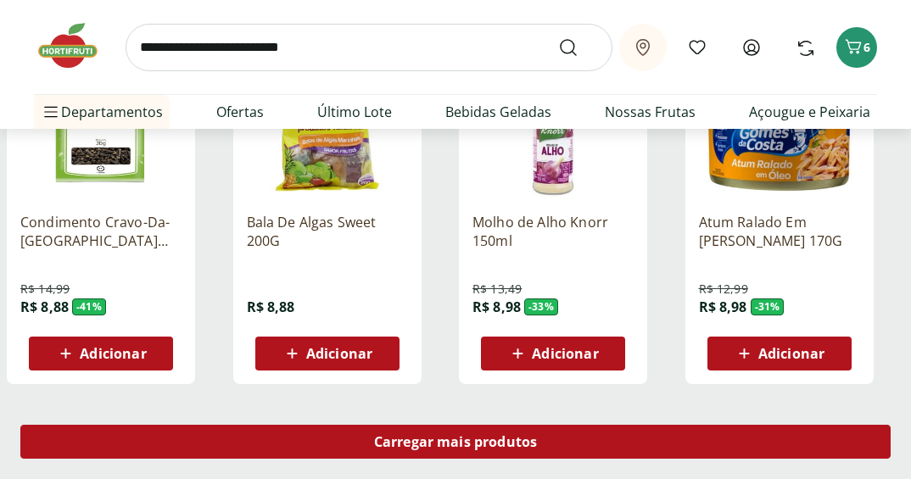
click at [412, 444] on span "Carregar mais produtos" at bounding box center [456, 442] width 164 height 14
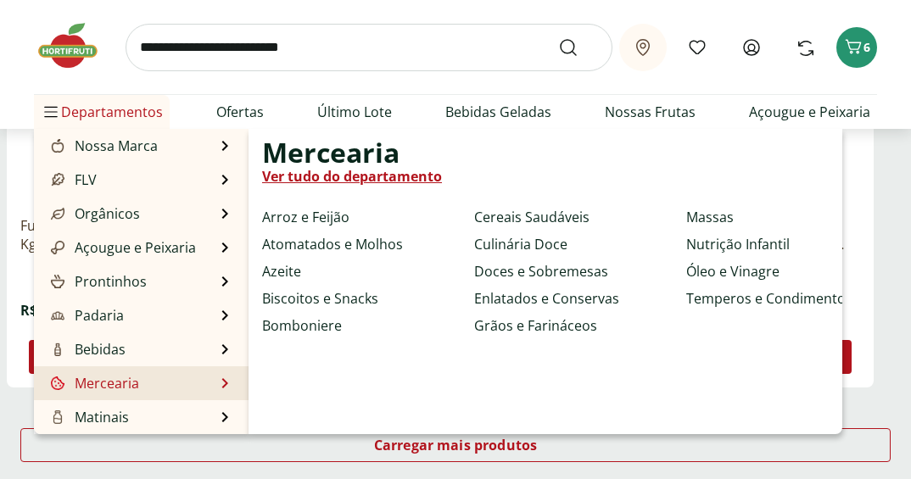
scroll to position [85, 0]
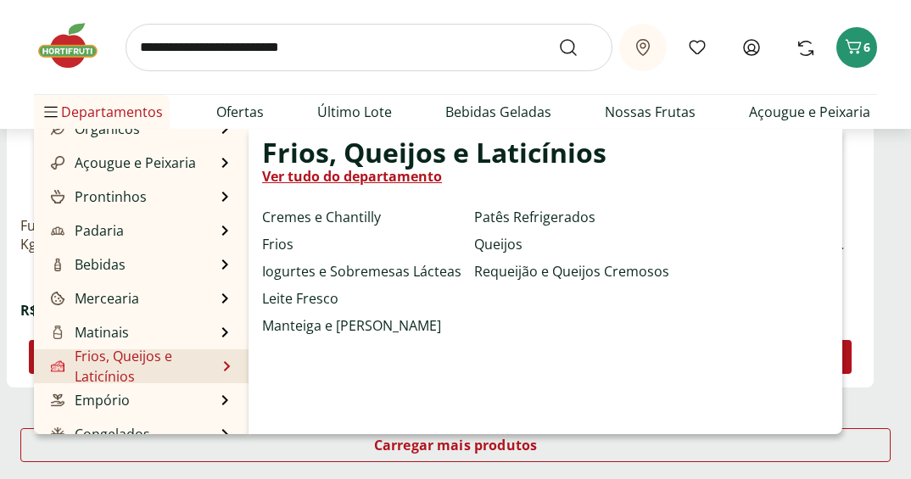
click at [423, 179] on link "Ver tudo do departamento" at bounding box center [352, 176] width 180 height 20
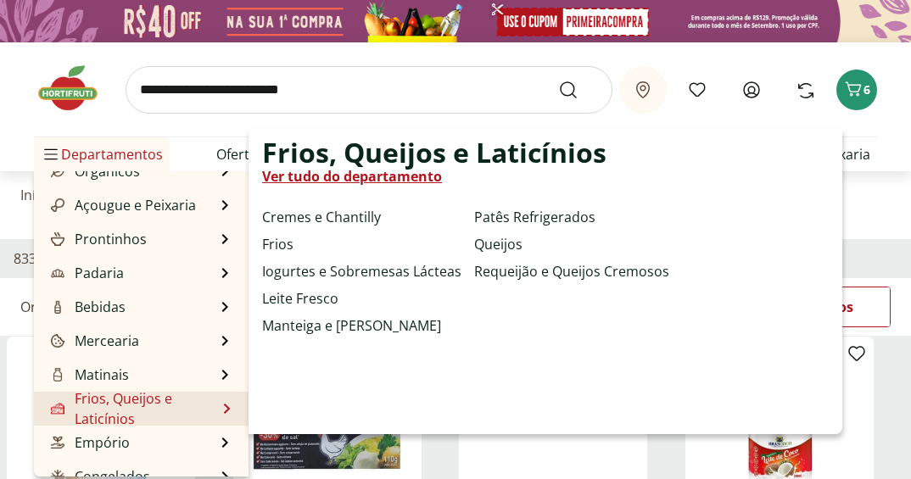
select select "**********"
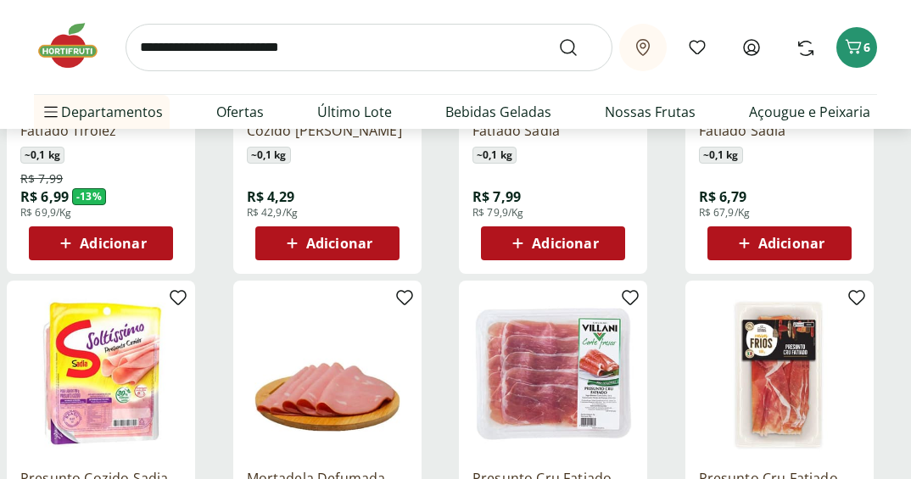
scroll to position [424, 0]
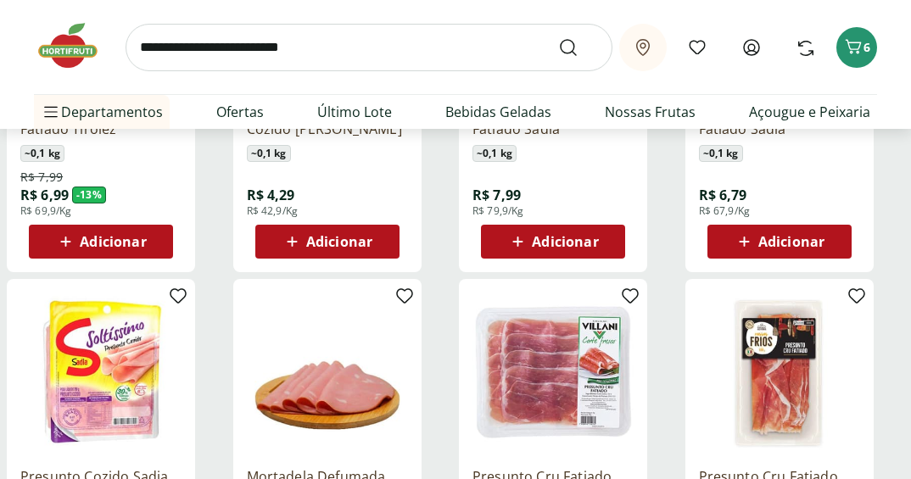
click at [106, 245] on span "Adicionar" at bounding box center [113, 242] width 66 height 14
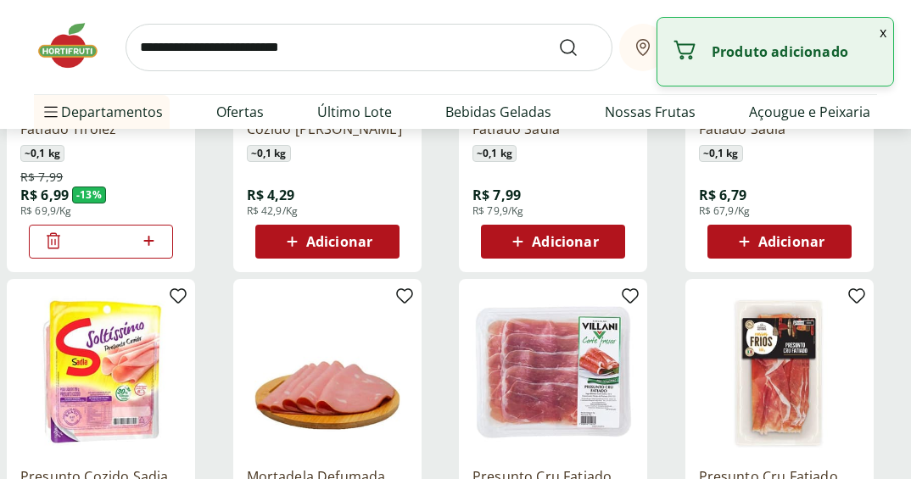
click at [155, 240] on icon at bounding box center [148, 241] width 21 height 20
type input "*"
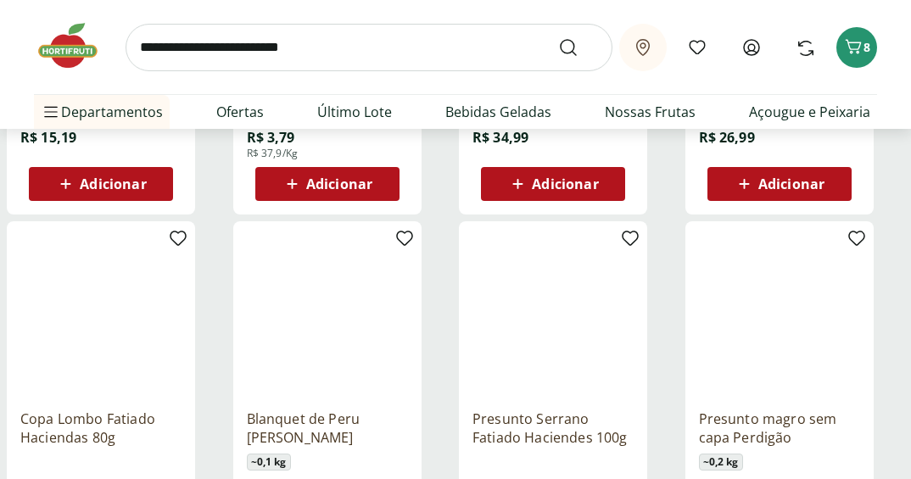
scroll to position [1018, 0]
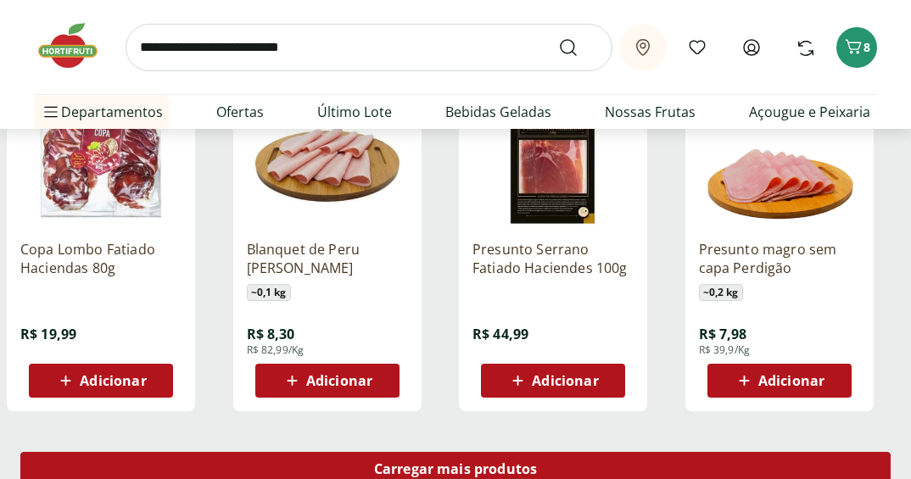
click at [492, 467] on span "Carregar mais produtos" at bounding box center [456, 469] width 164 height 14
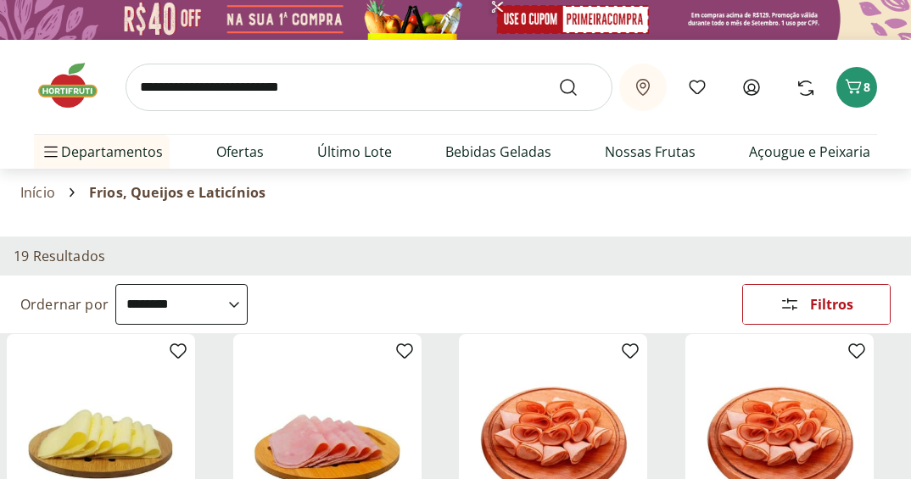
scroll to position [0, 0]
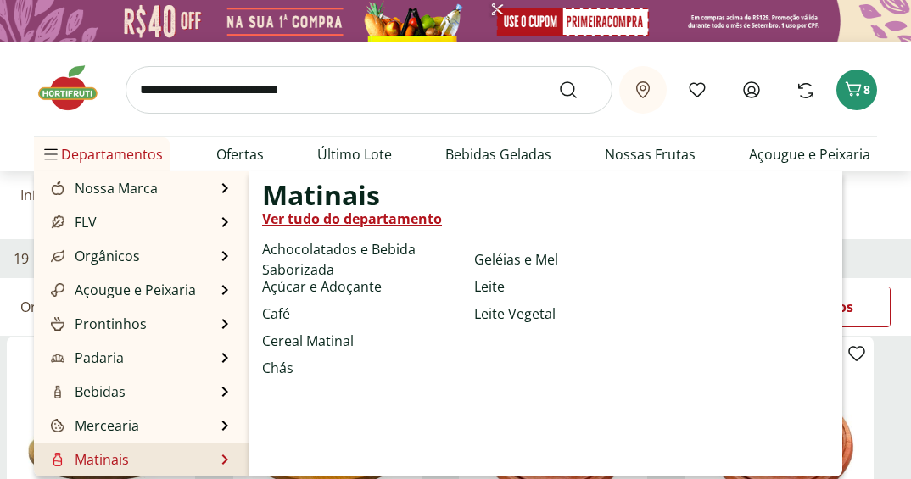
click at [418, 217] on link "Ver tudo do departamento" at bounding box center [352, 219] width 180 height 20
select select "**********"
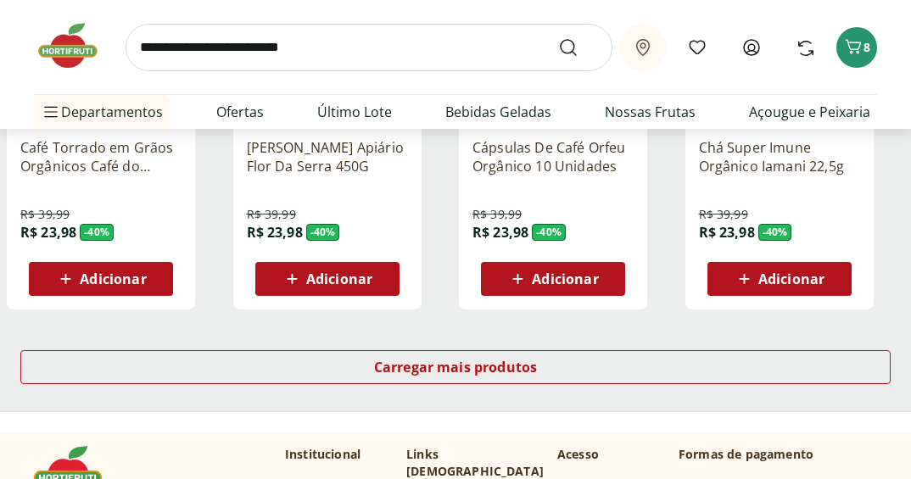
scroll to position [1103, 0]
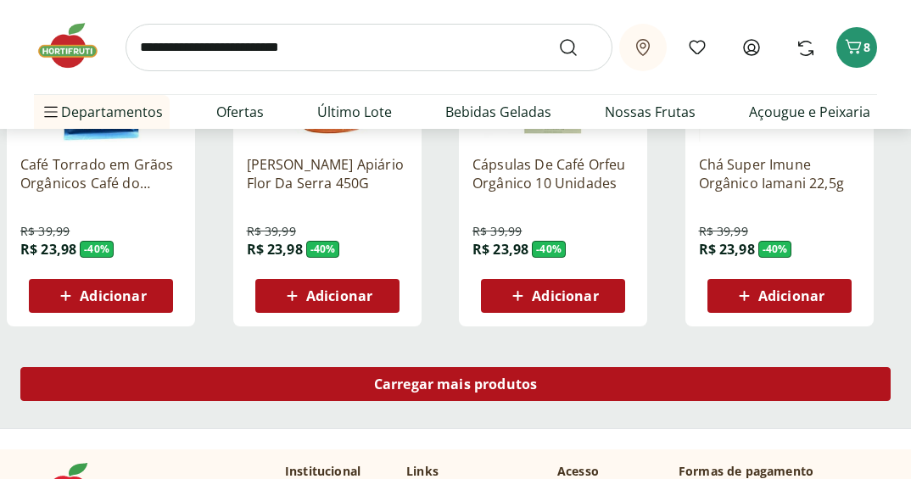
click at [455, 387] on span "Carregar mais produtos" at bounding box center [456, 384] width 164 height 14
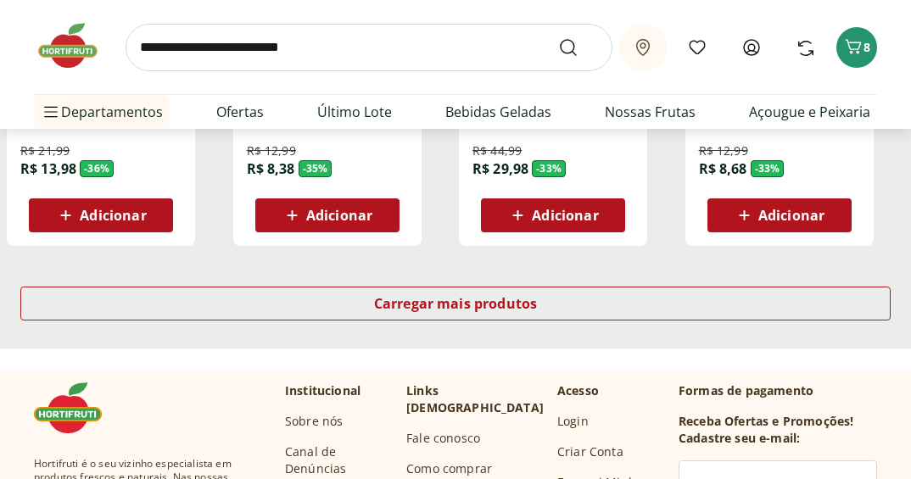
scroll to position [2290, 0]
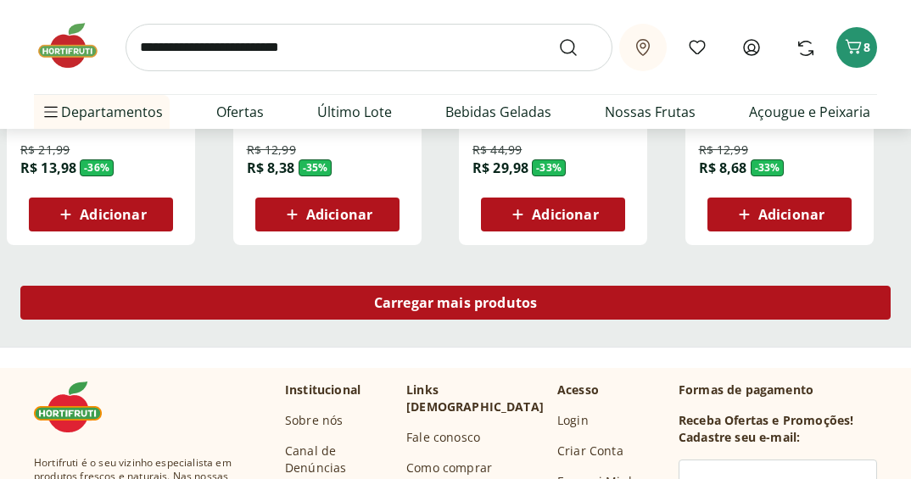
click at [436, 293] on div "Carregar mais produtos" at bounding box center [455, 303] width 870 height 34
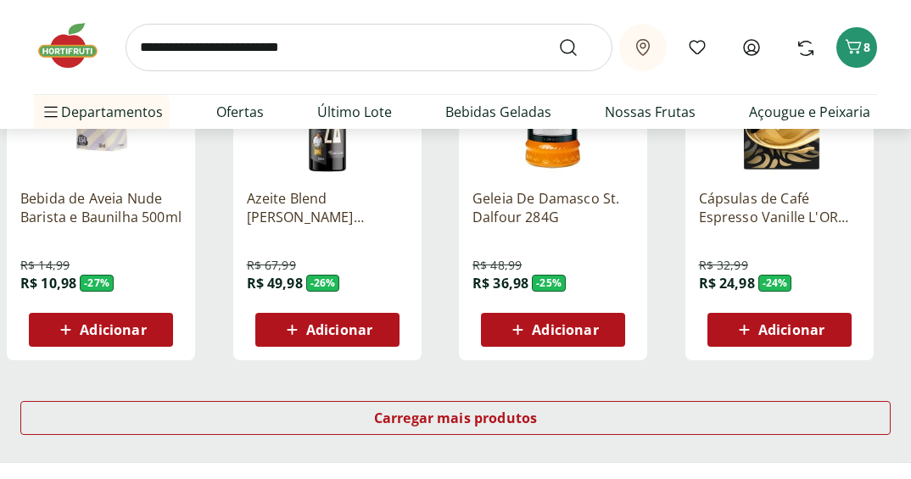
scroll to position [3393, 0]
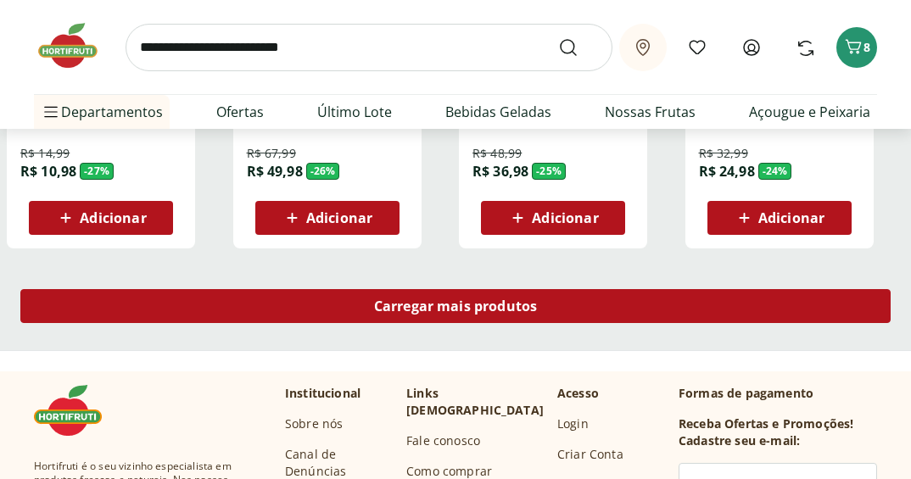
click at [436, 293] on div "Carregar mais produtos" at bounding box center [455, 306] width 870 height 34
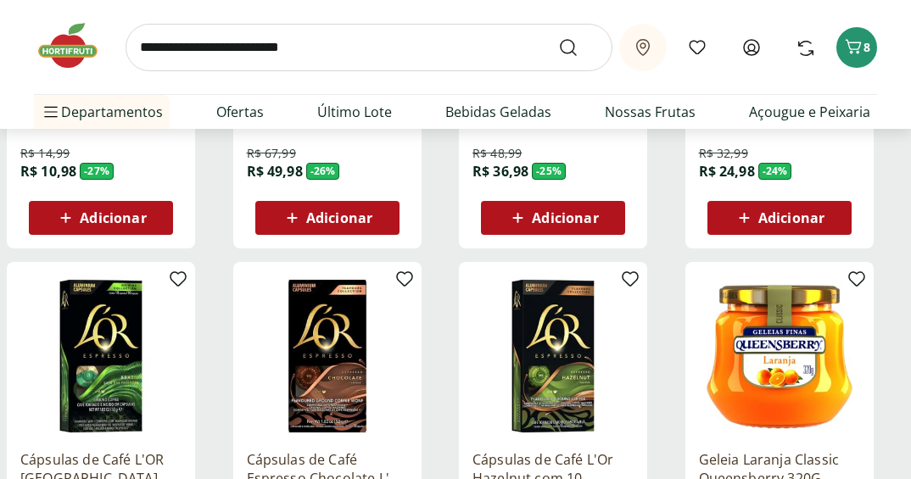
click at [437, 308] on div "Cápsulas de Café Espresso Chocolate L'Or com 10 Unidades R$ 28,99 R$ 21,98 - 24…" at bounding box center [343, 442] width 220 height 360
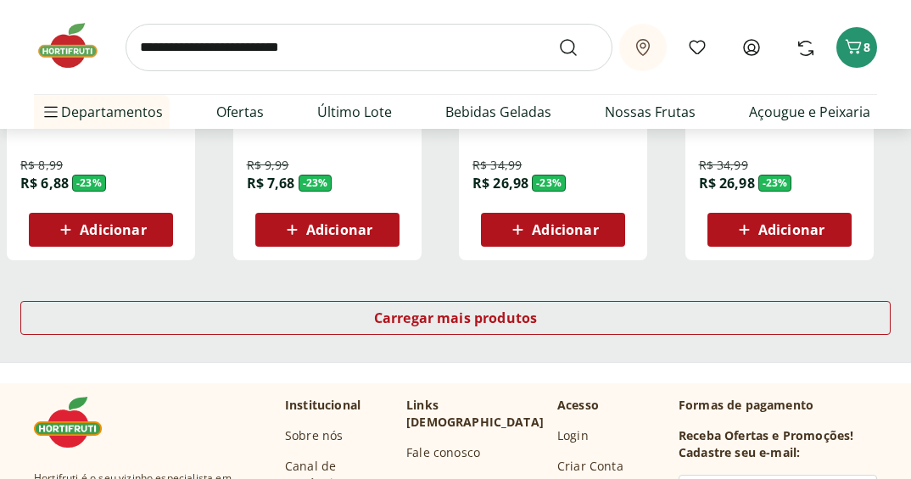
scroll to position [4495, 0]
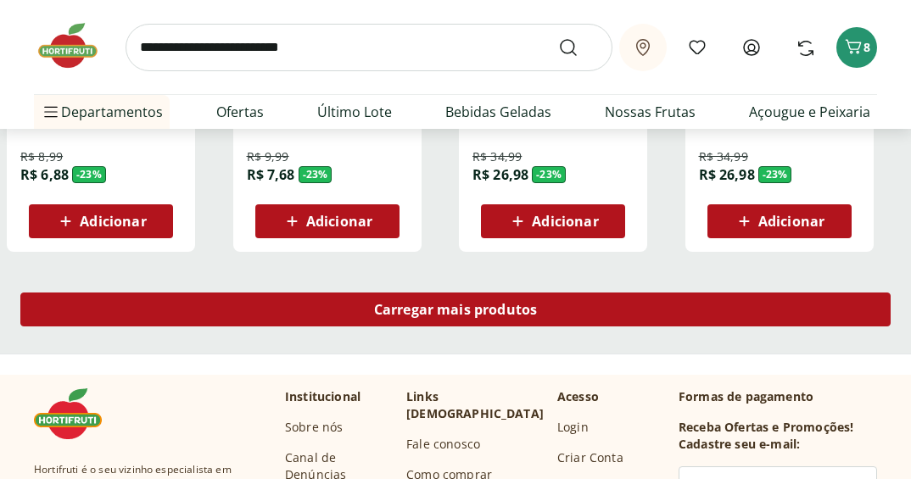
click at [439, 310] on span "Carregar mais produtos" at bounding box center [456, 310] width 164 height 14
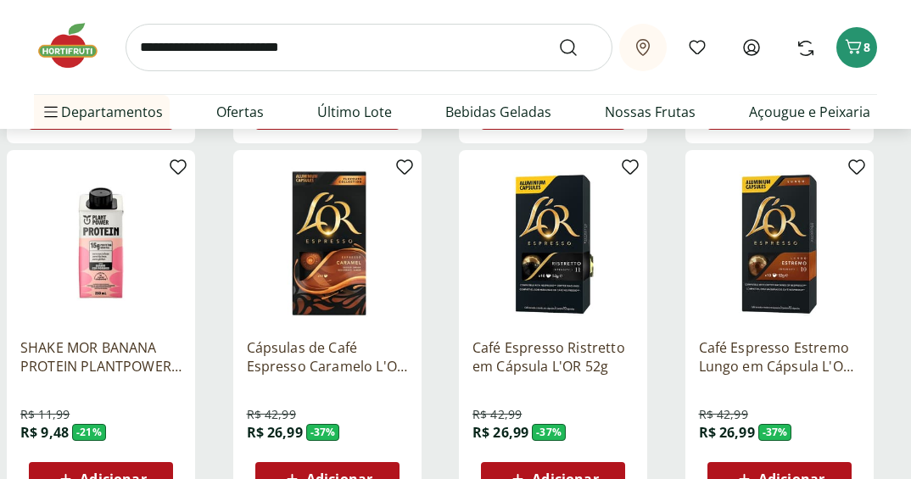
scroll to position [5428, 0]
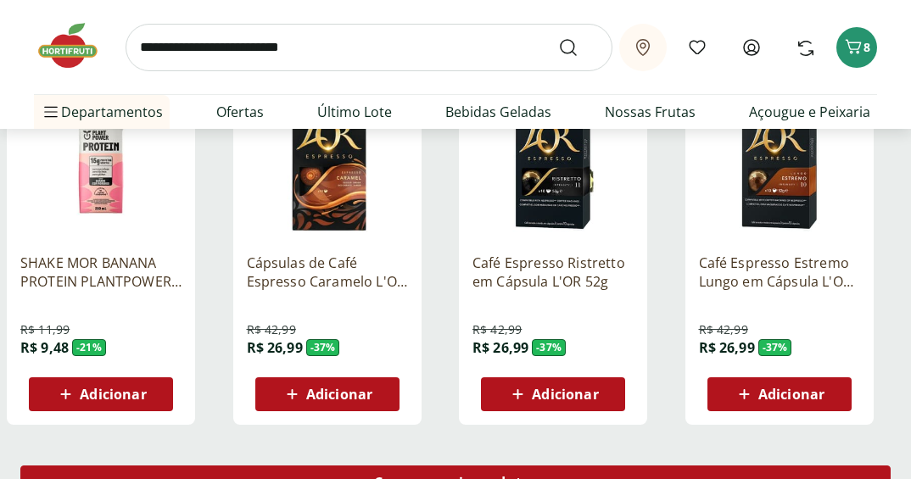
click at [467, 476] on span "Carregar mais produtos" at bounding box center [456, 483] width 164 height 14
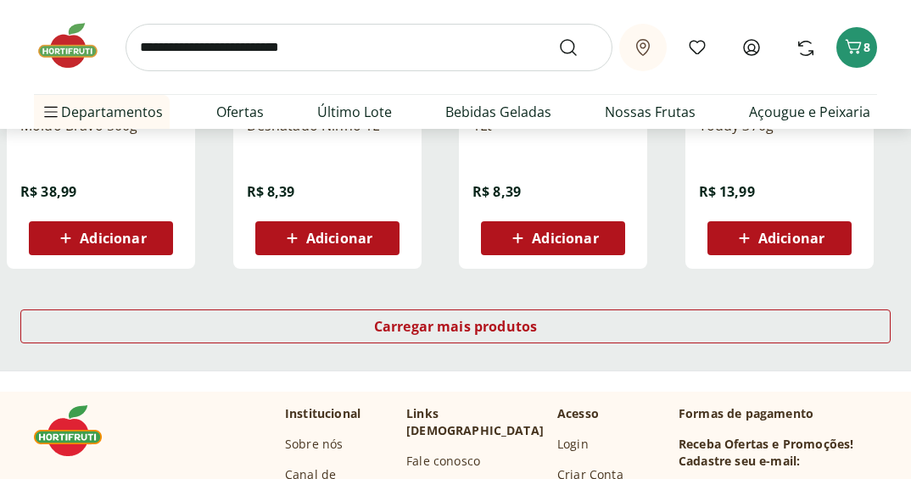
scroll to position [6701, 0]
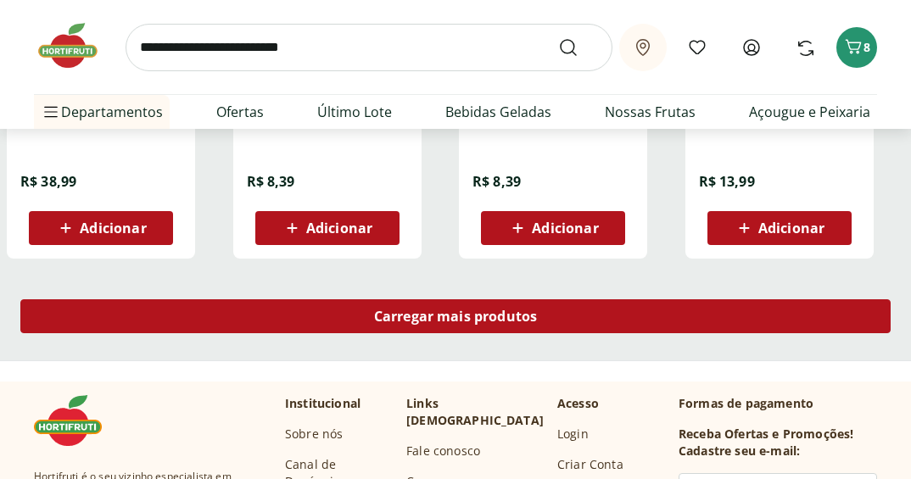
click at [488, 315] on span "Carregar mais produtos" at bounding box center [456, 317] width 164 height 14
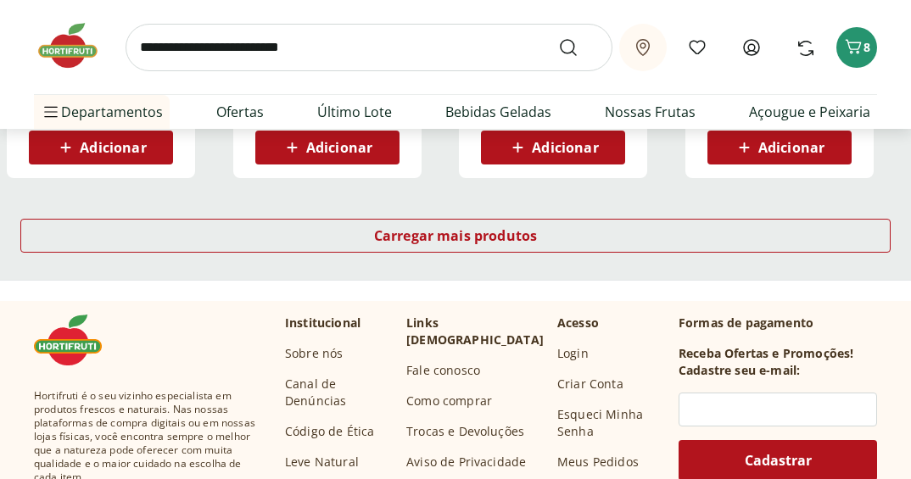
scroll to position [7888, 0]
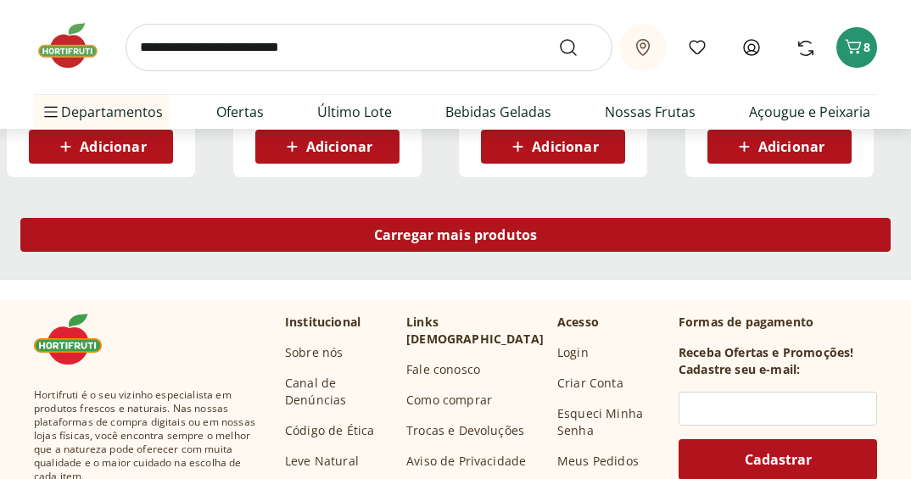
click at [439, 251] on div "Carregar mais produtos" at bounding box center [455, 235] width 870 height 34
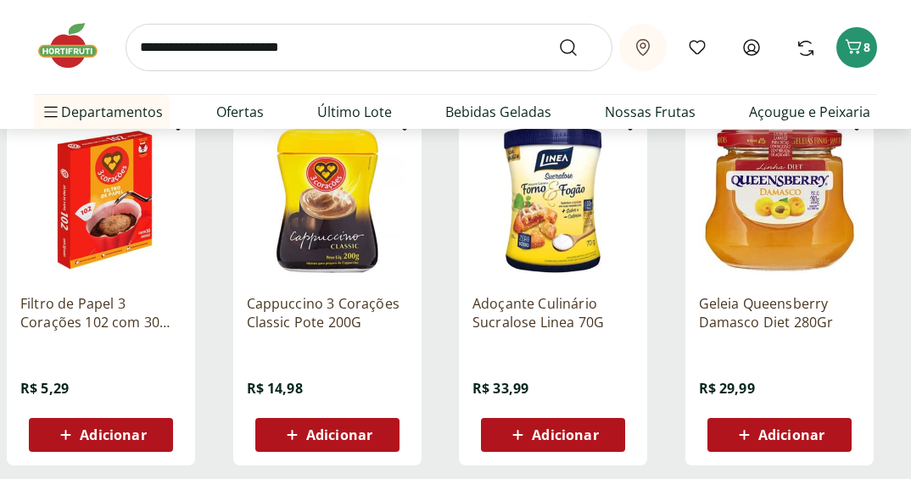
scroll to position [8906, 0]
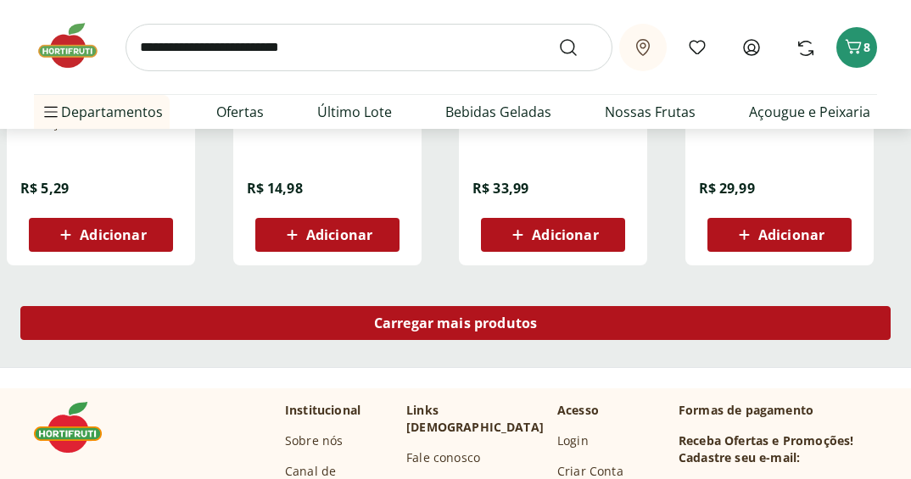
click at [489, 323] on span "Carregar mais produtos" at bounding box center [456, 323] width 164 height 14
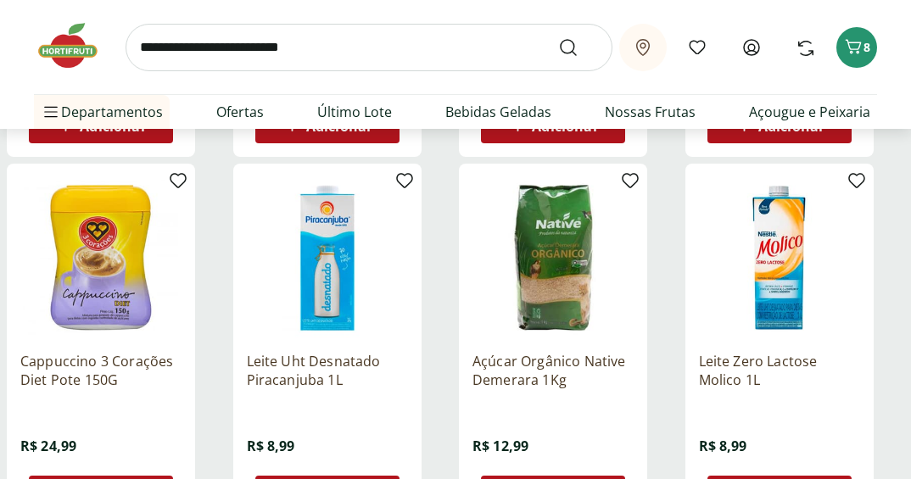
scroll to position [9924, 0]
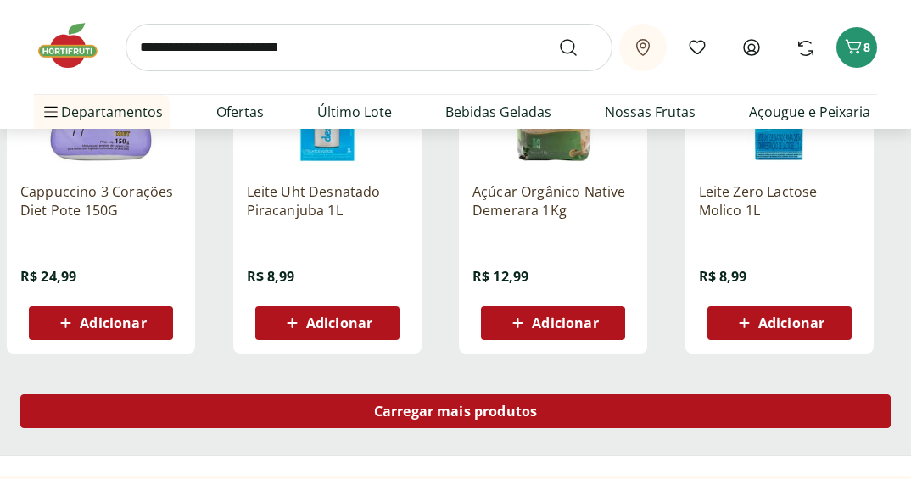
click at [418, 423] on div "Carregar mais produtos" at bounding box center [455, 411] width 870 height 34
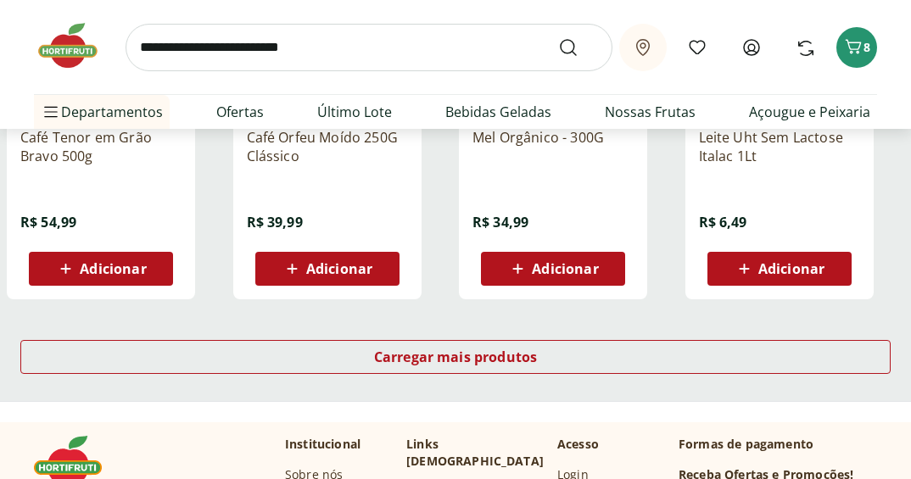
scroll to position [11111, 0]
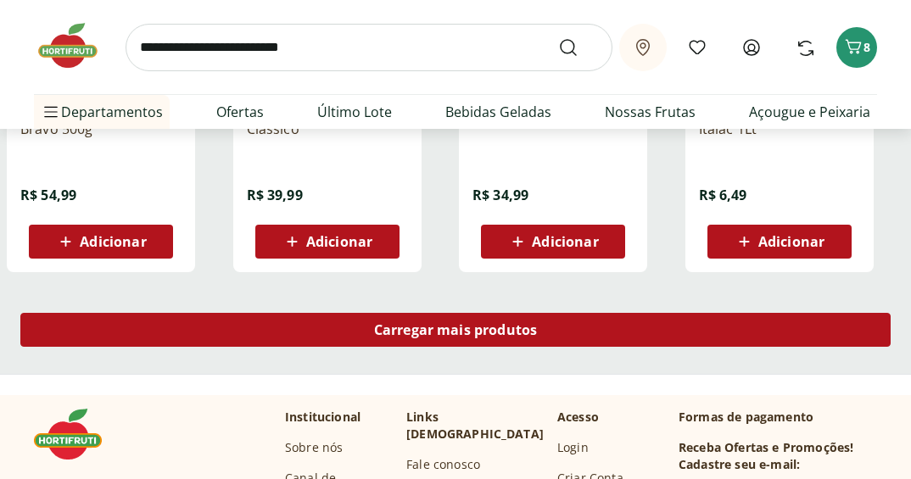
click at [461, 327] on span "Carregar mais produtos" at bounding box center [456, 330] width 164 height 14
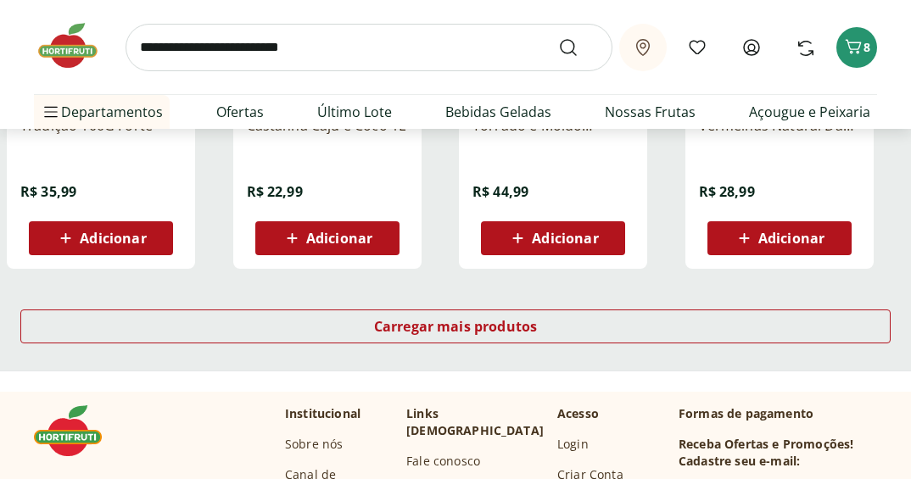
scroll to position [12214, 0]
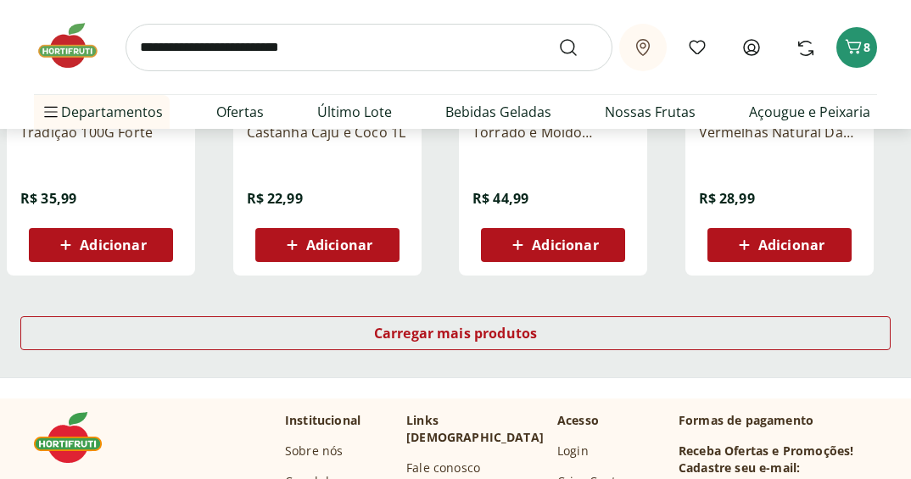
click at [462, 310] on div "Carregar mais produtos" at bounding box center [455, 336] width 911 height 81
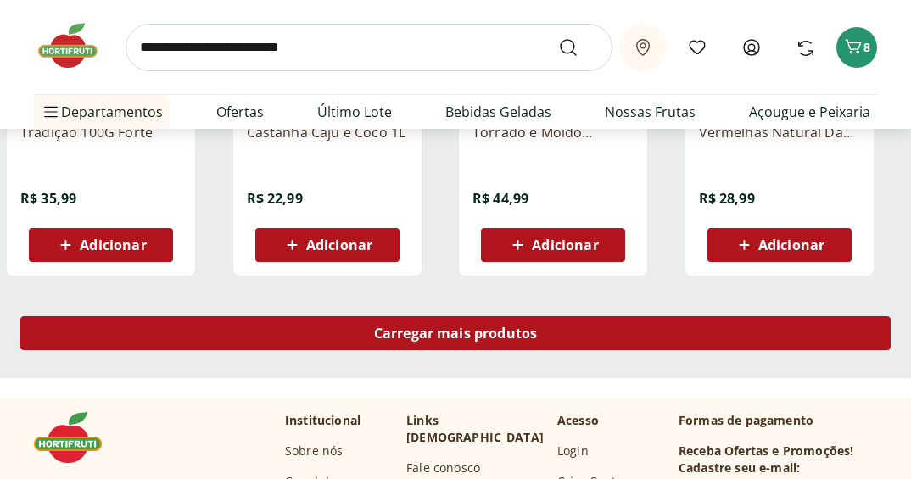
click at [459, 319] on div "Carregar mais produtos" at bounding box center [455, 333] width 870 height 34
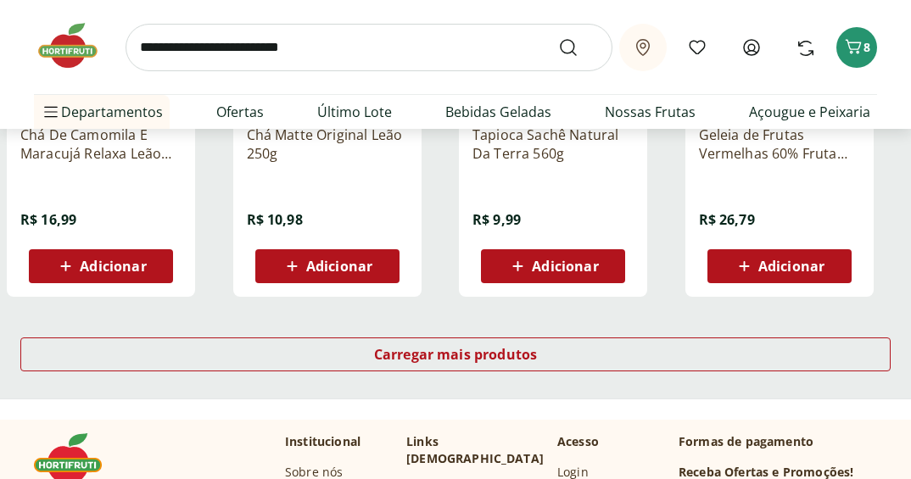
scroll to position [13316, 0]
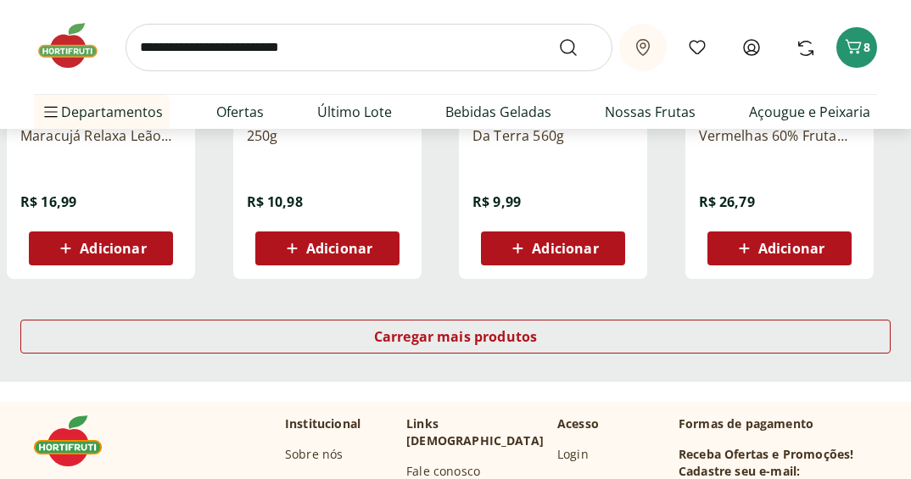
drag, startPoint x: 443, startPoint y: 306, endPoint x: 443, endPoint y: 316, distance: 10.2
click at [443, 311] on div "Carregar mais produtos" at bounding box center [455, 339] width 911 height 81
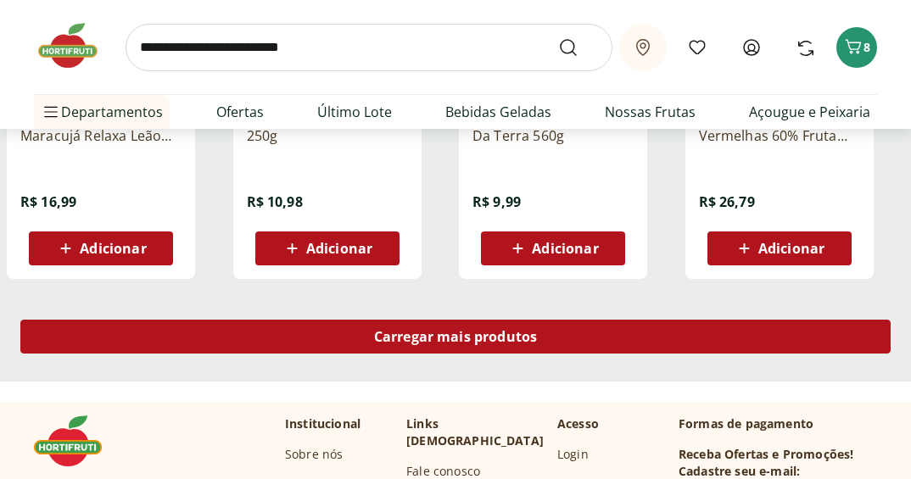
click at [441, 327] on div "Carregar mais produtos" at bounding box center [455, 337] width 870 height 34
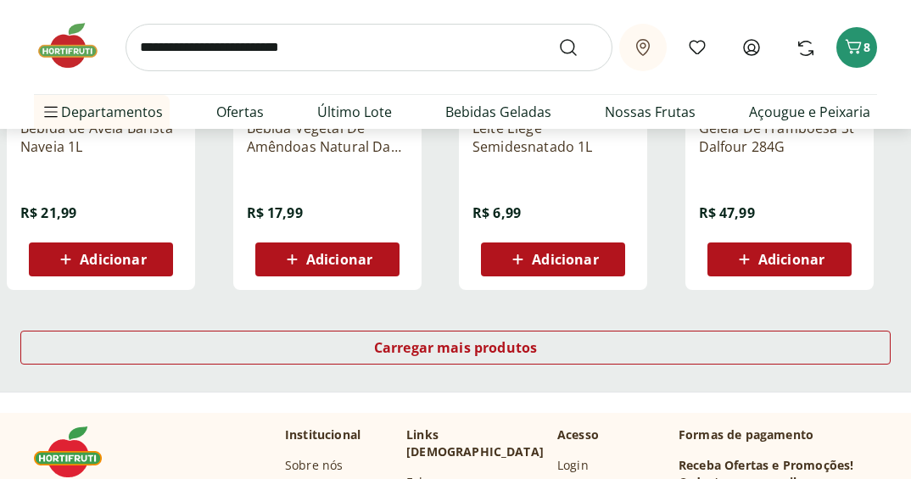
scroll to position [14419, 0]
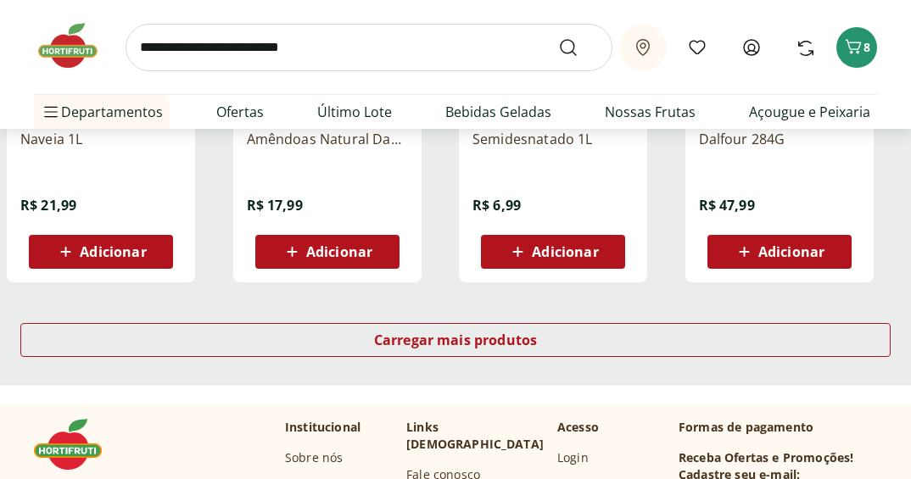
drag, startPoint x: 443, startPoint y: 311, endPoint x: 439, endPoint y: 322, distance: 11.8
click at [440, 320] on div "Carregar mais produtos" at bounding box center [455, 343] width 911 height 81
click at [439, 322] on div "Carregar mais produtos" at bounding box center [455, 343] width 911 height 81
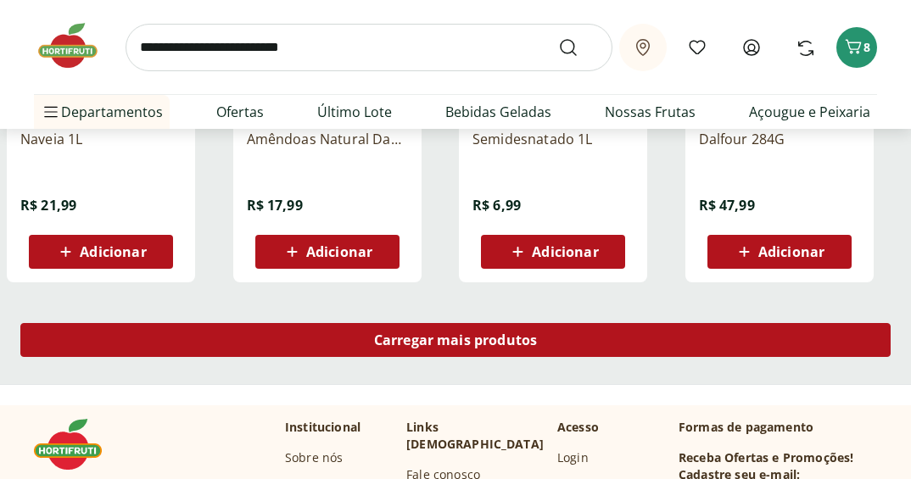
click at [434, 333] on span "Carregar mais produtos" at bounding box center [456, 340] width 164 height 14
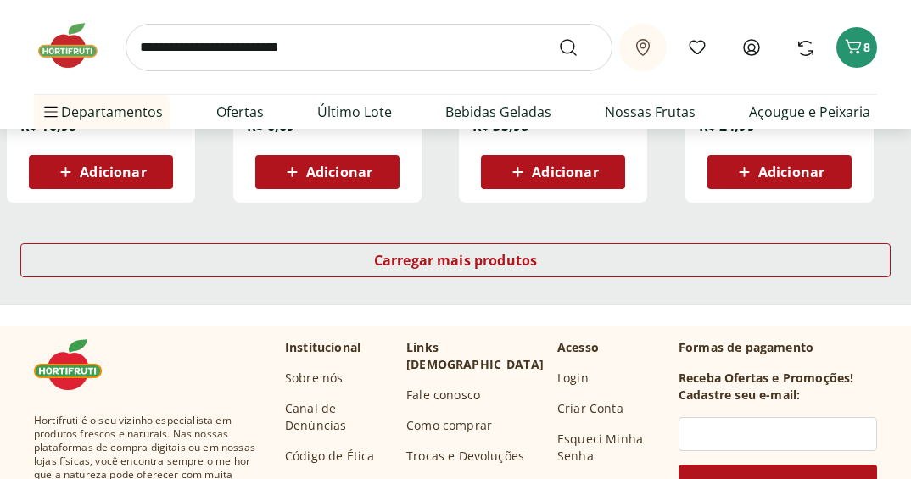
scroll to position [15607, 0]
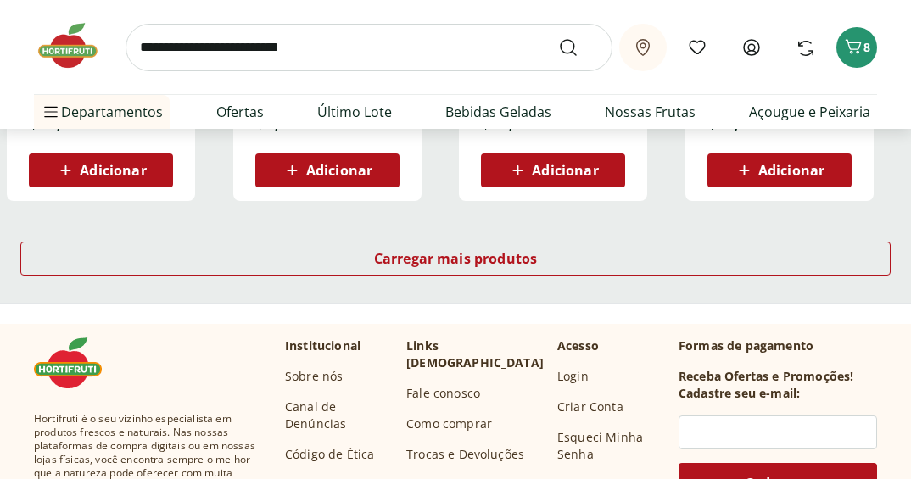
drag, startPoint x: 444, startPoint y: 8, endPoint x: 422, endPoint y: 48, distance: 45.2
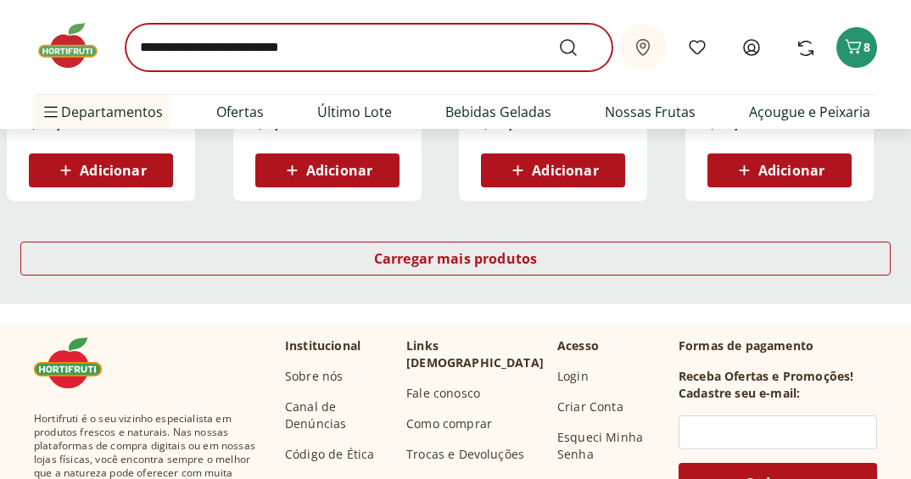
click at [438, 15] on div "Retirar em Rio de Janeiro/RJ Meus Favoritos Entrar ou Criar conta Comprar Novam…" at bounding box center [455, 47] width 843 height 94
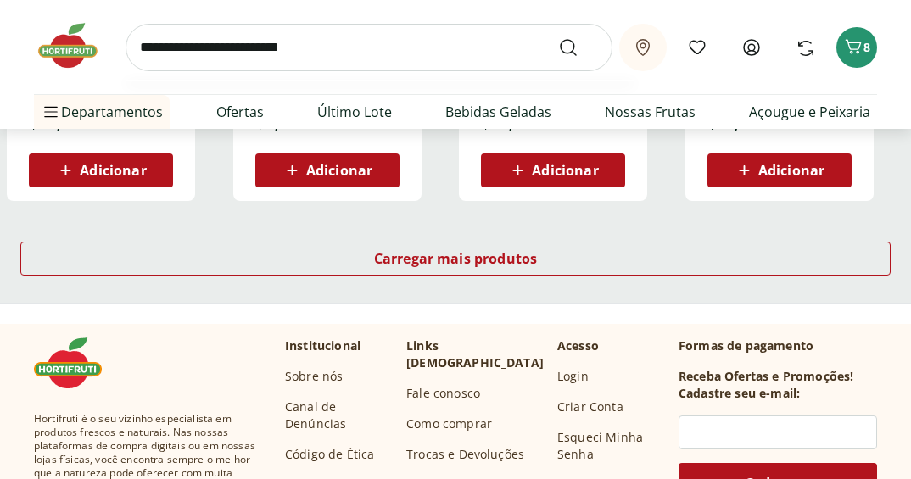
click at [422, 48] on input "search" at bounding box center [369, 47] width 487 height 47
type input "*********"
click at [558, 37] on button "Submit Search" at bounding box center [578, 47] width 41 height 20
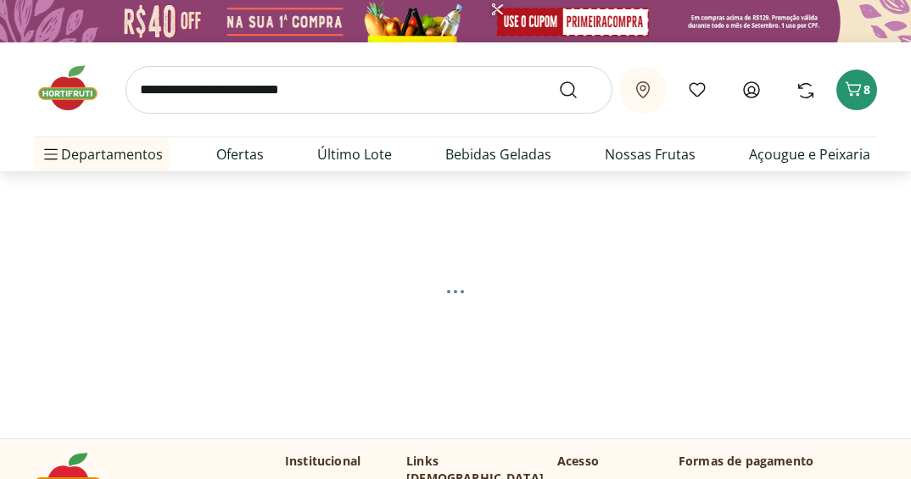
select select "**********"
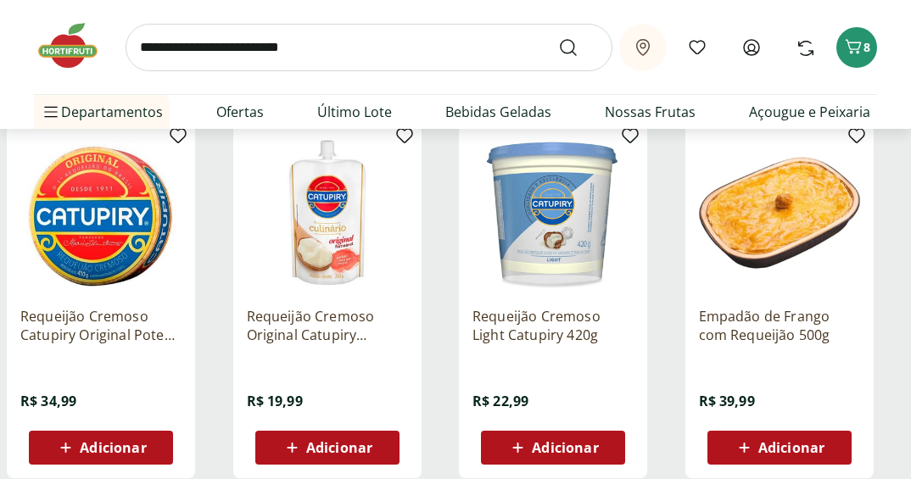
scroll to position [594, 0]
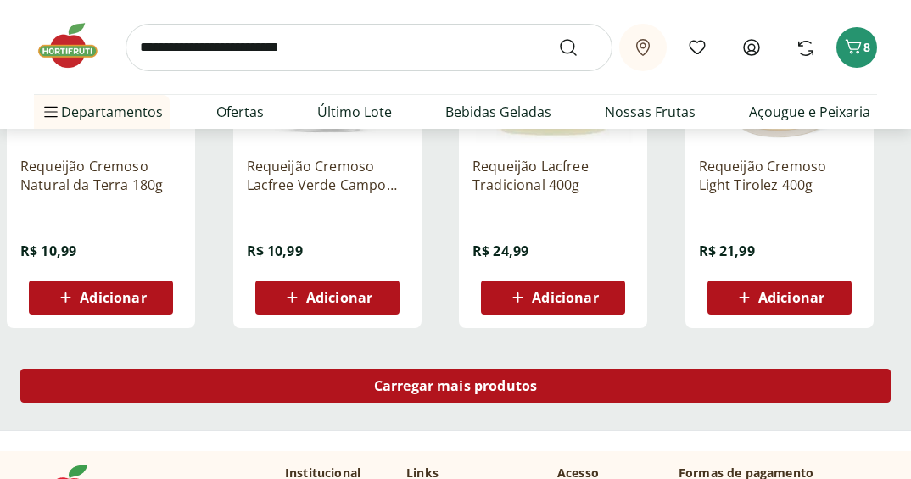
click at [513, 382] on span "Carregar mais produtos" at bounding box center [456, 386] width 164 height 14
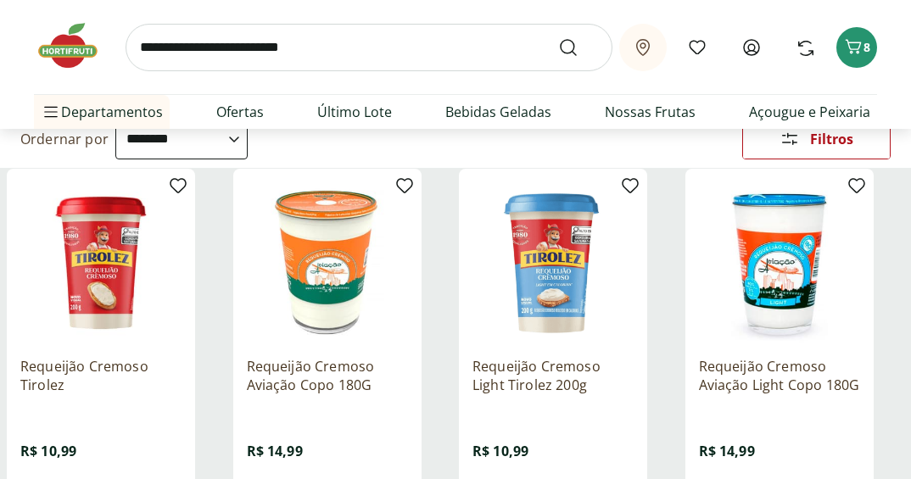
scroll to position [254, 0]
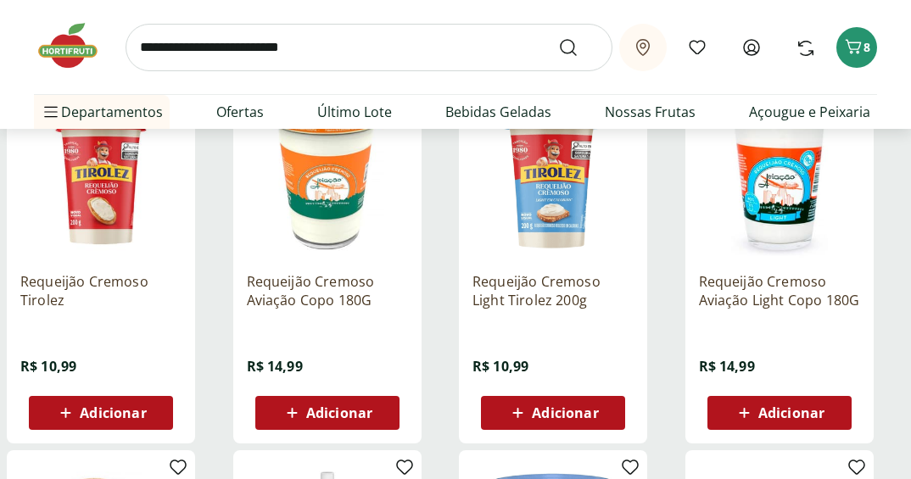
drag, startPoint x: 119, startPoint y: 405, endPoint x: 131, endPoint y: 371, distance: 37.0
click at [118, 406] on span "Adicionar" at bounding box center [113, 413] width 66 height 14
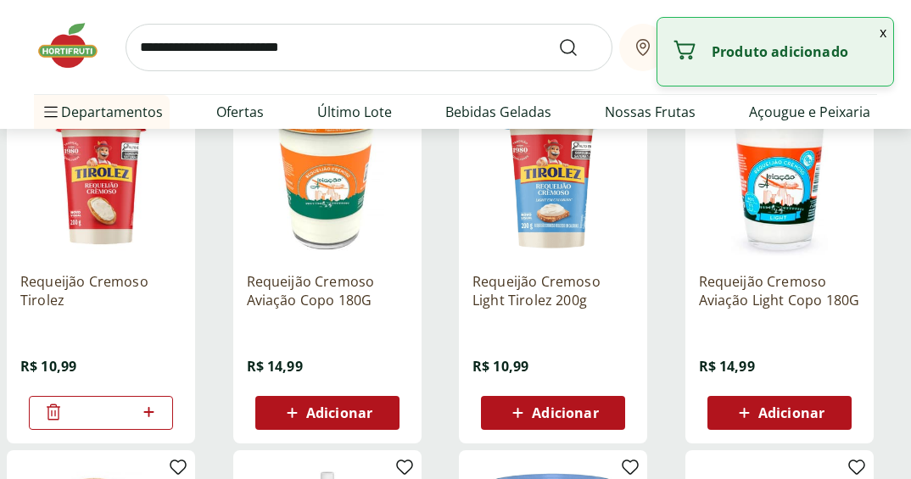
click at [345, 47] on input "search" at bounding box center [369, 47] width 487 height 47
type input "*"
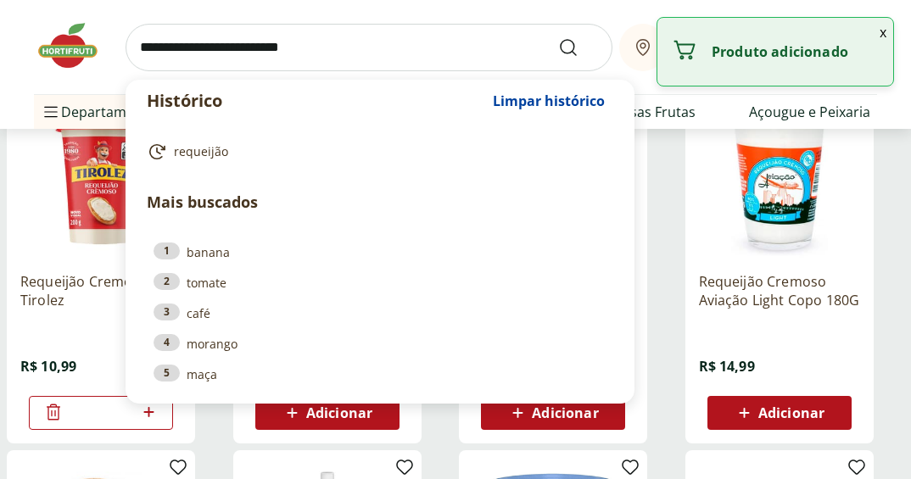
type input "*"
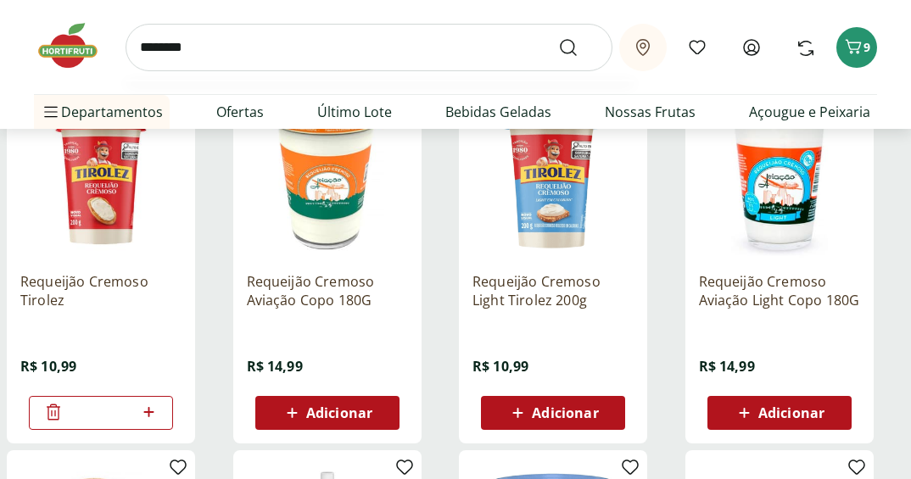
type input "********"
click at [558, 37] on button "Submit Search" at bounding box center [578, 47] width 41 height 20
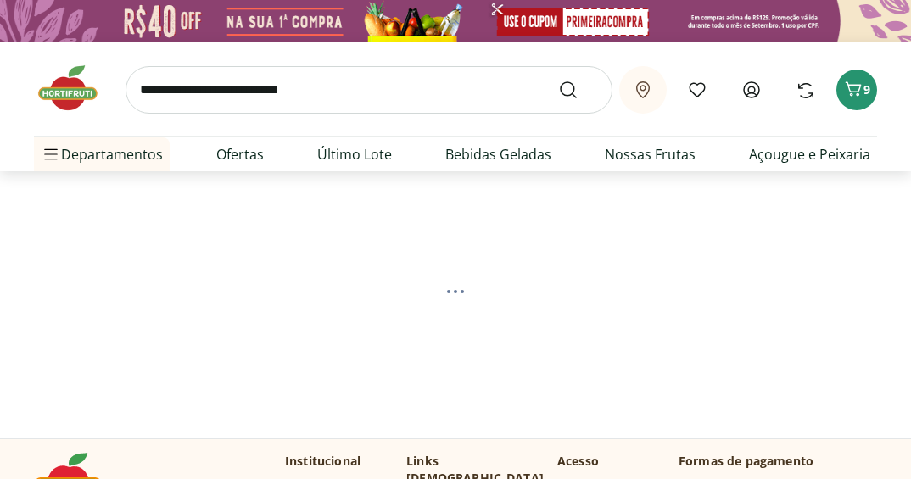
select select "**********"
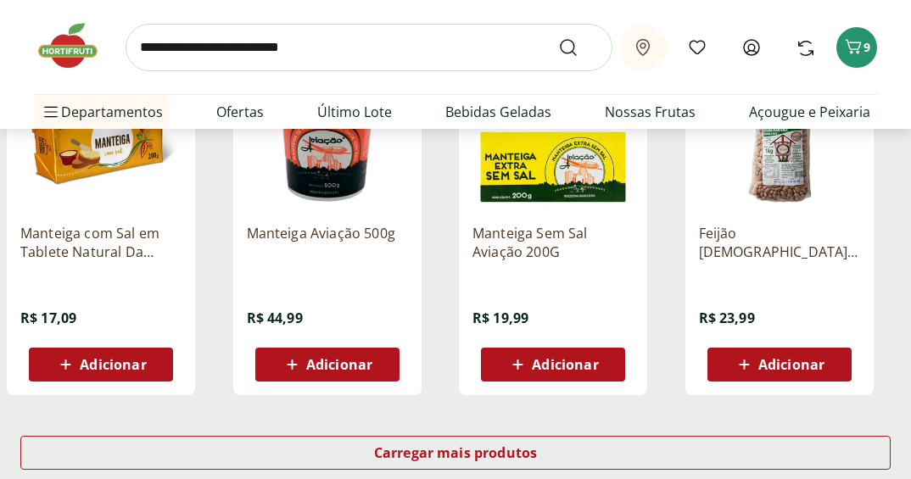
scroll to position [1187, 0]
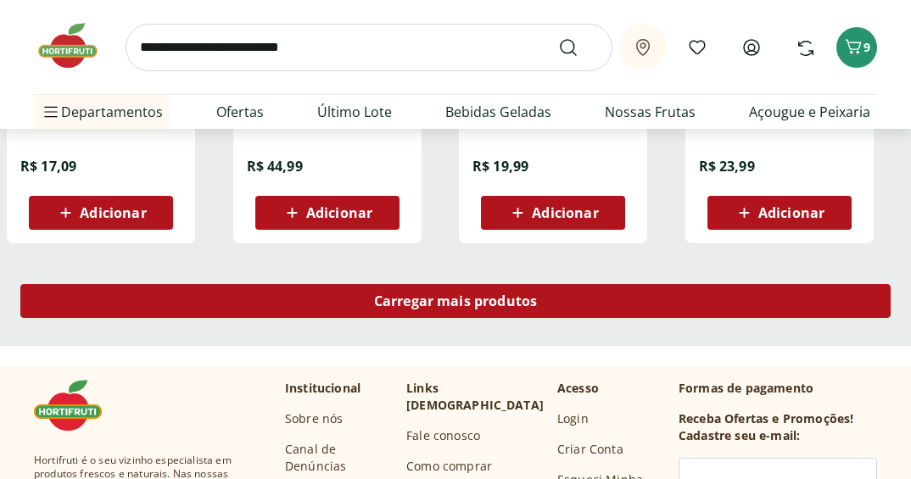
click at [426, 320] on link "Carregar mais produtos" at bounding box center [455, 304] width 870 height 41
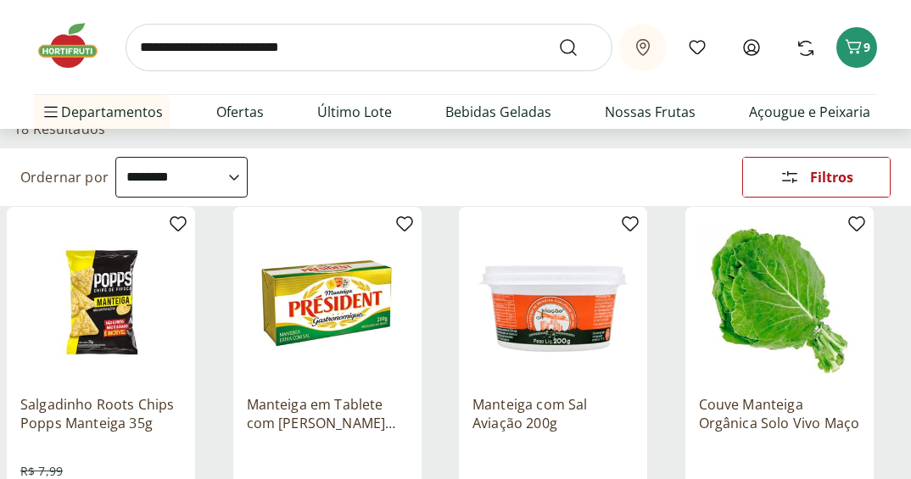
scroll to position [0, 0]
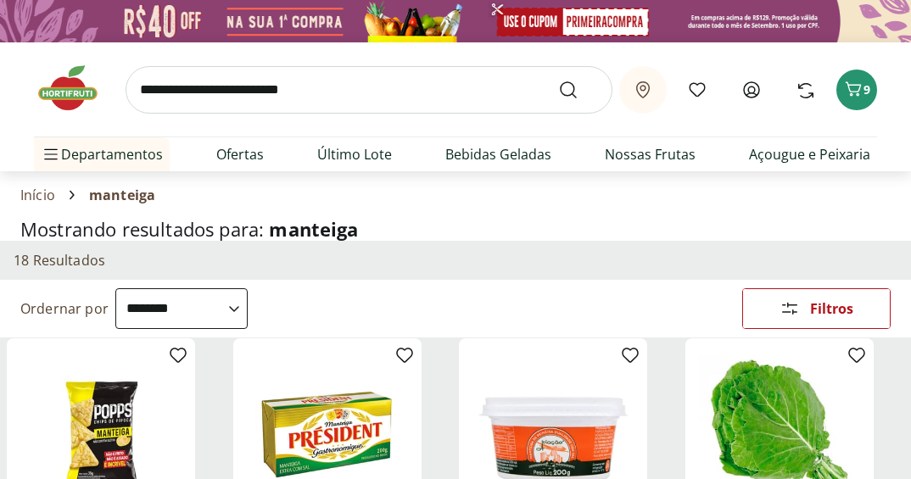
click at [510, 81] on input "search" at bounding box center [369, 89] width 487 height 47
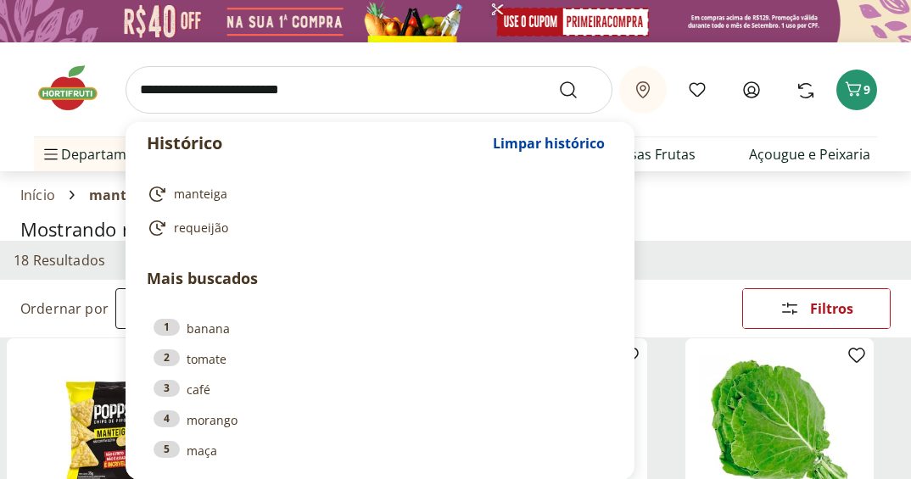
drag, startPoint x: 784, startPoint y: 223, endPoint x: 618, endPoint y: 124, distance: 192.9
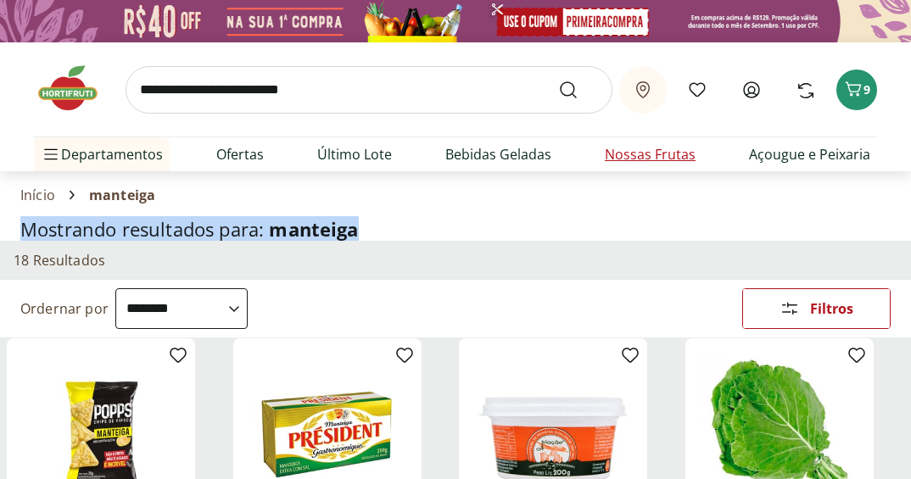
click at [623, 156] on link "Nossas Frutas" at bounding box center [650, 154] width 91 height 20
select select "**********"
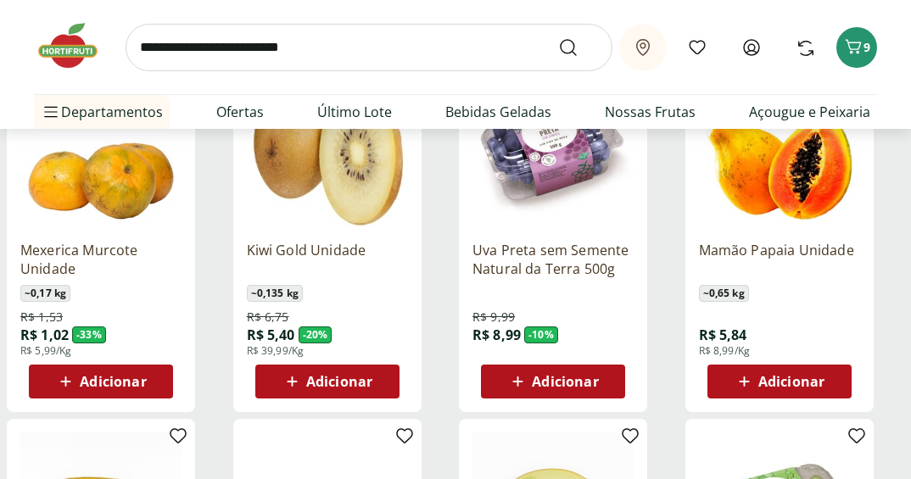
scroll to position [254, 0]
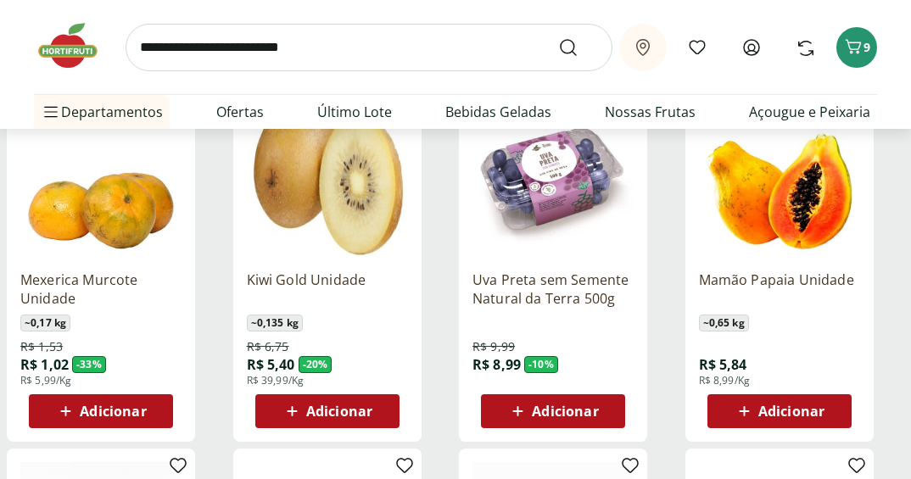
click at [570, 407] on span "Adicionar" at bounding box center [565, 412] width 66 height 14
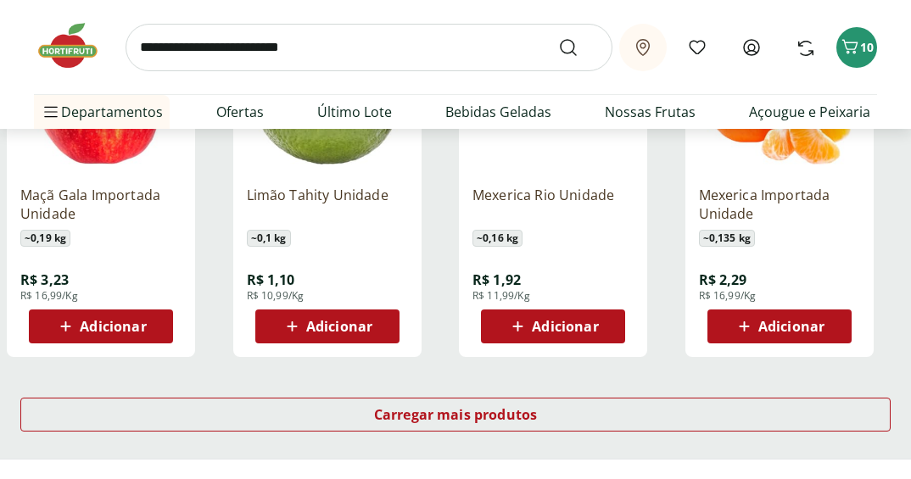
scroll to position [1103, 0]
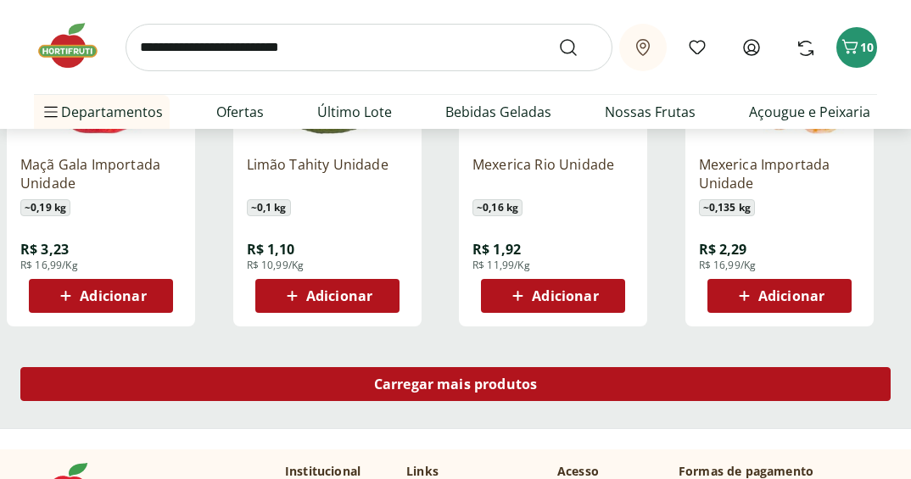
click at [500, 401] on div "Carregar mais produtos" at bounding box center [455, 384] width 870 height 34
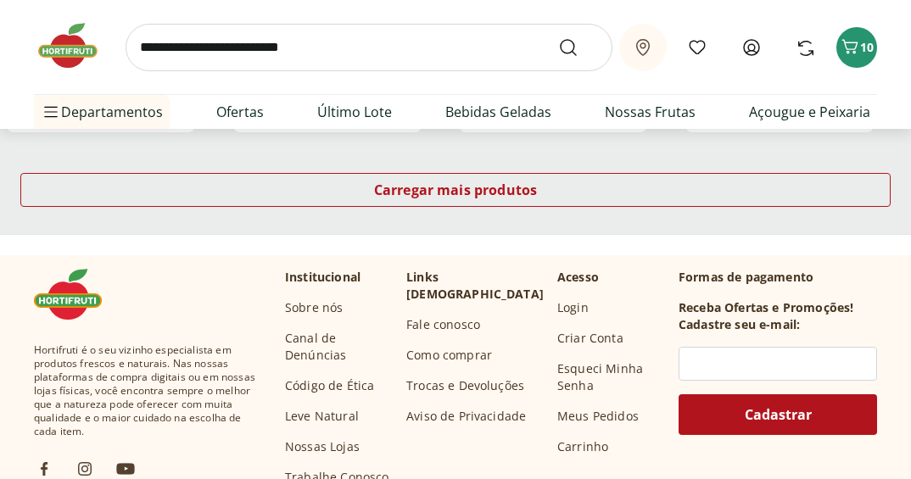
scroll to position [2290, 0]
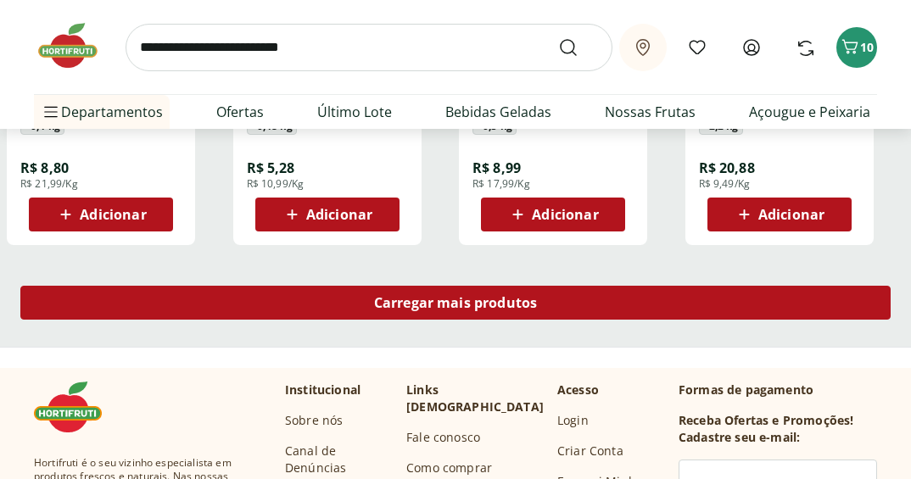
click at [519, 297] on span "Carregar mais produtos" at bounding box center [456, 303] width 164 height 14
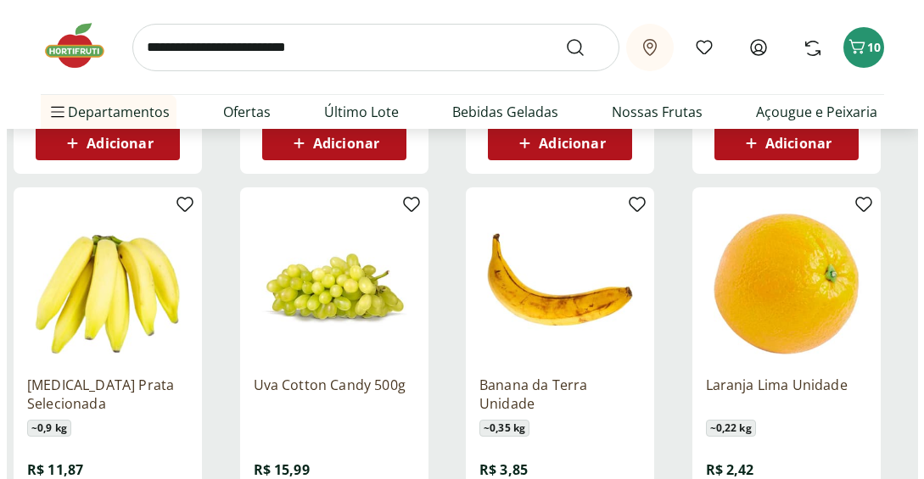
scroll to position [2460, 0]
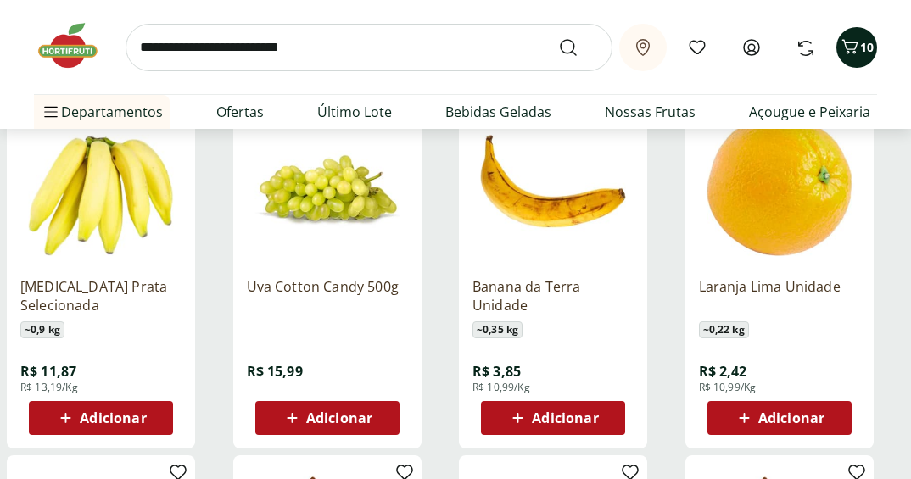
click at [853, 52] on icon "Carrinho" at bounding box center [850, 46] width 16 height 14
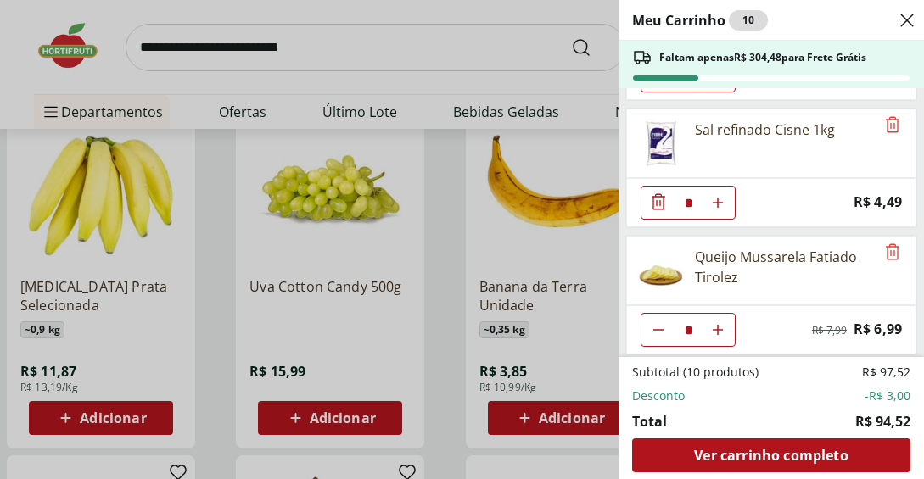
scroll to position [594, 0]
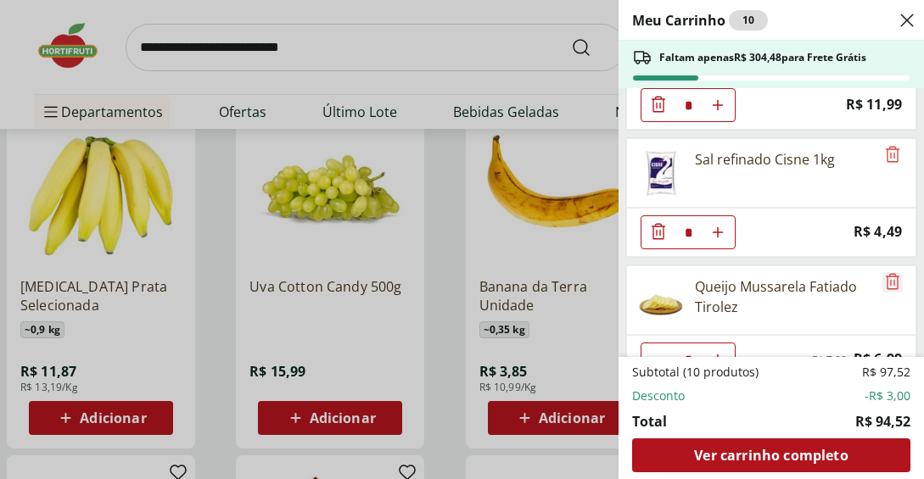
drag, startPoint x: 882, startPoint y: 279, endPoint x: 855, endPoint y: 277, distance: 27.2
click at [882, 278] on icon "Remove" at bounding box center [892, 281] width 20 height 20
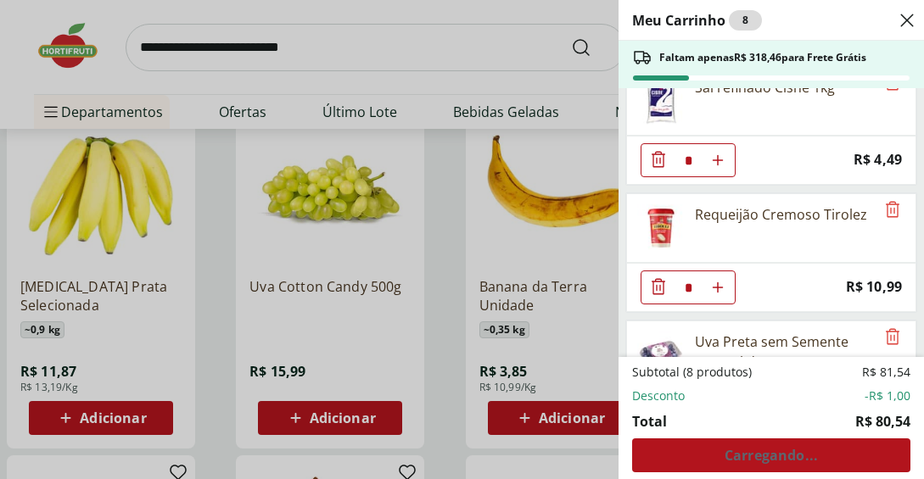
scroll to position [756, 0]
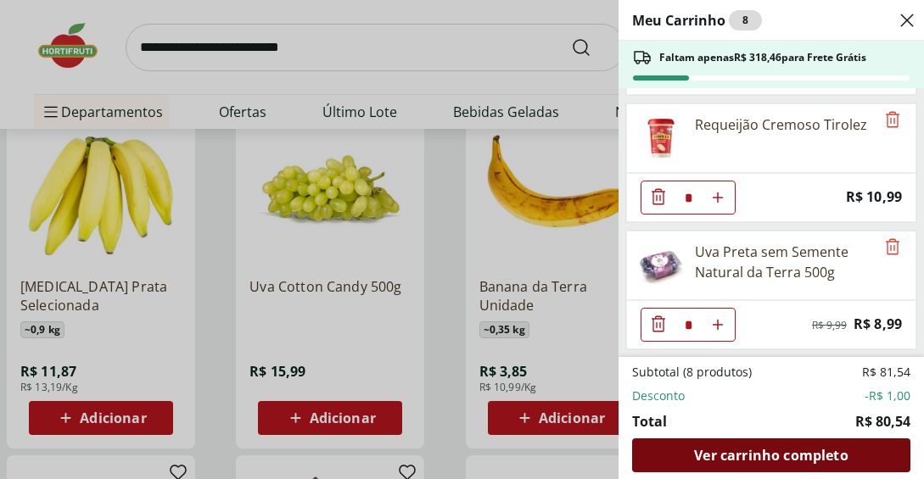
click at [729, 450] on span "Ver carrinho completo" at bounding box center [771, 456] width 154 height 14
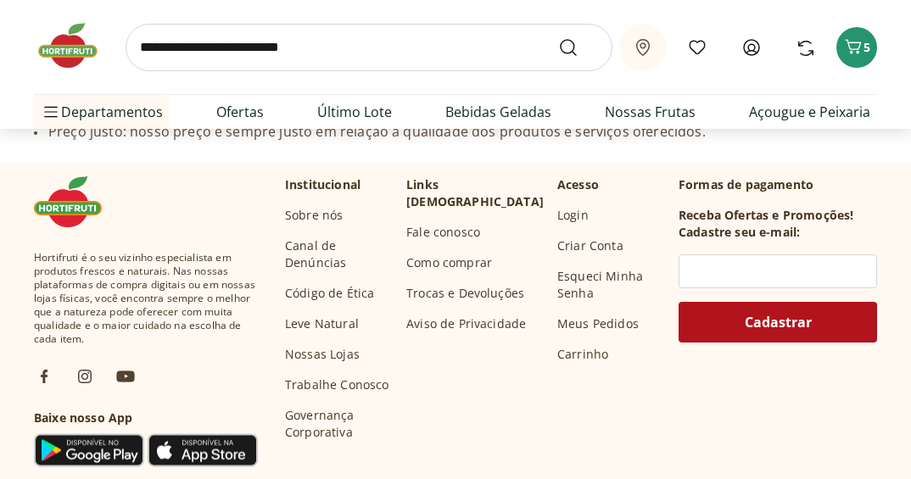
scroll to position [1866, 0]
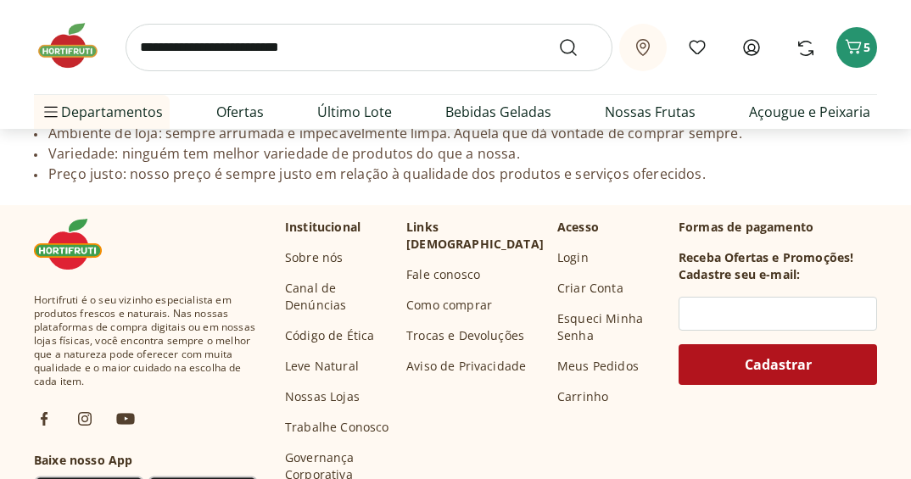
click at [338, 219] on p "Institucional" at bounding box center [322, 227] width 75 height 17
click at [329, 388] on link "Nossas Lojas" at bounding box center [322, 396] width 75 height 17
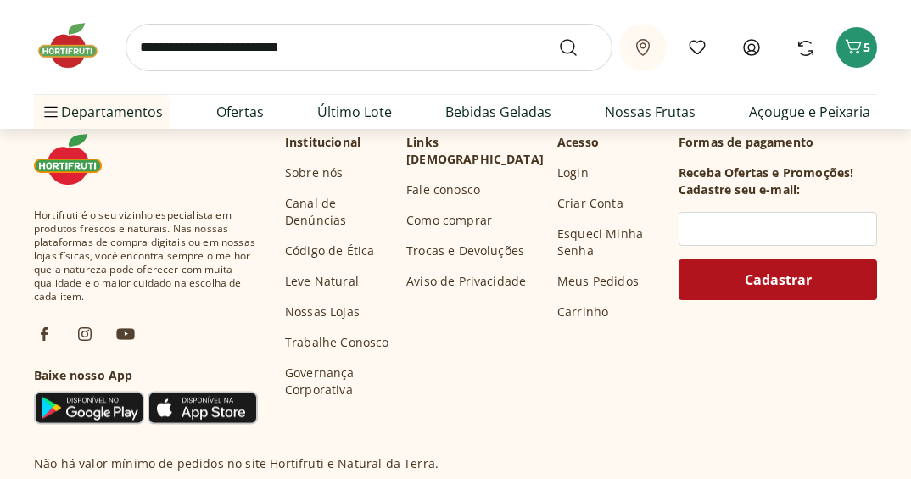
scroll to position [7210, 0]
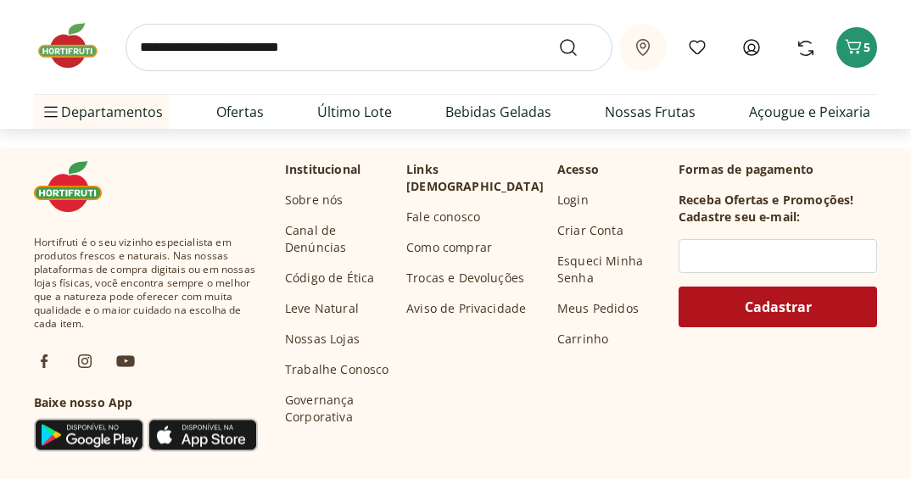
click at [473, 239] on link "Como comprar" at bounding box center [449, 247] width 86 height 17
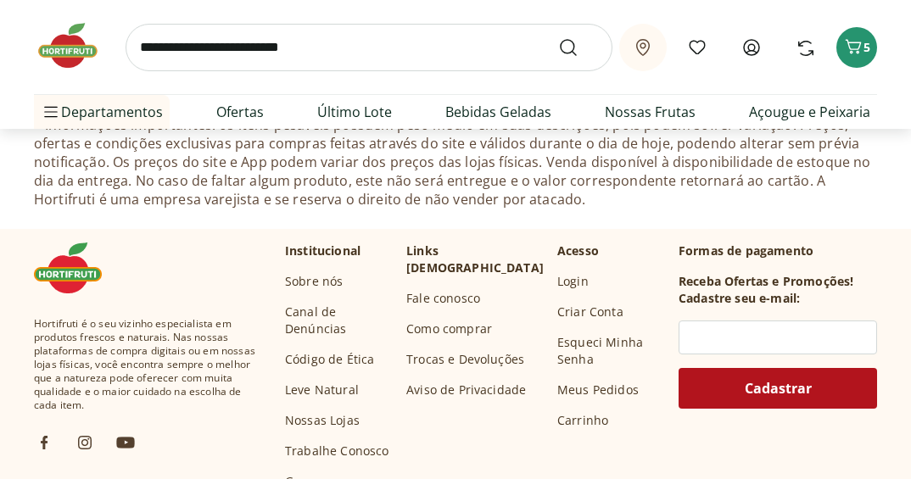
scroll to position [848, 0]
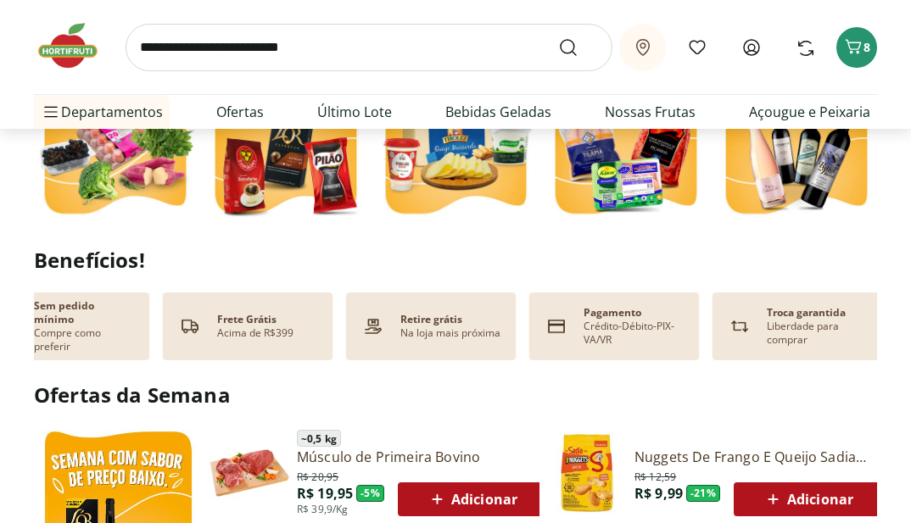
scroll to position [0, 59]
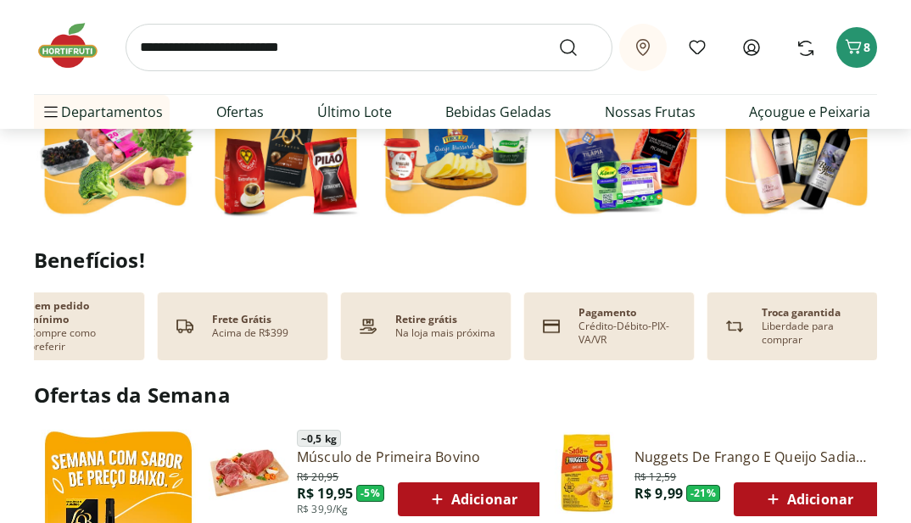
click at [582, 306] on p "Pagamento" at bounding box center [607, 313] width 58 height 14
click at [580, 309] on p "Pagamento" at bounding box center [607, 313] width 58 height 14
drag, startPoint x: 580, startPoint y: 309, endPoint x: 598, endPoint y: 349, distance: 44.4
click at [580, 310] on p "Pagamento" at bounding box center [607, 313] width 58 height 14
drag, startPoint x: 589, startPoint y: 313, endPoint x: 617, endPoint y: 414, distance: 105.0
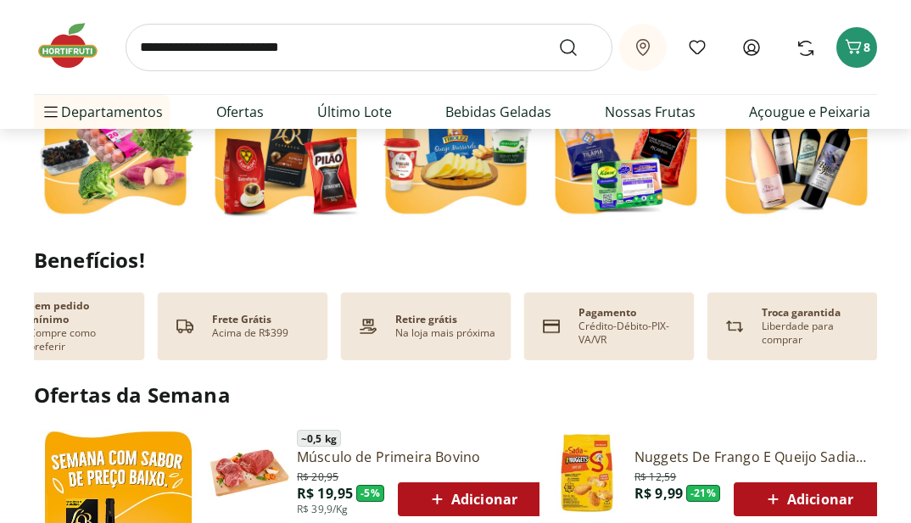
click at [587, 320] on p "Crédito-Débito-PIX-VA/VR" at bounding box center [629, 333] width 102 height 27
click at [617, 328] on p "Crédito-Débito-PIX-VA/VR" at bounding box center [629, 333] width 102 height 27
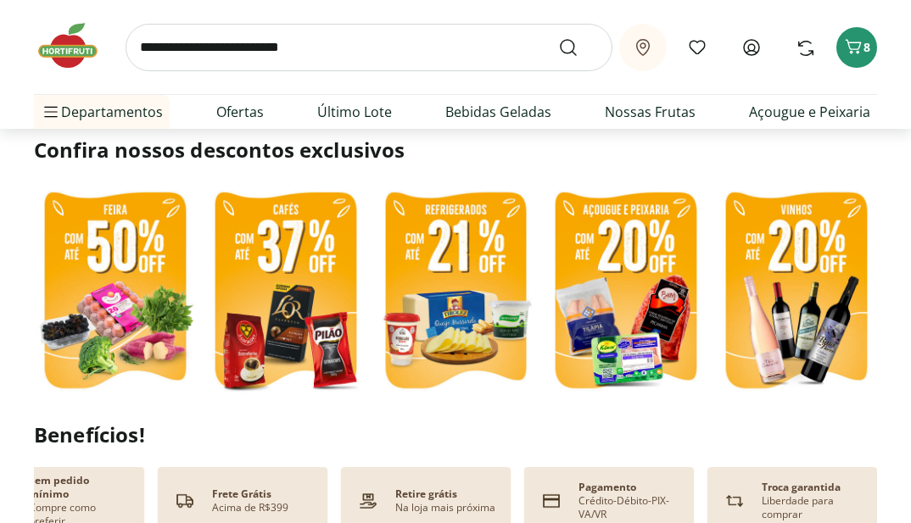
scroll to position [85, 0]
